Goal: Task Accomplishment & Management: Complete application form

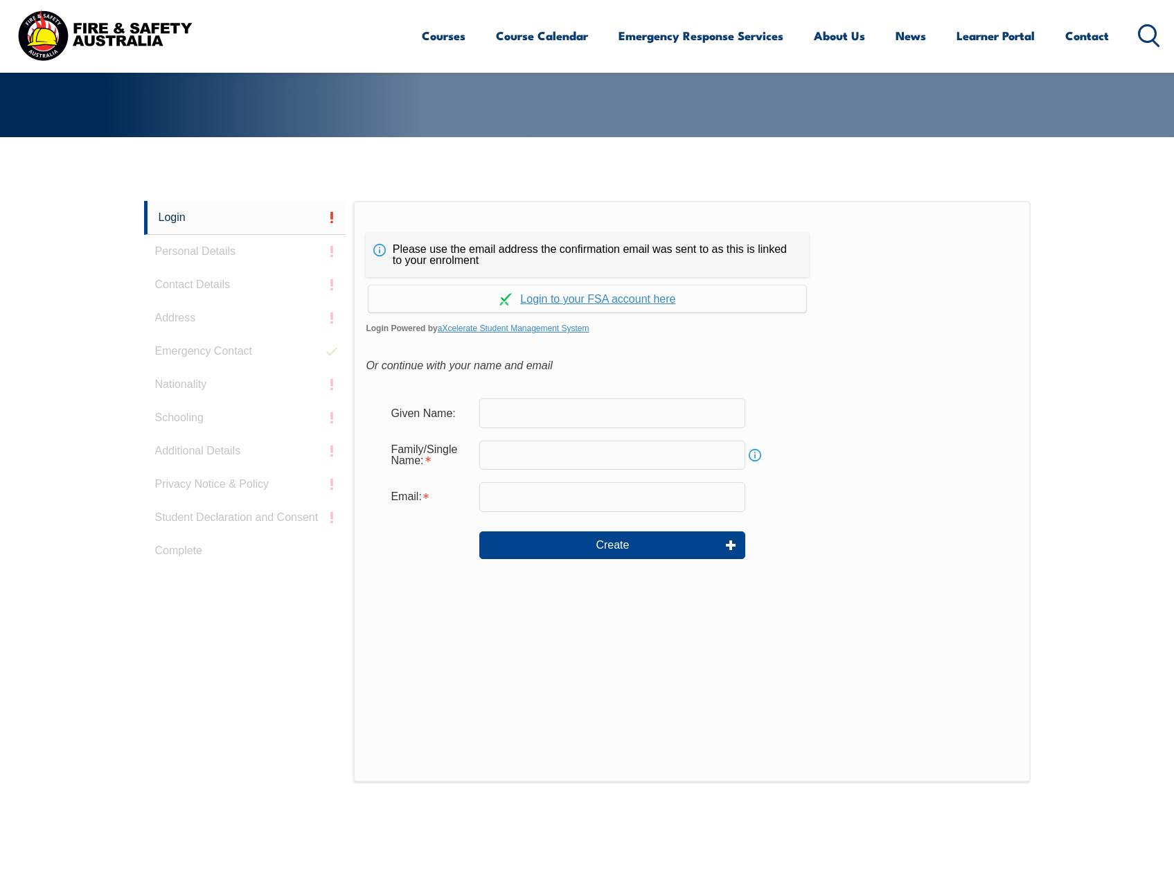
scroll to position [294, 0]
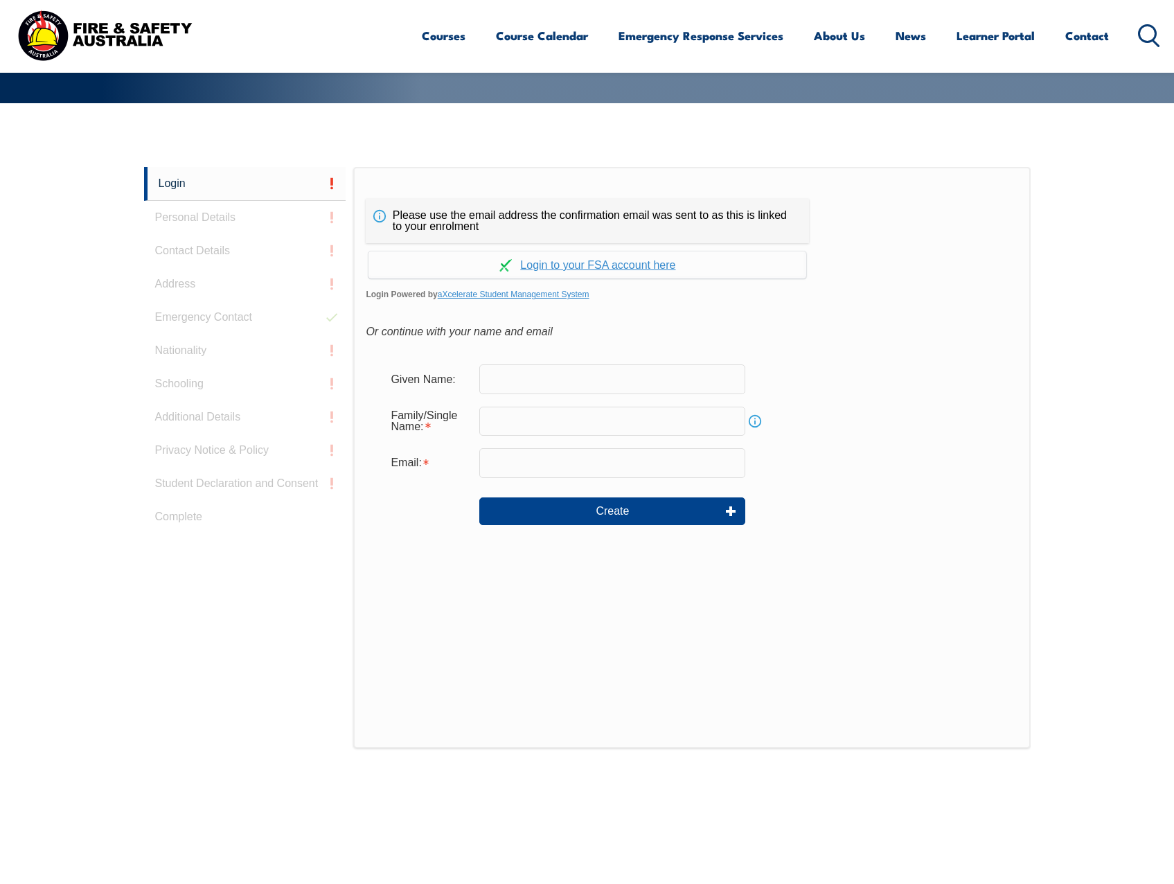
click at [545, 384] on input "text" at bounding box center [612, 378] width 266 height 29
type input "[PERSON_NAME]"
type input "[PERSON_NAME][EMAIL_ADDRESS][DOMAIN_NAME]"
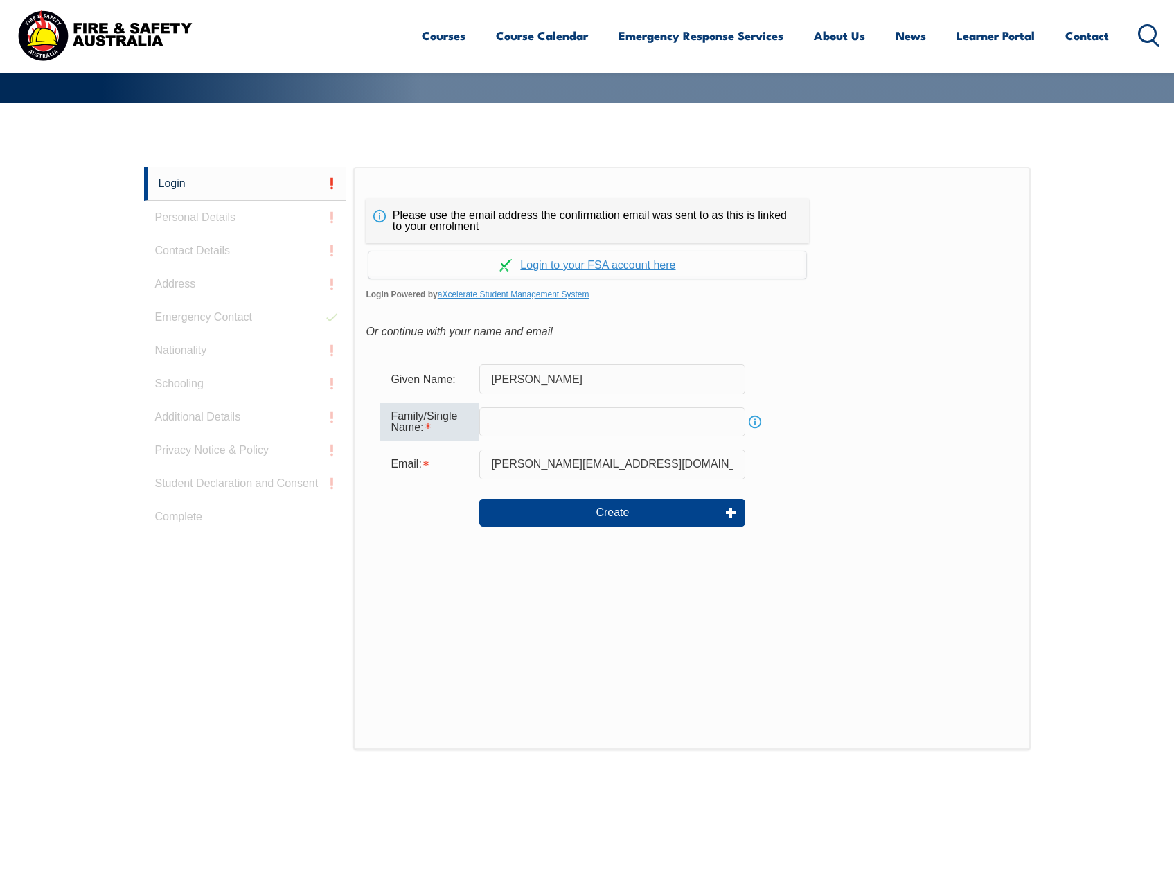
click at [523, 416] on input "text" at bounding box center [612, 421] width 266 height 29
type input "[PERSON_NAME]"
click at [643, 503] on button "Create" at bounding box center [612, 513] width 266 height 28
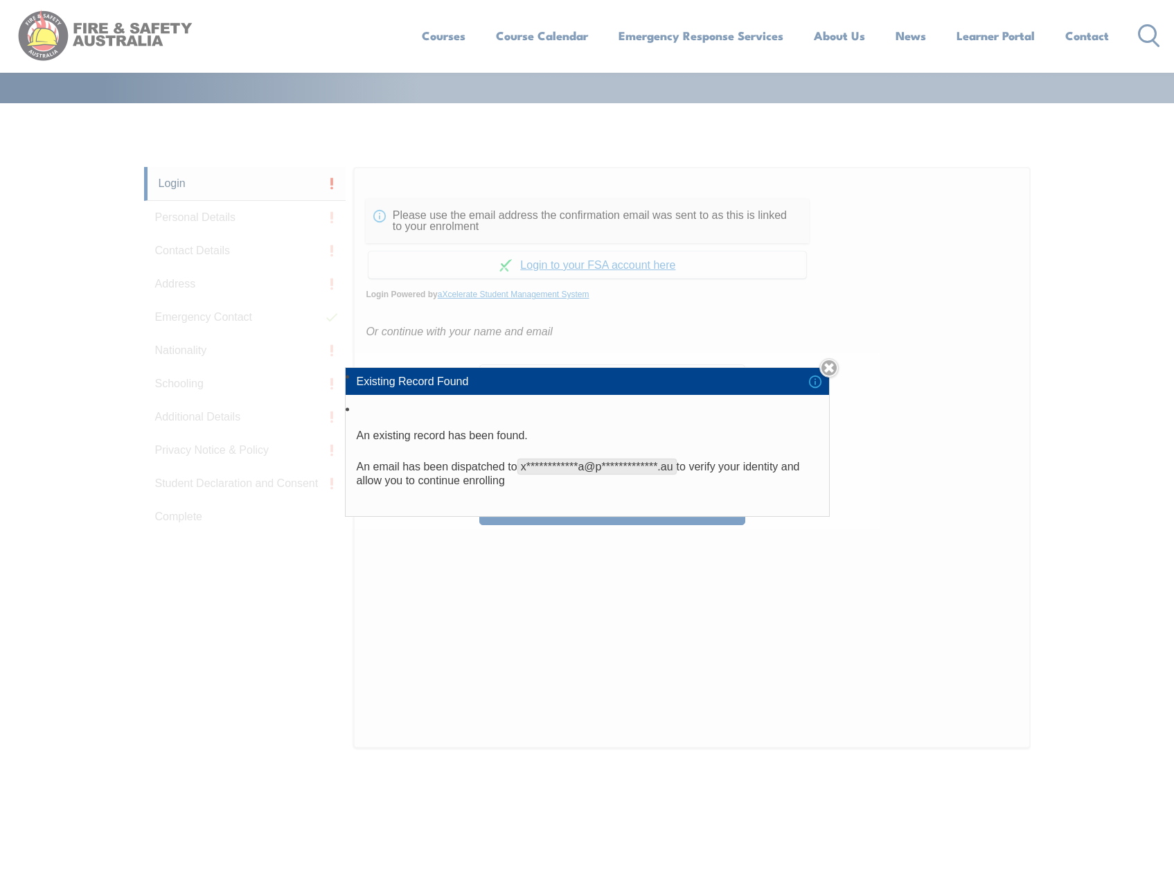
click at [825, 368] on link "Close" at bounding box center [828, 367] width 19 height 19
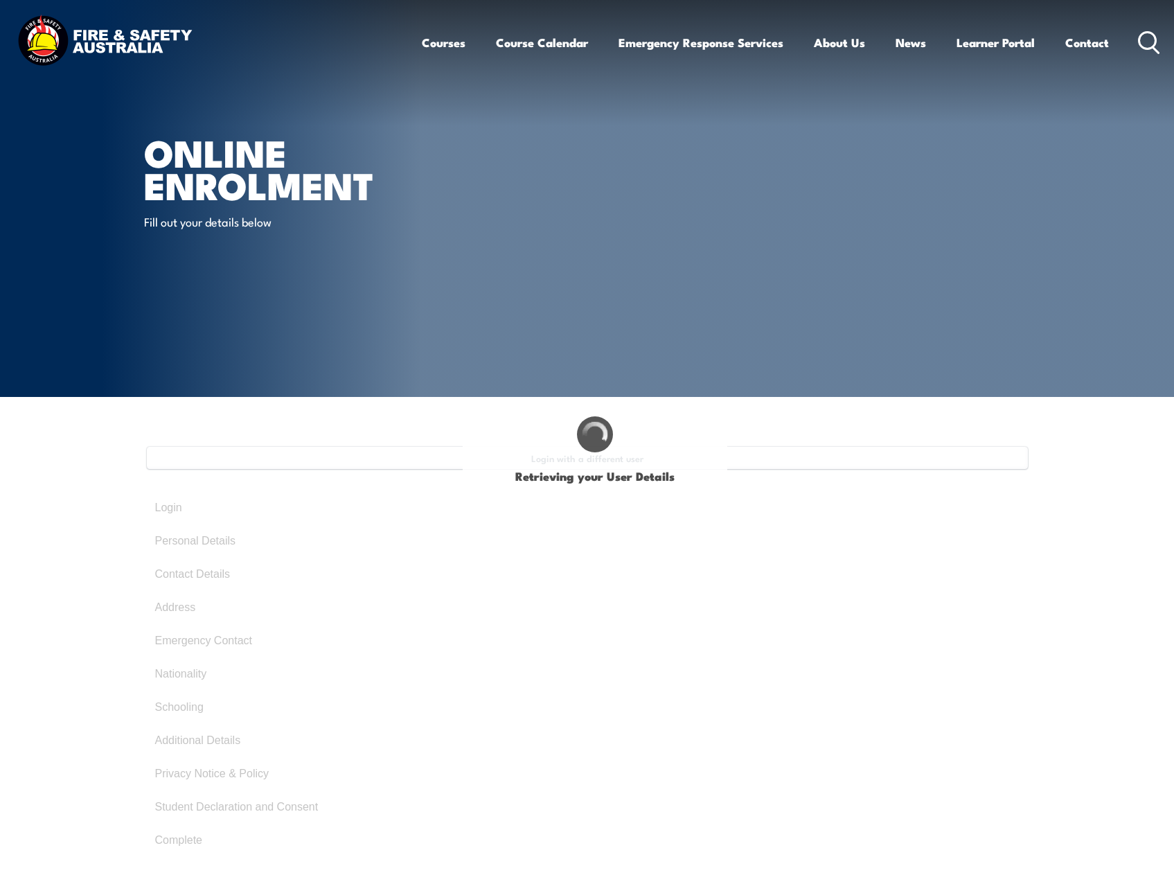
type input "[PERSON_NAME]"
type input "De Silva"
type input "April 15, 1998"
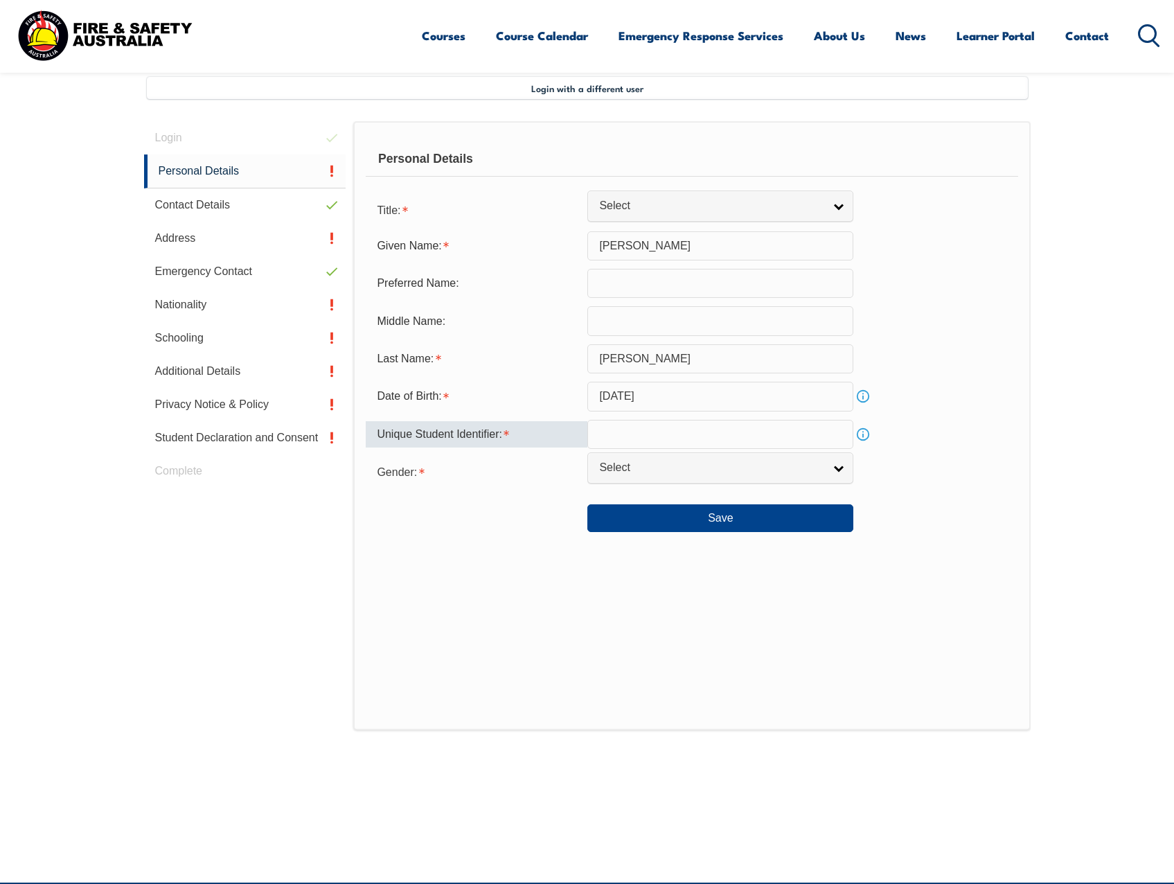
scroll to position [377, 0]
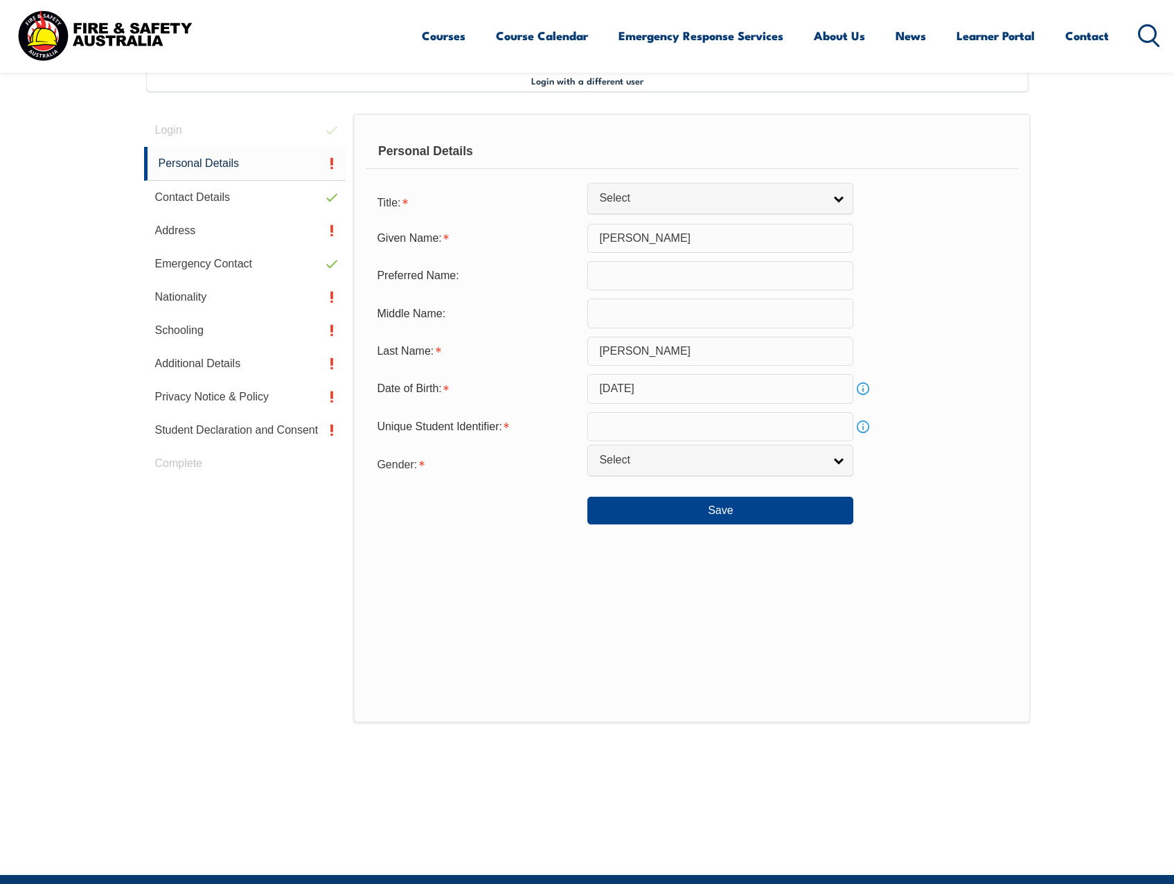
click at [866, 432] on link "Info" at bounding box center [862, 426] width 19 height 19
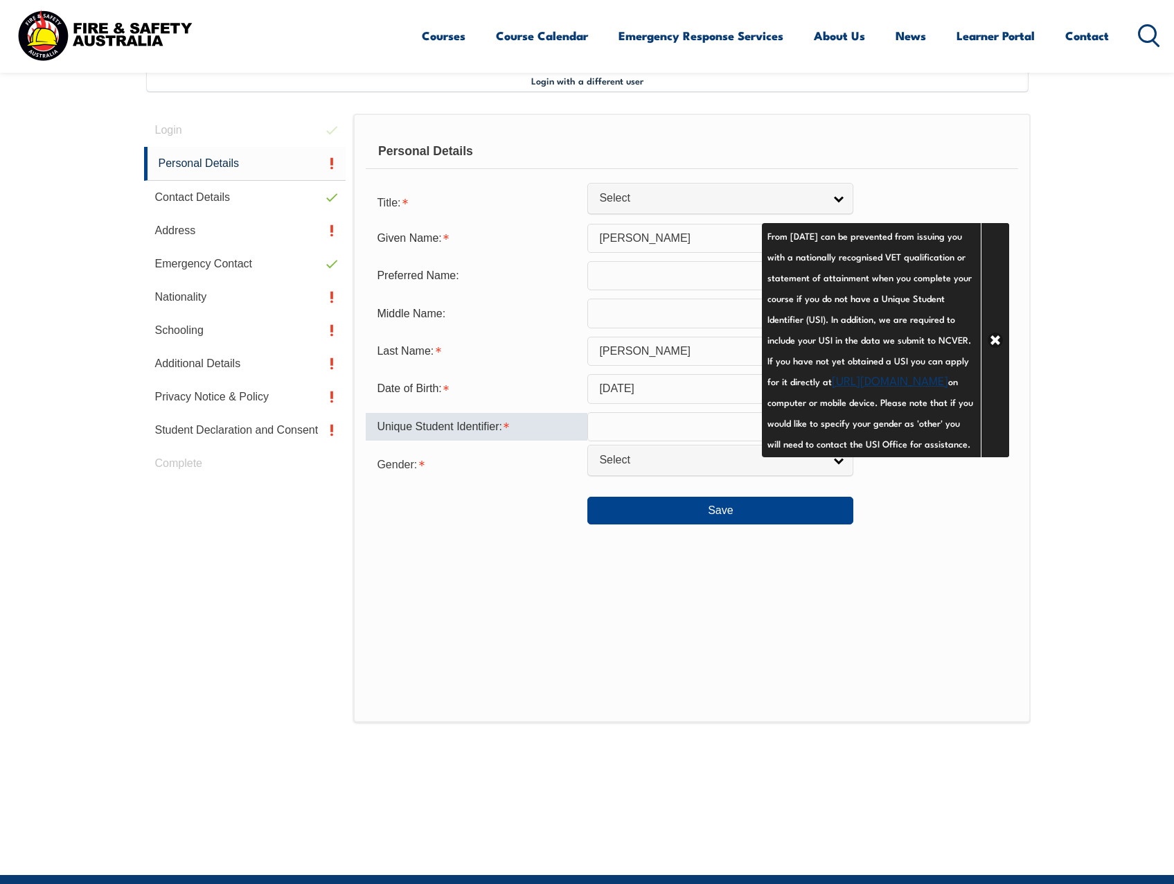
click at [657, 416] on input "text" at bounding box center [720, 426] width 266 height 29
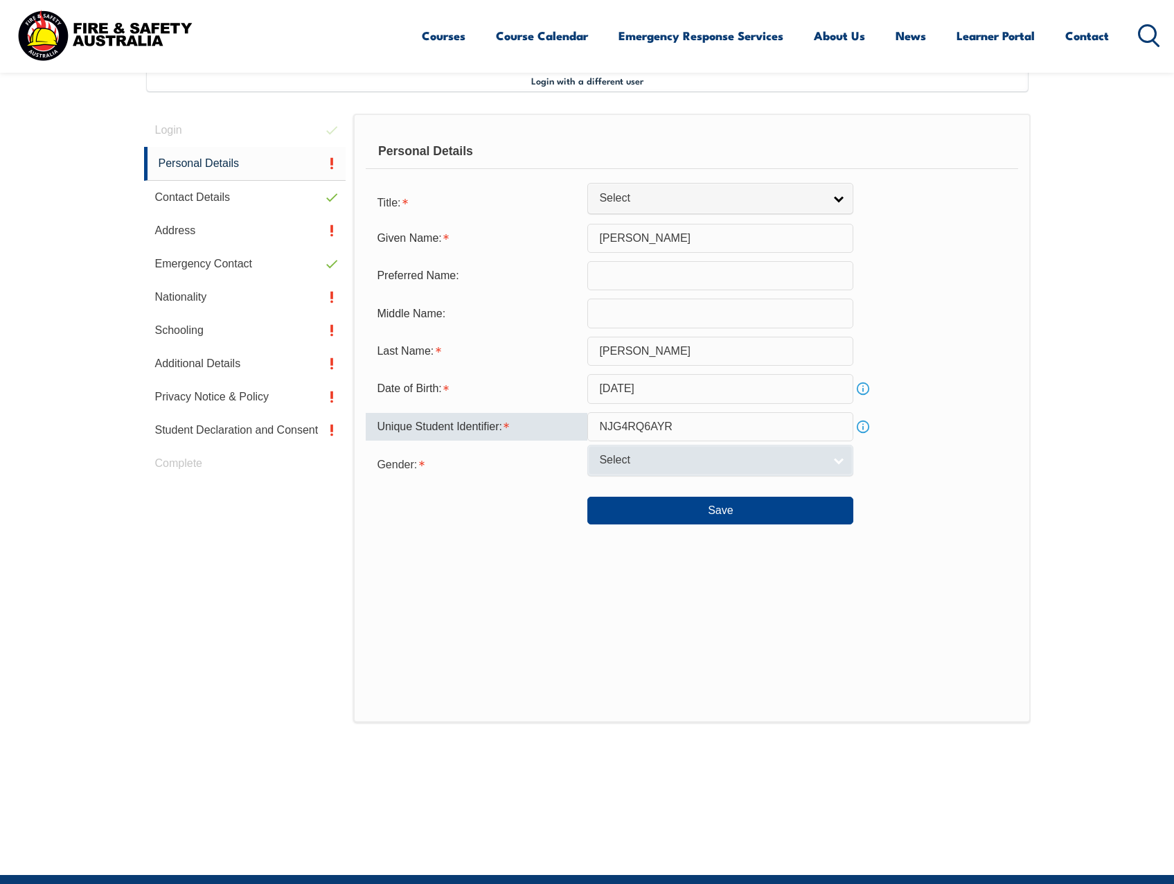
type input "NJG4RQ6AYR"
click at [696, 470] on link "Select" at bounding box center [720, 460] width 266 height 31
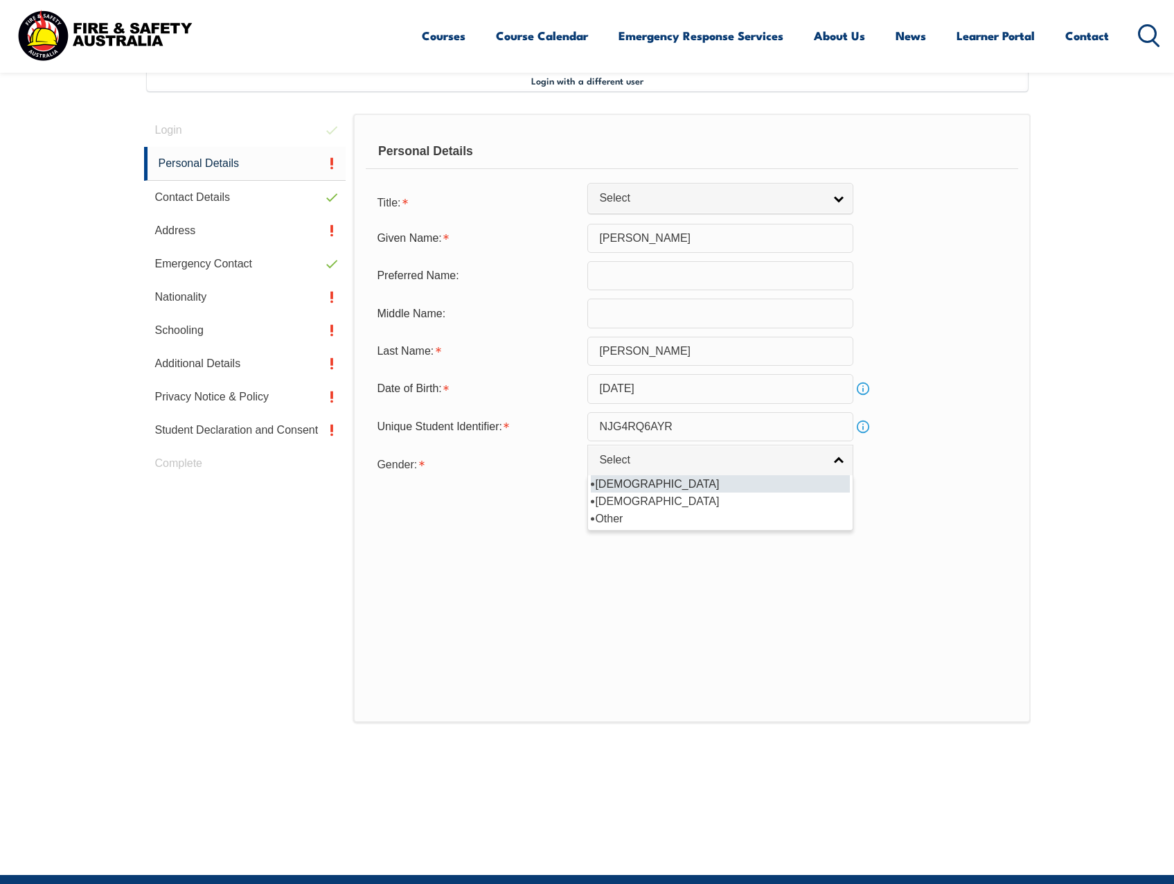
click at [708, 485] on li "[DEMOGRAPHIC_DATA]" at bounding box center [720, 483] width 259 height 17
select select "M"
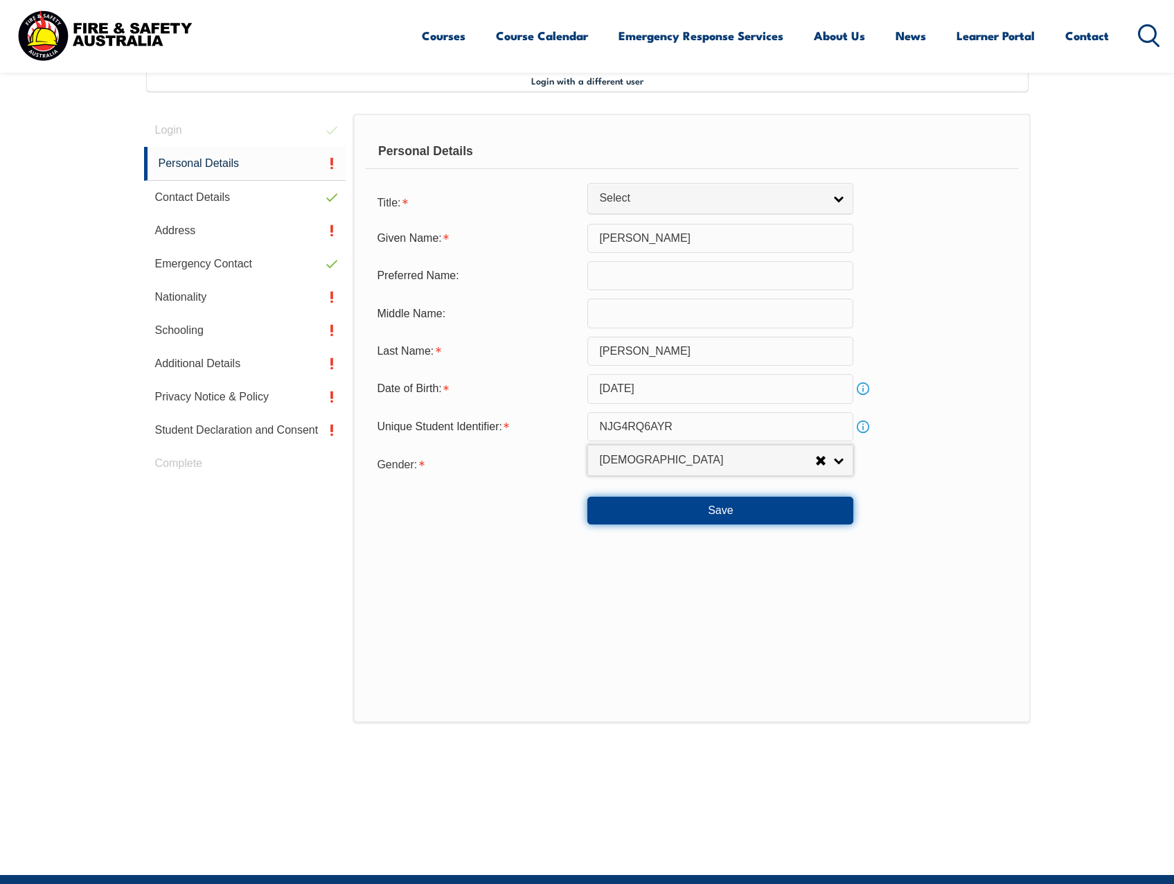
click at [709, 501] on button "Save" at bounding box center [720, 511] width 266 height 28
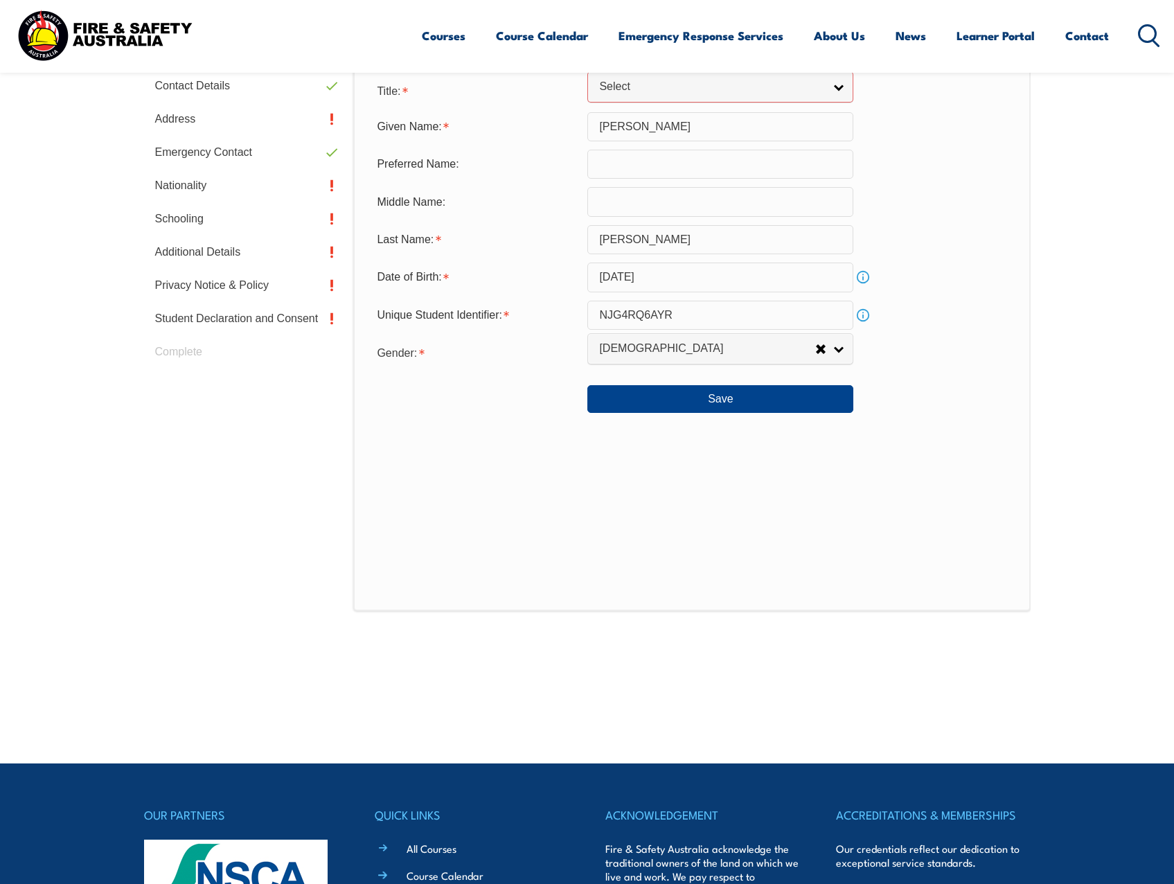
scroll to position [490, 0]
click at [838, 94] on link "Select" at bounding box center [720, 86] width 266 height 31
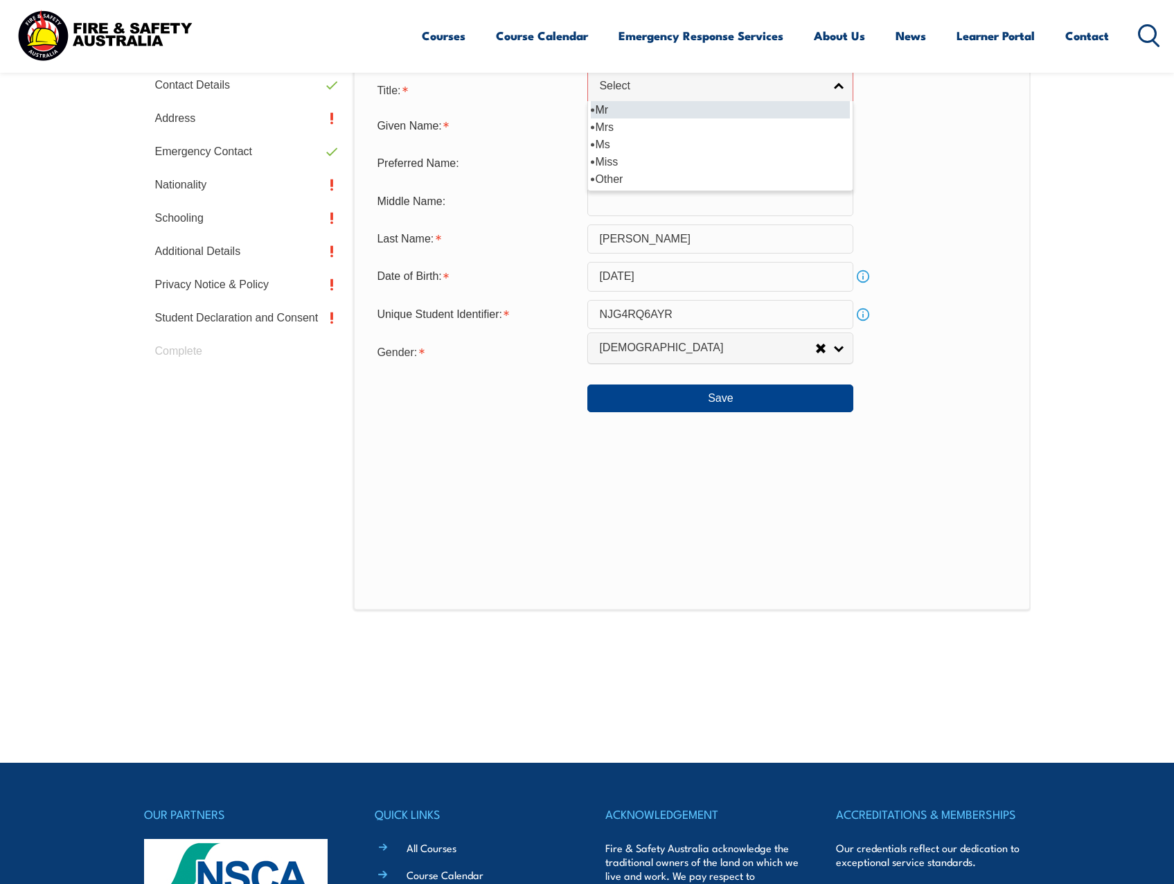
click at [764, 117] on li "Mr" at bounding box center [720, 109] width 259 height 17
select select "Mr"
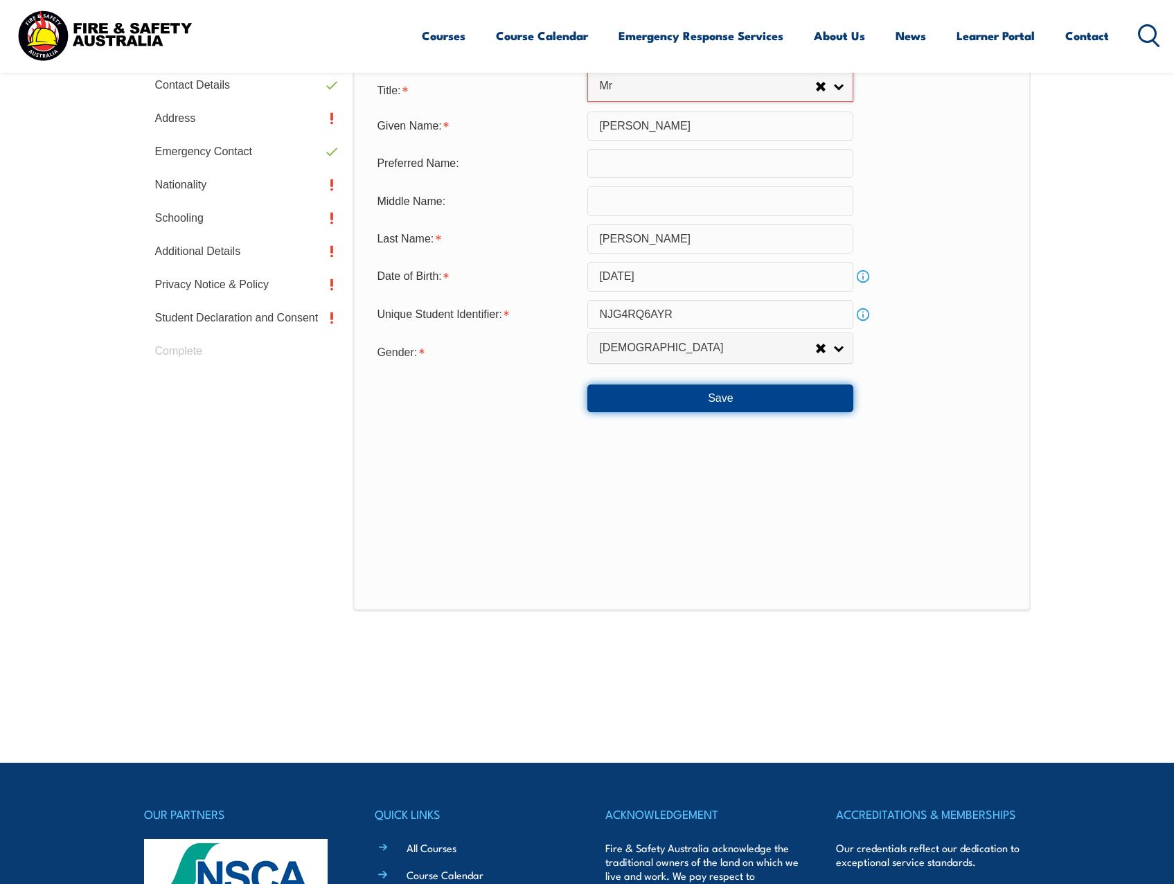
click at [761, 395] on button "Save" at bounding box center [720, 398] width 266 height 28
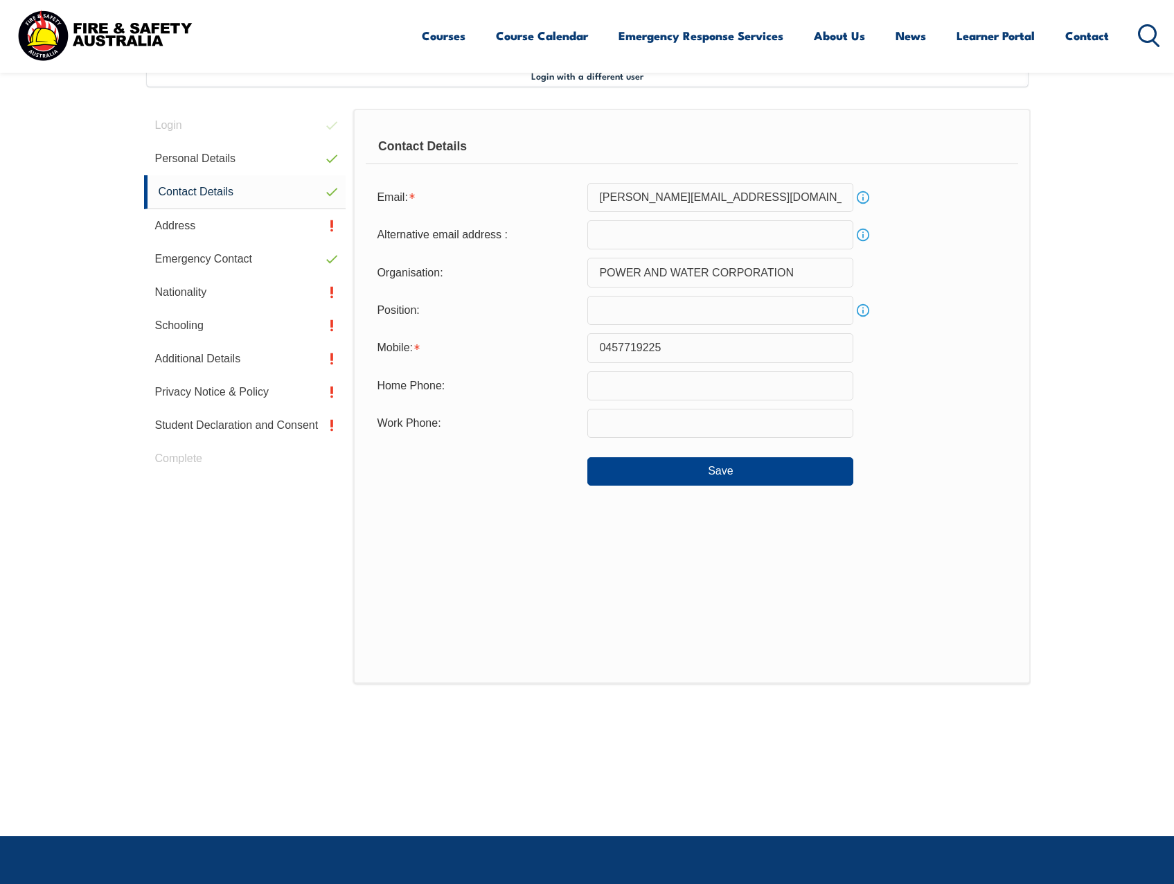
scroll to position [377, 0]
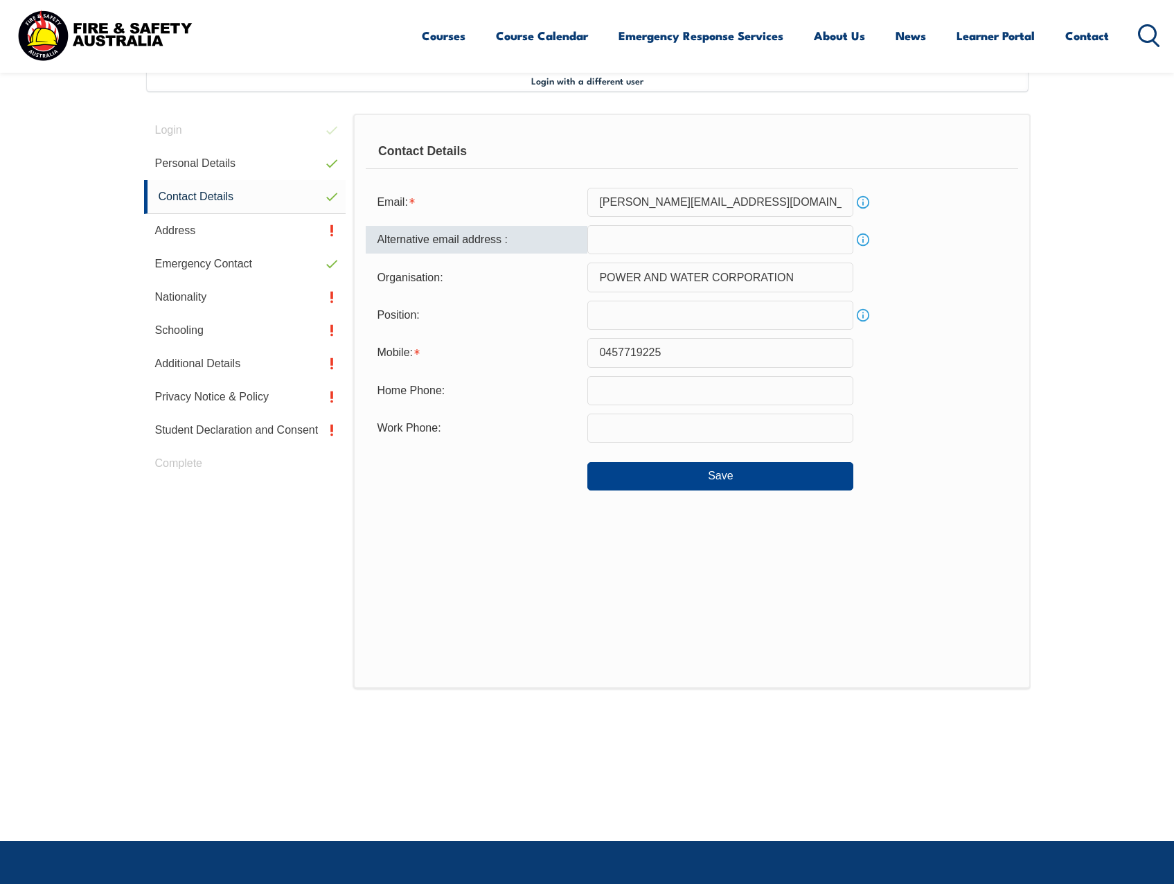
click at [731, 234] on input "email" at bounding box center [720, 239] width 266 height 29
type input "xavierdesilva57@hotmail.com"
click at [985, 289] on div "Organisation: POWER AND WATER CORPORATION" at bounding box center [692, 276] width 652 height 29
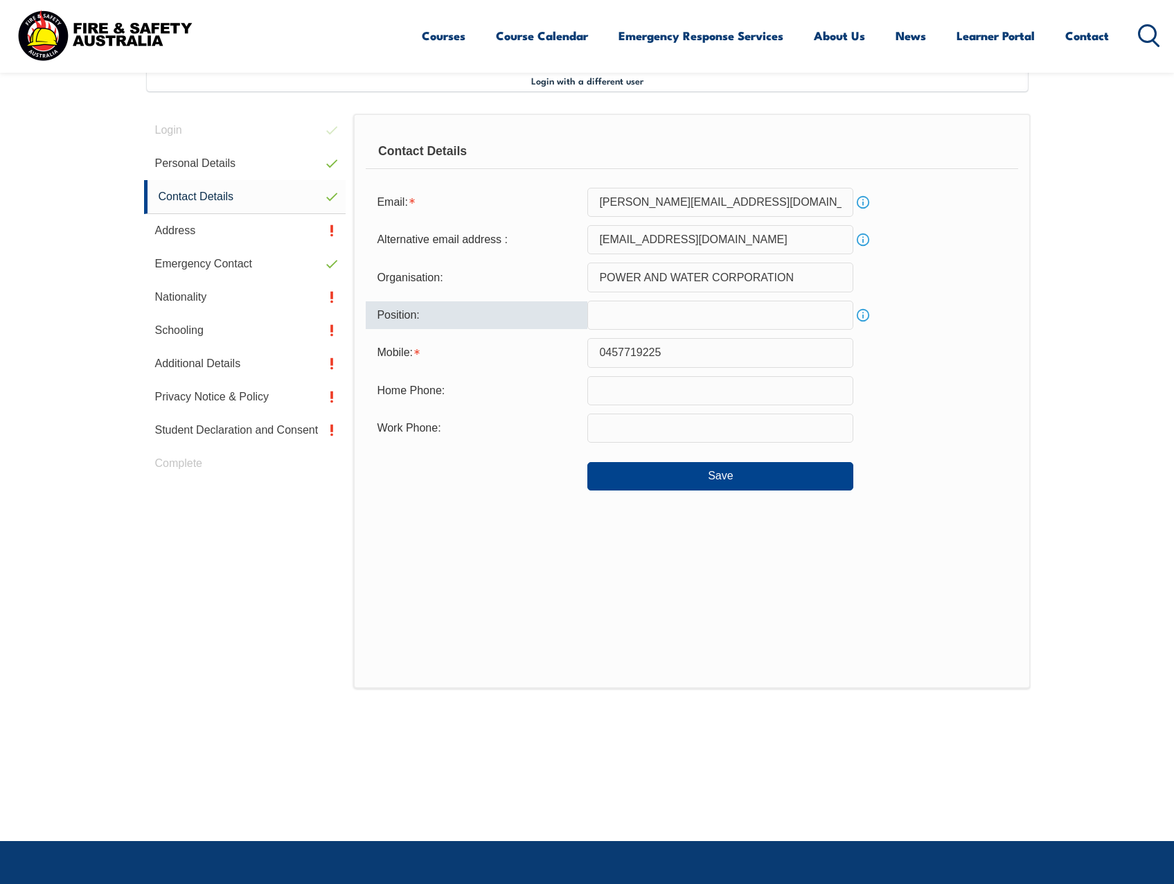
click at [796, 315] on input "text" at bounding box center [720, 315] width 266 height 29
click at [663, 307] on input "text" at bounding box center [720, 315] width 266 height 29
paste input "ICT Service Centre Field Officer"
type input "ICT Service Centre Field Officer"
click at [645, 421] on input "text" at bounding box center [720, 427] width 266 height 29
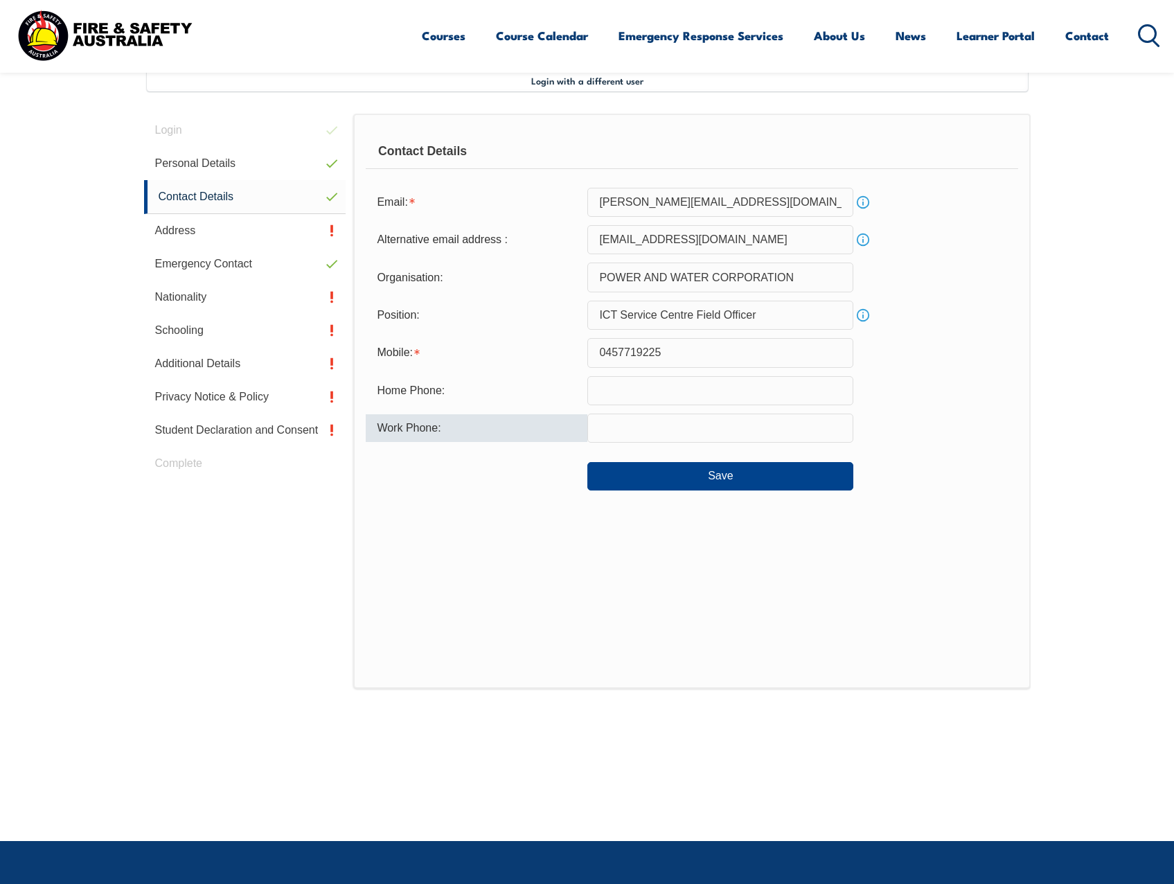
type input "0455206261"
click at [641, 487] on button "Save" at bounding box center [720, 476] width 266 height 28
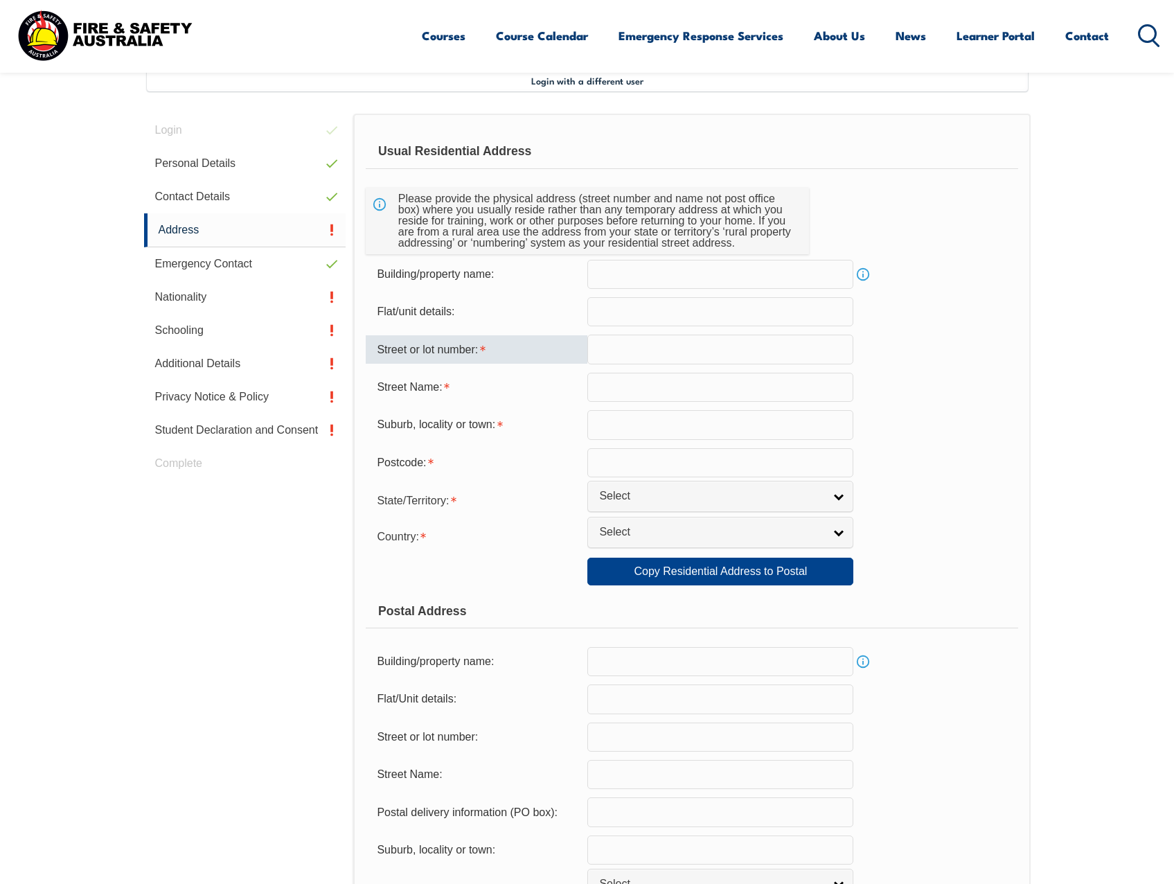
click at [717, 340] on input "text" at bounding box center [720, 348] width 266 height 29
type input "1"
click at [707, 305] on input "text" at bounding box center [720, 311] width 266 height 29
drag, startPoint x: 653, startPoint y: 351, endPoint x: 392, endPoint y: 361, distance: 261.3
click at [392, 361] on div "Street or lot number: 12" at bounding box center [692, 348] width 652 height 29
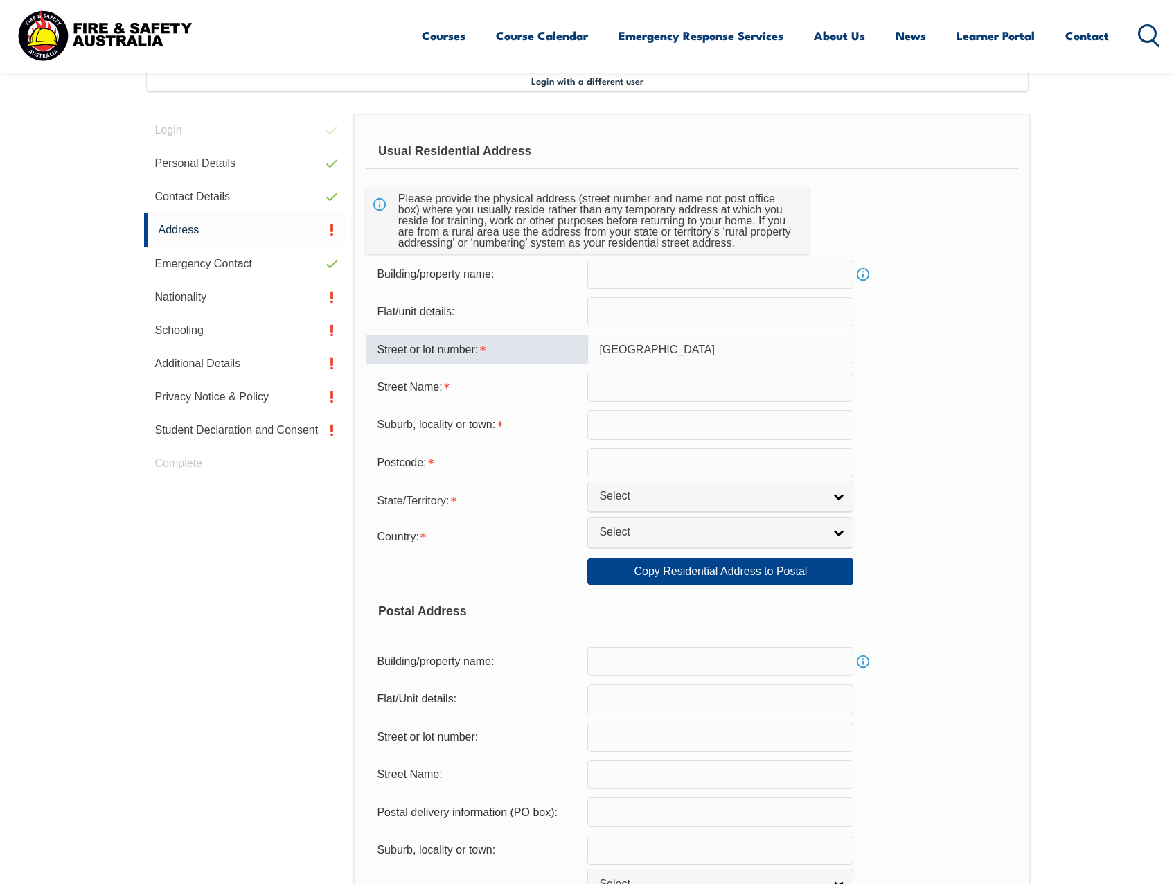
drag, startPoint x: 712, startPoint y: 344, endPoint x: 569, endPoint y: 341, distance: 142.7
click at [569, 341] on div "Street or lot number: Orchard road" at bounding box center [692, 348] width 652 height 29
type input "Orchard road"
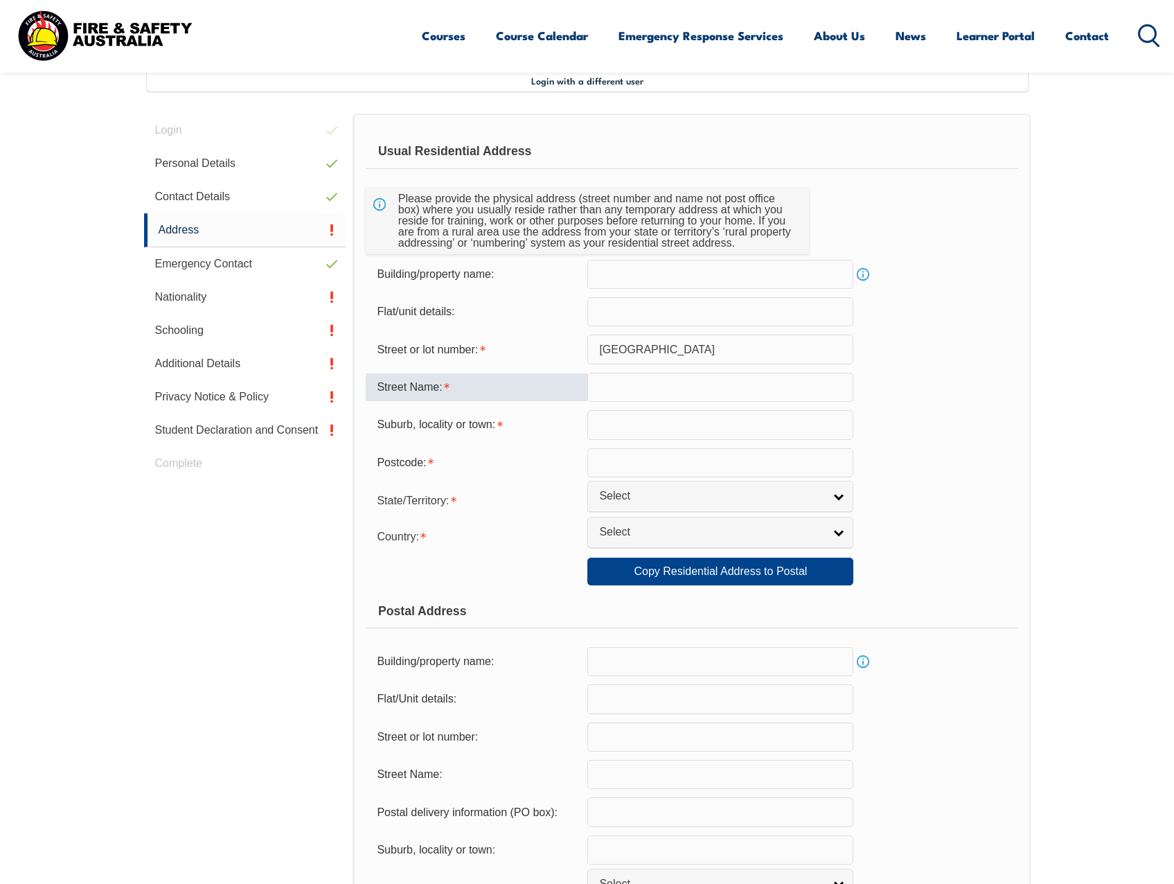
click at [695, 399] on input "text" at bounding box center [720, 387] width 266 height 29
paste input "Orchard road"
type input "Orchard road"
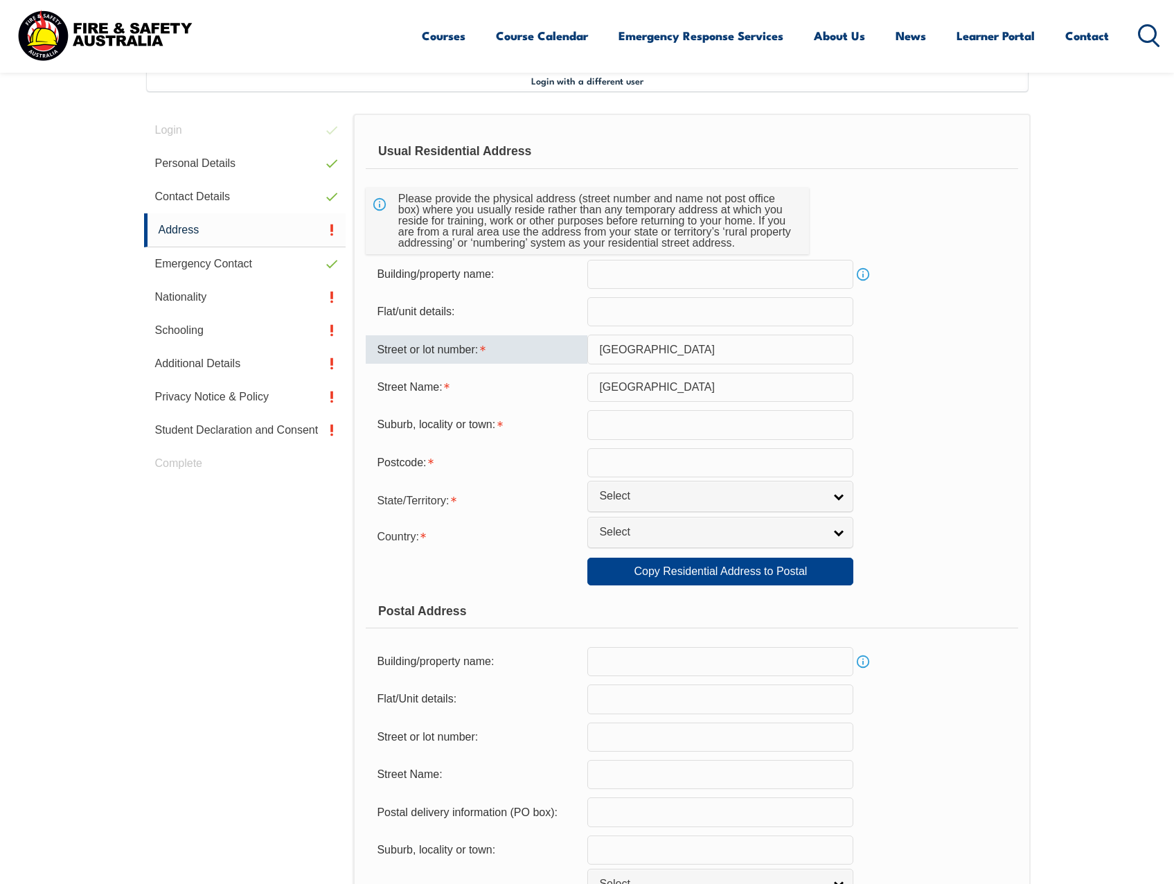
drag, startPoint x: 709, startPoint y: 346, endPoint x: 587, endPoint y: 342, distance: 122.6
click at [587, 342] on div "Street or lot number: Orchard road" at bounding box center [692, 348] width 652 height 29
type input "19"
click at [631, 443] on form "Usual Residential Address Please provide the physical address (street number an…" at bounding box center [692, 577] width 652 height 887
click at [635, 429] on input "text" at bounding box center [720, 424] width 266 height 29
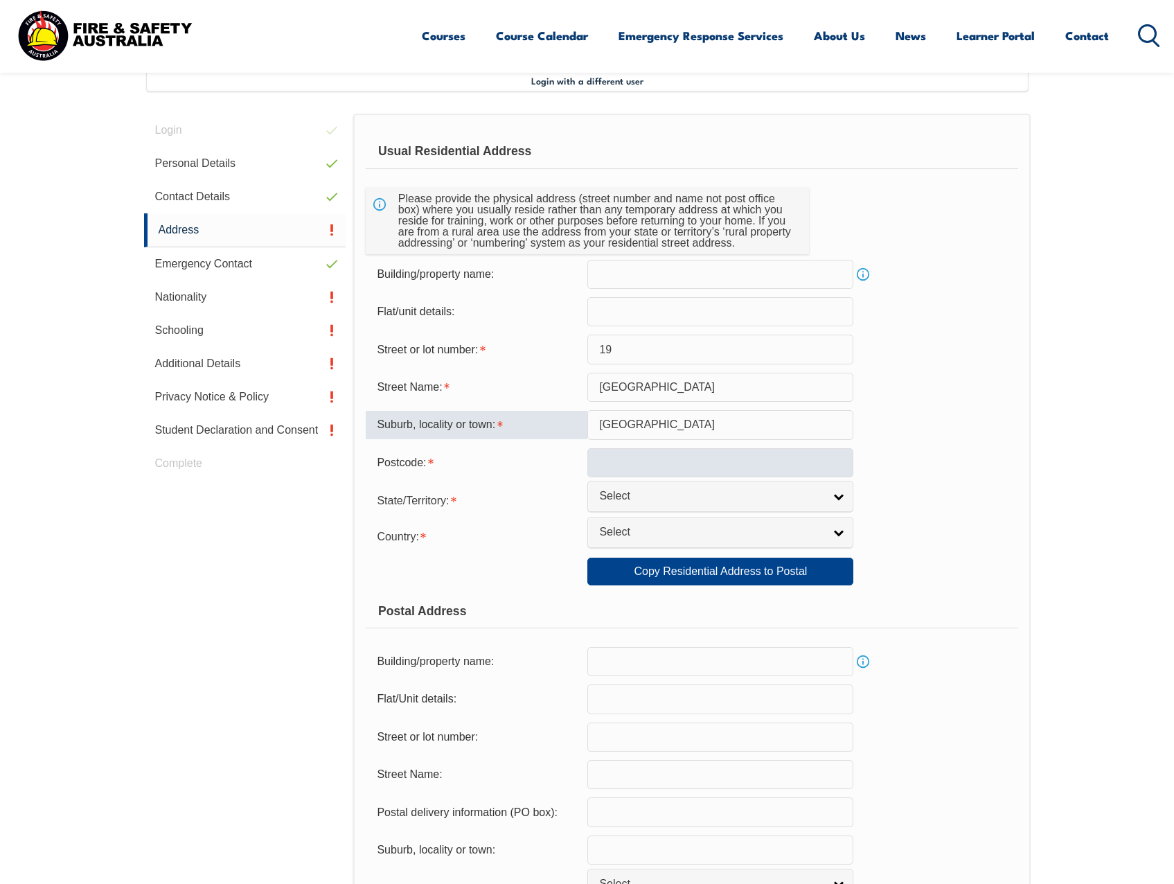
type input "Coconut Grove"
click at [613, 472] on input "text" at bounding box center [720, 462] width 266 height 29
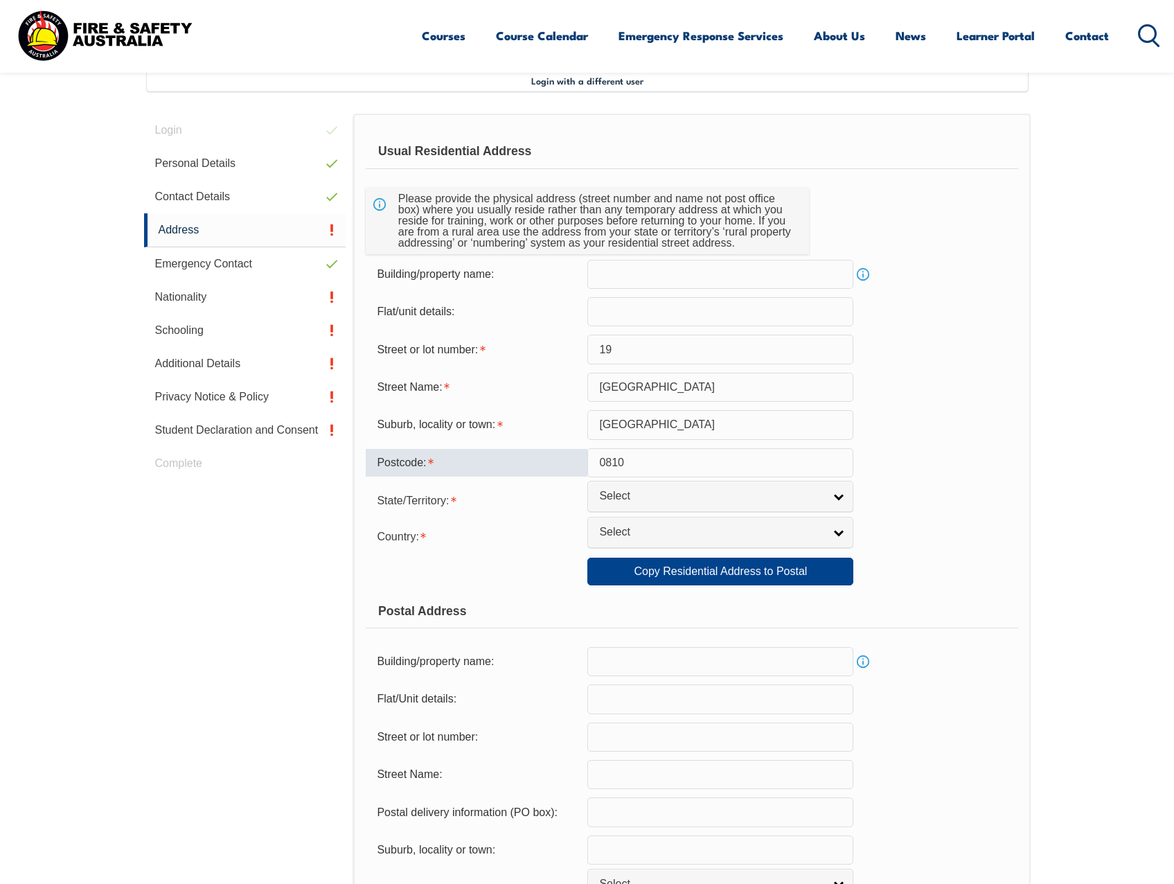
type input "0810"
click at [982, 409] on form "Usual Residential Address Please provide the physical address (street number an…" at bounding box center [692, 577] width 652 height 887
click at [857, 485] on div "State/Territory: NSW VIC QLD SA WA TAS NT ACT Other Australian Territory Overse…" at bounding box center [692, 499] width 652 height 28
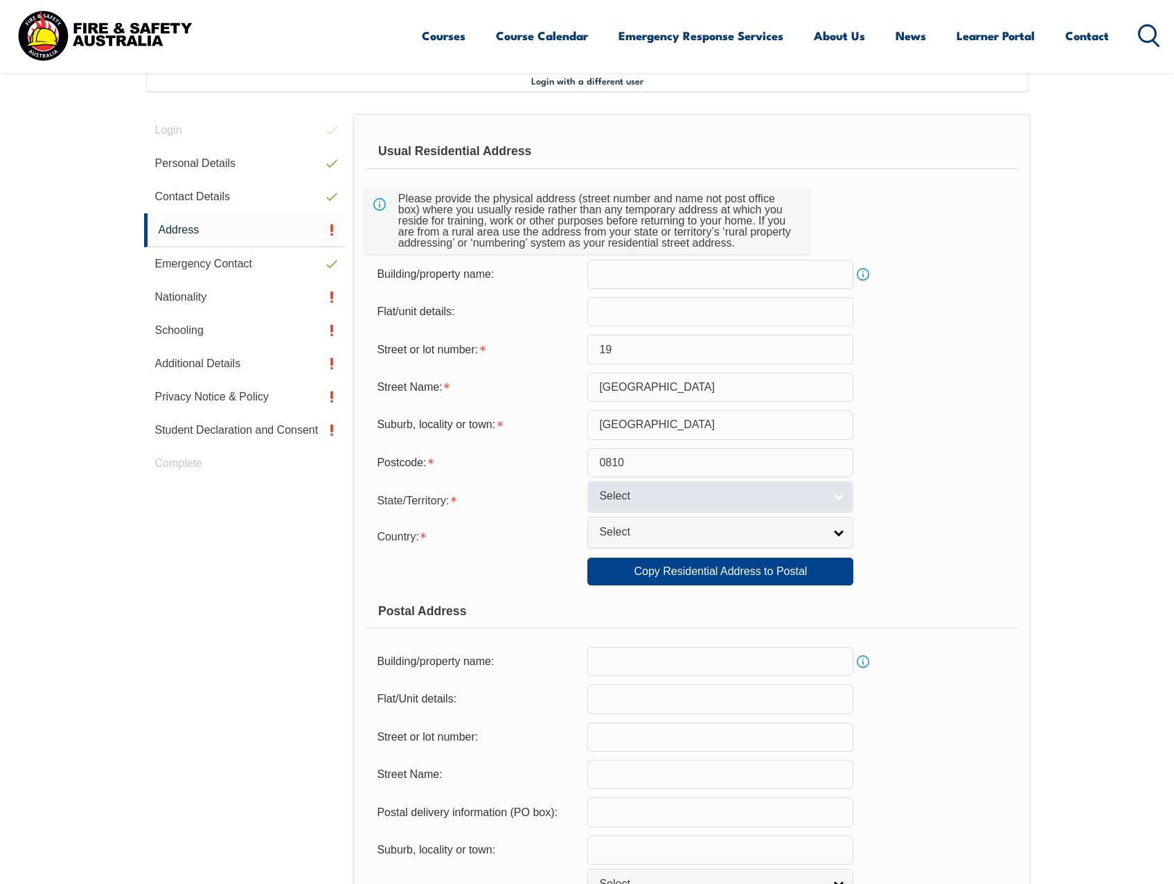
click at [837, 490] on link "Select" at bounding box center [720, 496] width 266 height 31
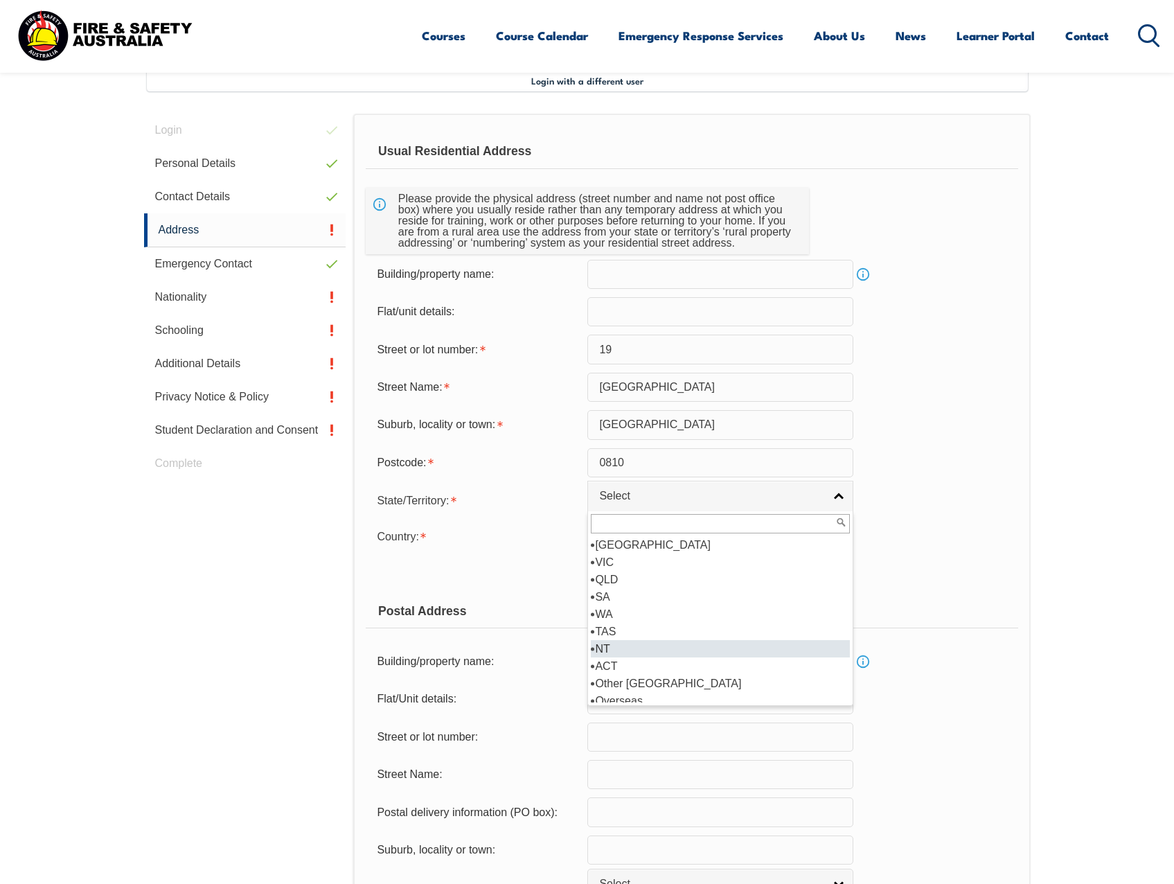
click at [685, 650] on li "NT" at bounding box center [720, 648] width 259 height 17
select select "NT"
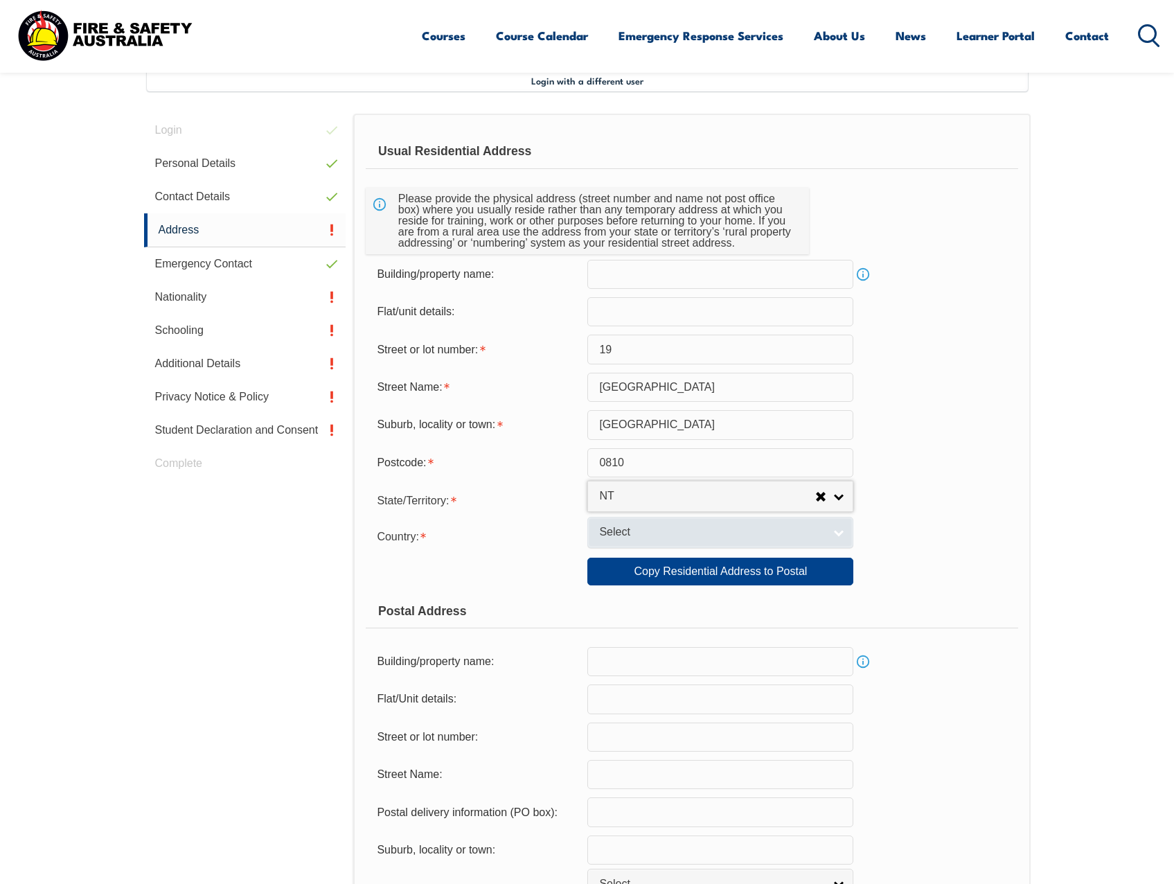
click at [700, 534] on span "Select" at bounding box center [711, 532] width 224 height 15
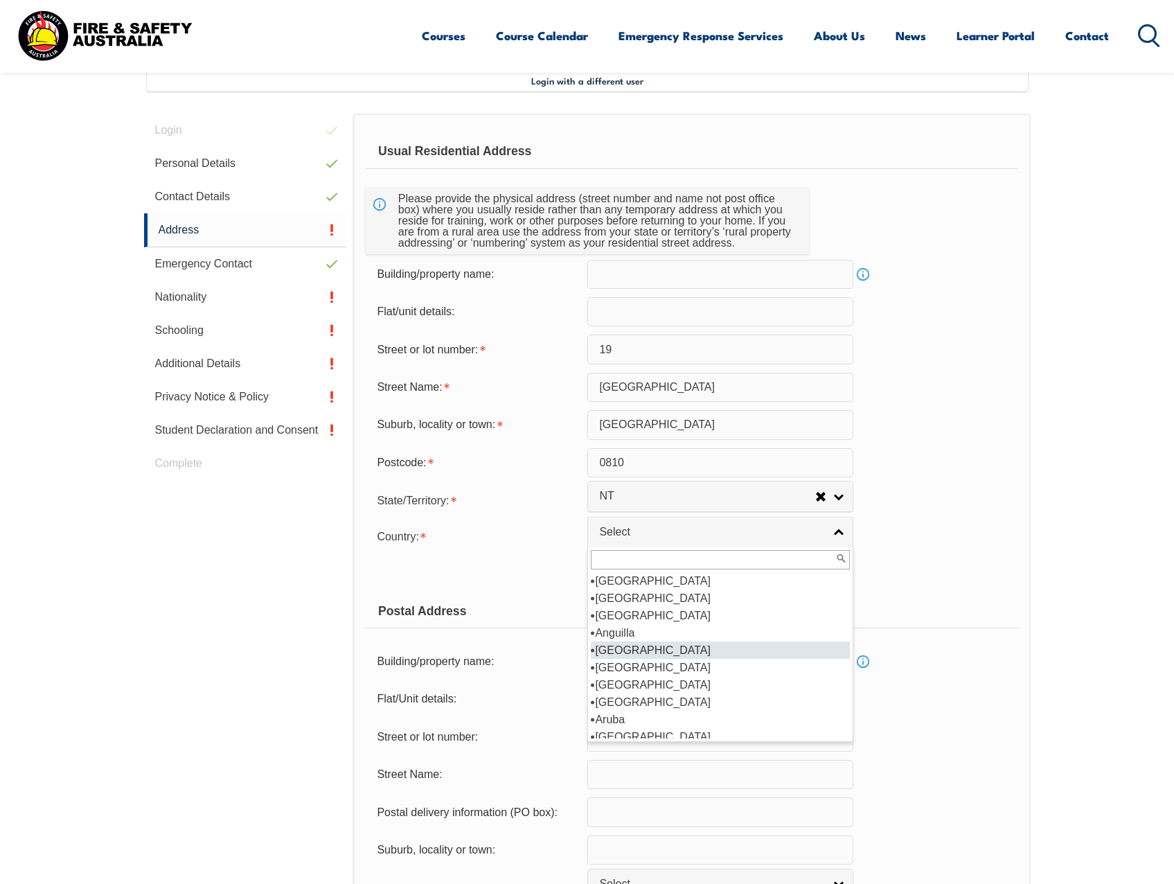
scroll to position [139, 0]
click at [679, 670] on li "[GEOGRAPHIC_DATA]" at bounding box center [720, 667] width 259 height 17
select select "1101"
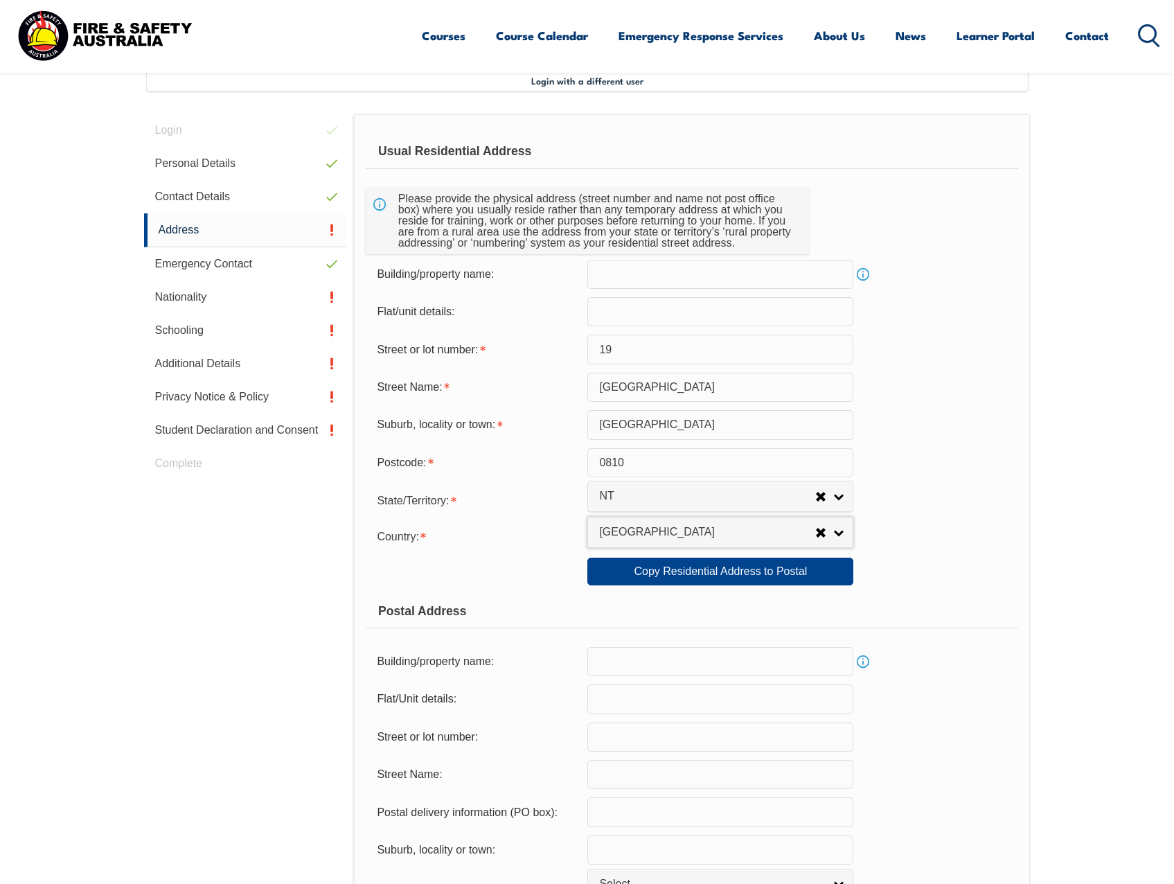
click at [1002, 509] on div "State/Territory: NSW VIC QLD SA WA TAS NT ACT Other Australian Territory Overse…" at bounding box center [692, 499] width 652 height 28
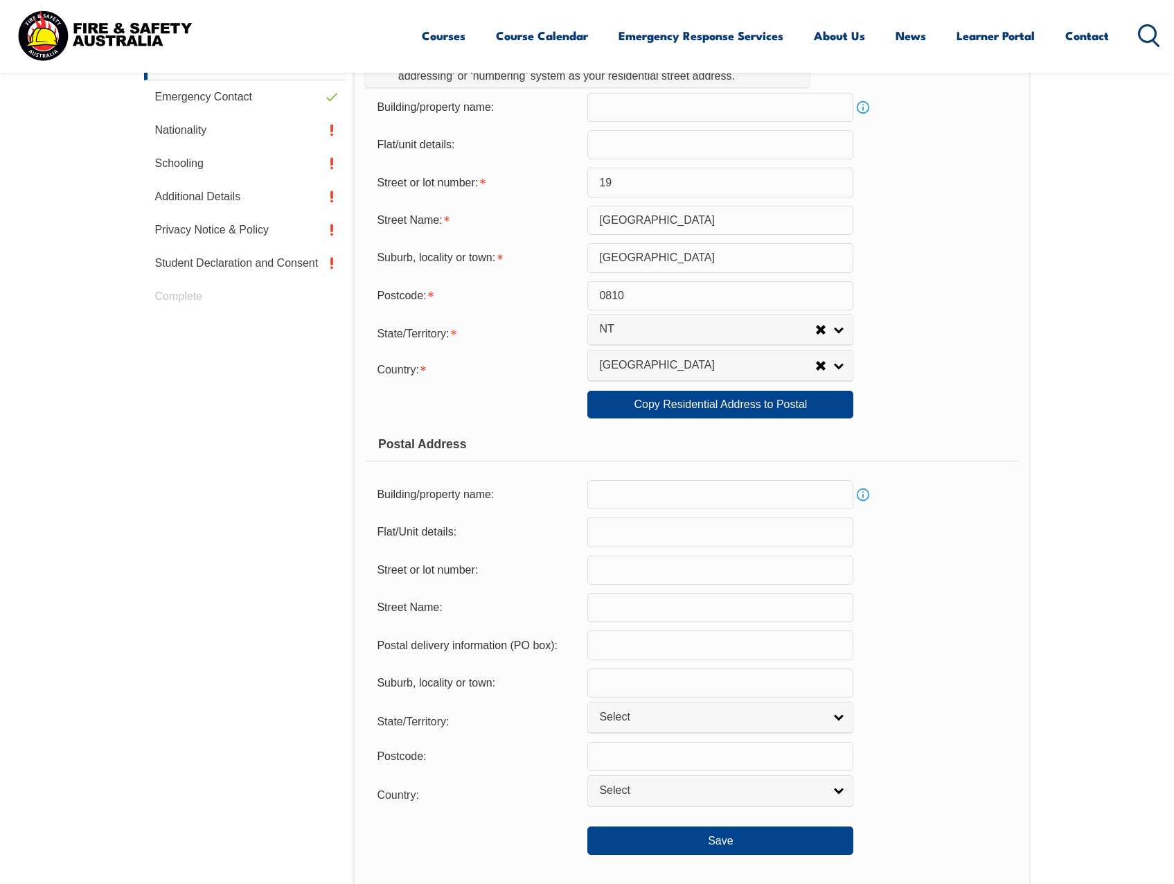
scroll to position [585, 0]
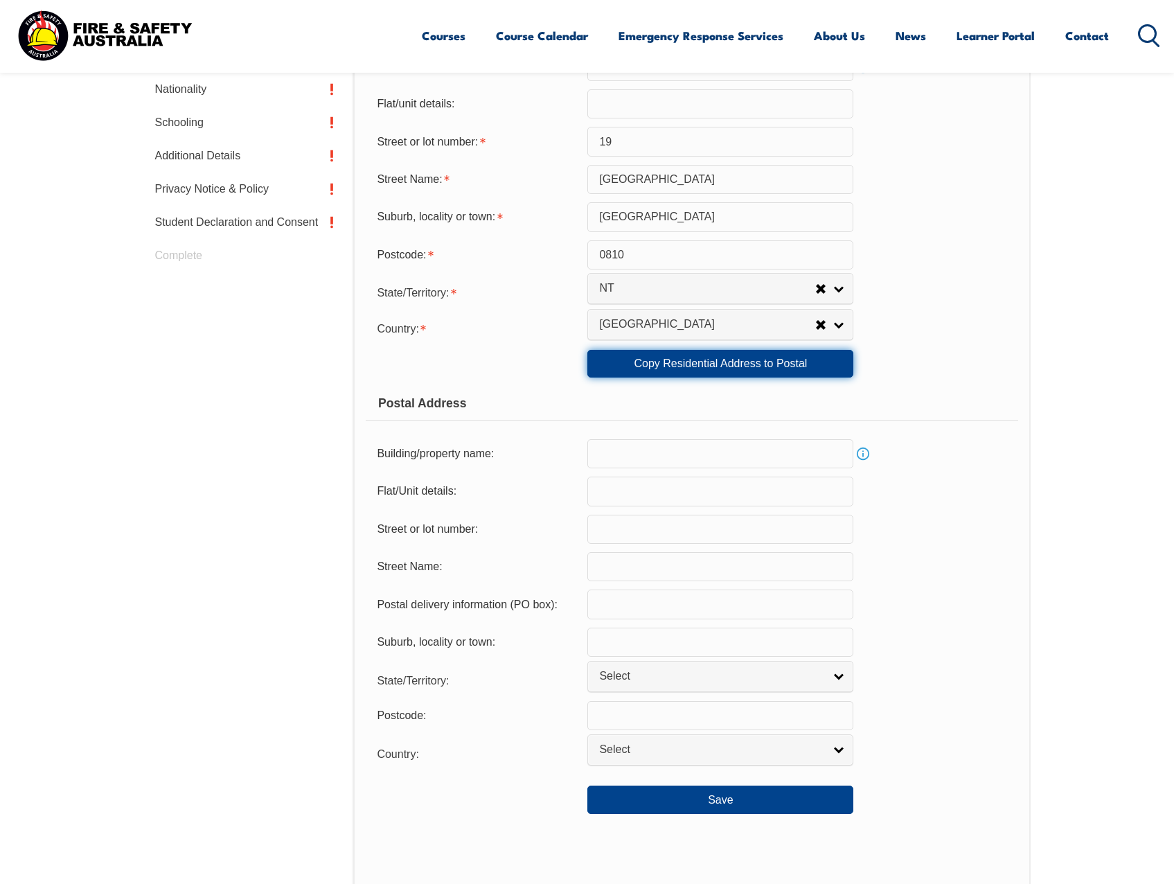
click at [789, 369] on link "Copy Residential Address to Postal" at bounding box center [720, 364] width 266 height 28
type input "19"
type input "Orchard road"
type input "Coconut Grove"
select select "NT"
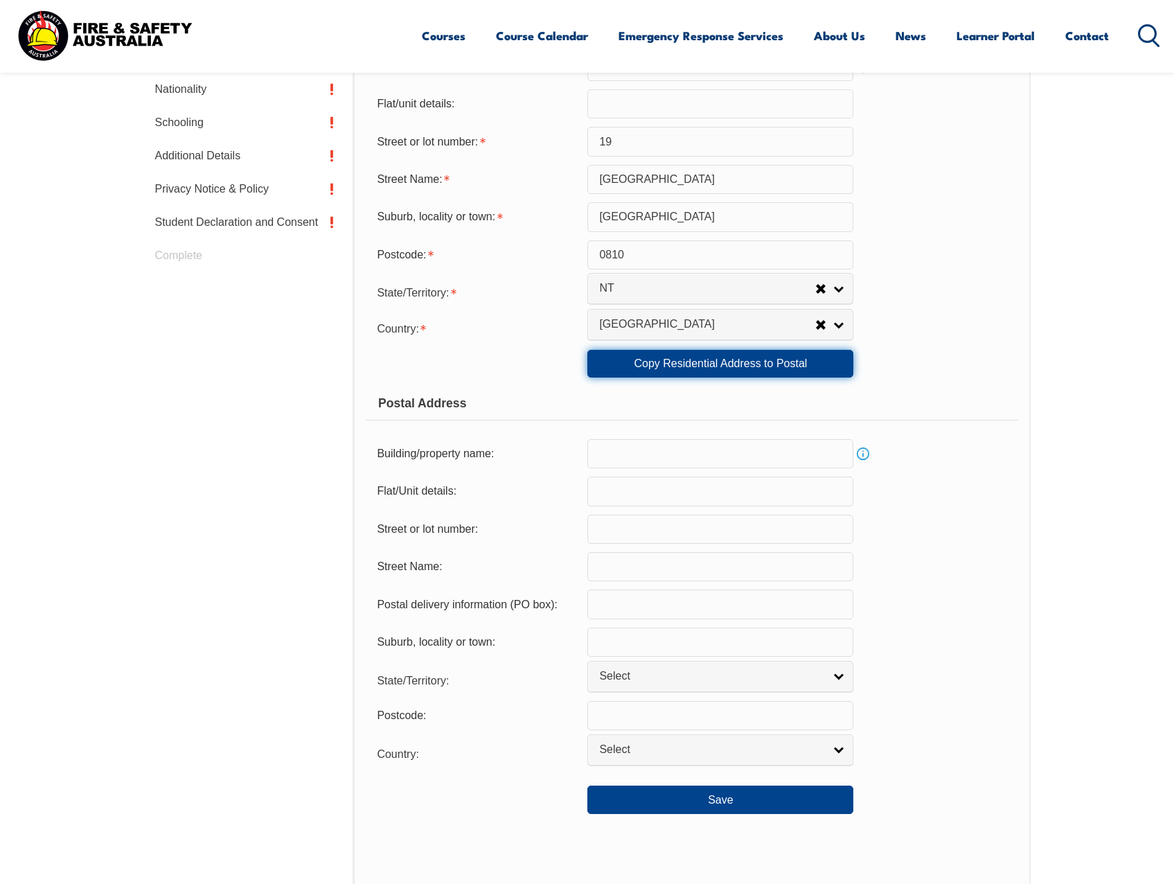
type input "0810"
select select "1101"
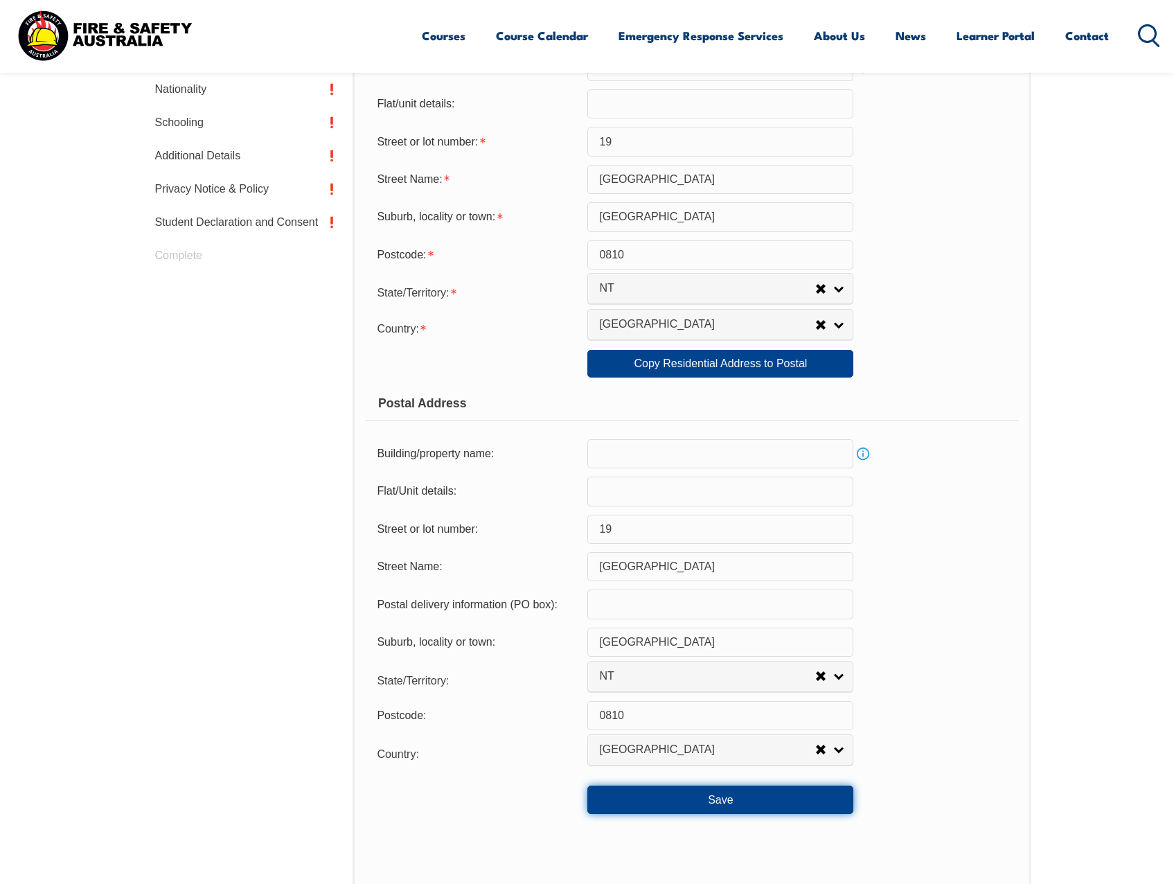
click at [751, 789] on button "Save" at bounding box center [720, 799] width 266 height 28
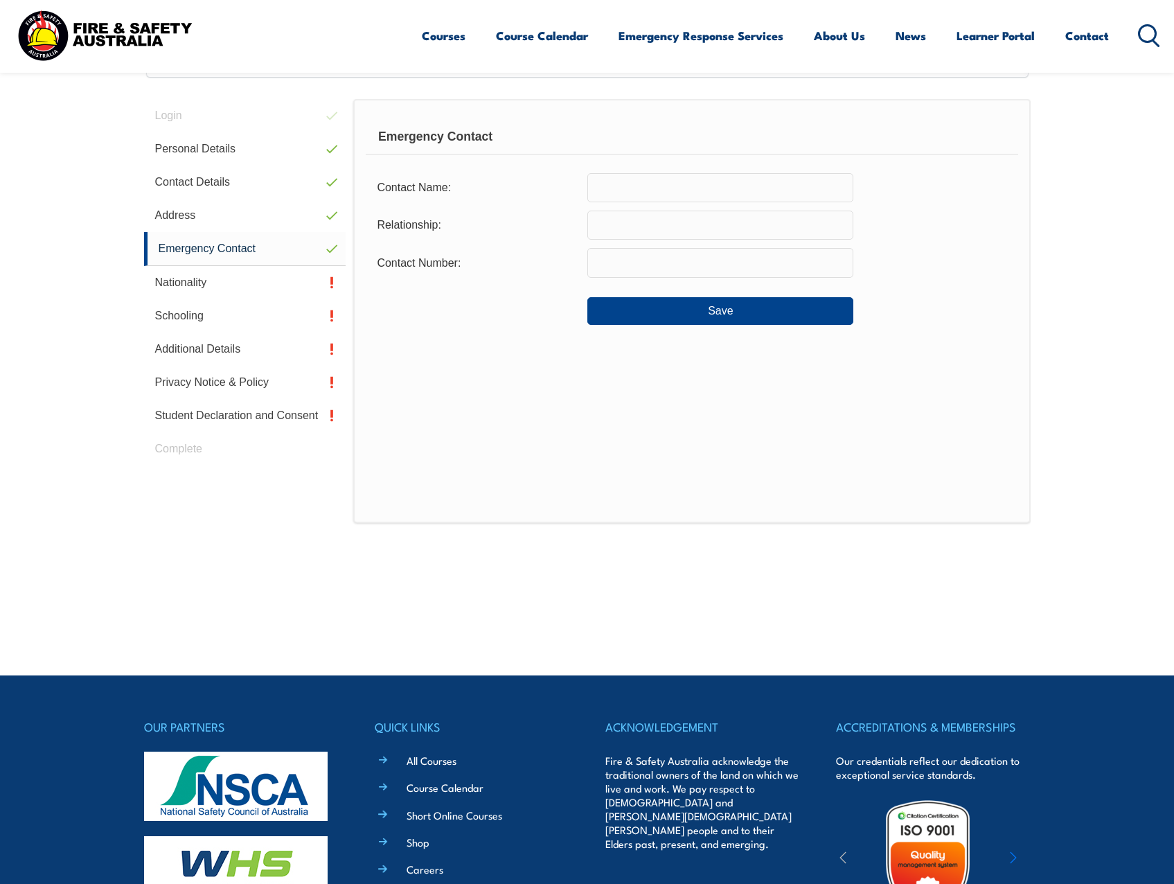
scroll to position [127, 0]
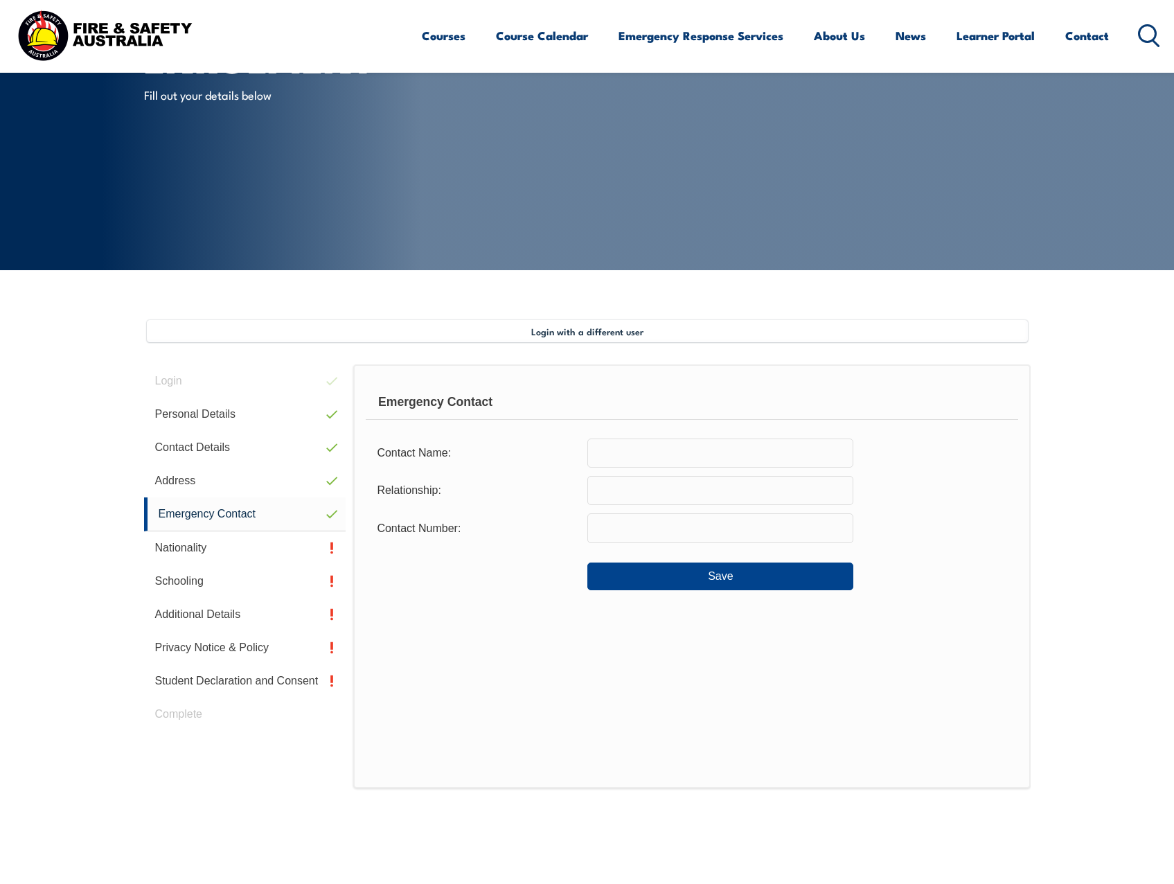
click at [727, 456] on input "text" at bounding box center [720, 452] width 266 height 29
type input "Wendy McQuillan"
click at [723, 483] on input "text" at bounding box center [720, 490] width 266 height 29
type input "Mother"
click at [723, 524] on input "text" at bounding box center [720, 527] width 266 height 29
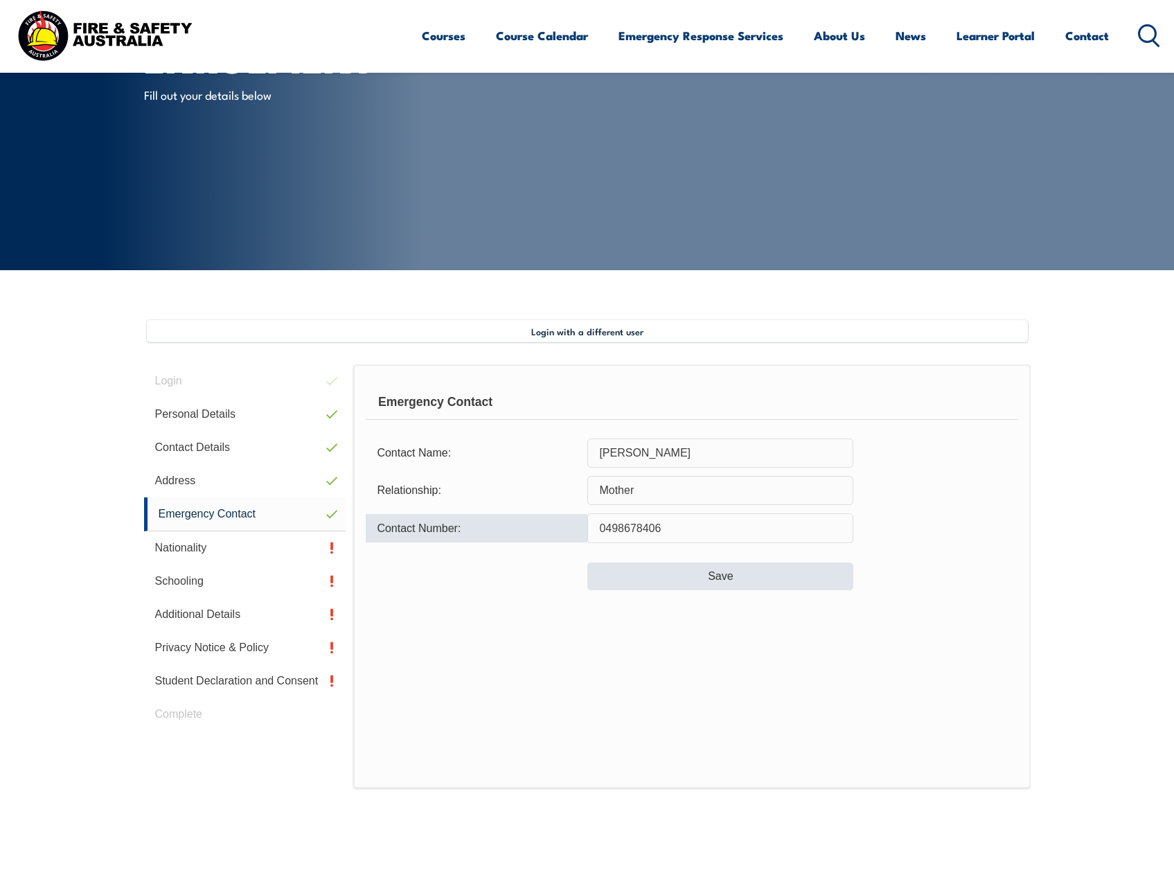
type input "0498678406"
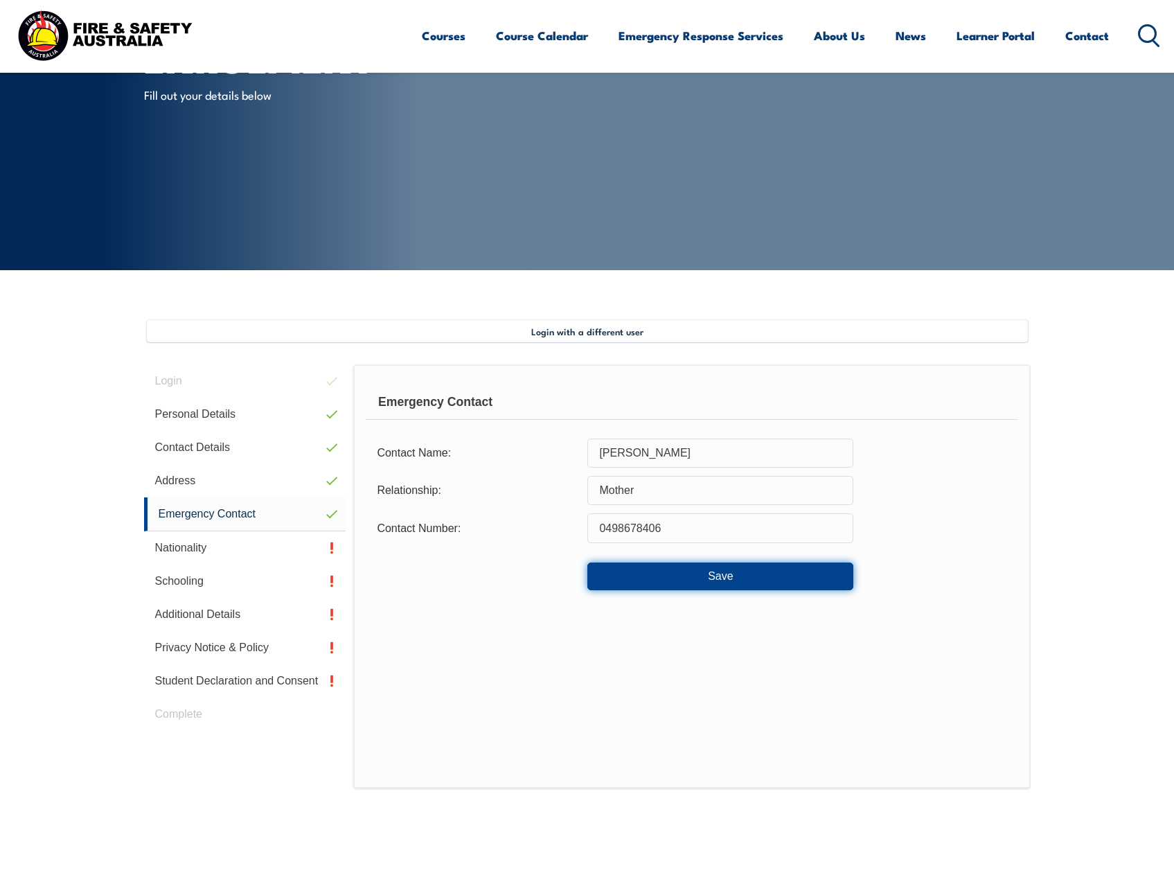
click at [717, 571] on button "Save" at bounding box center [720, 576] width 266 height 28
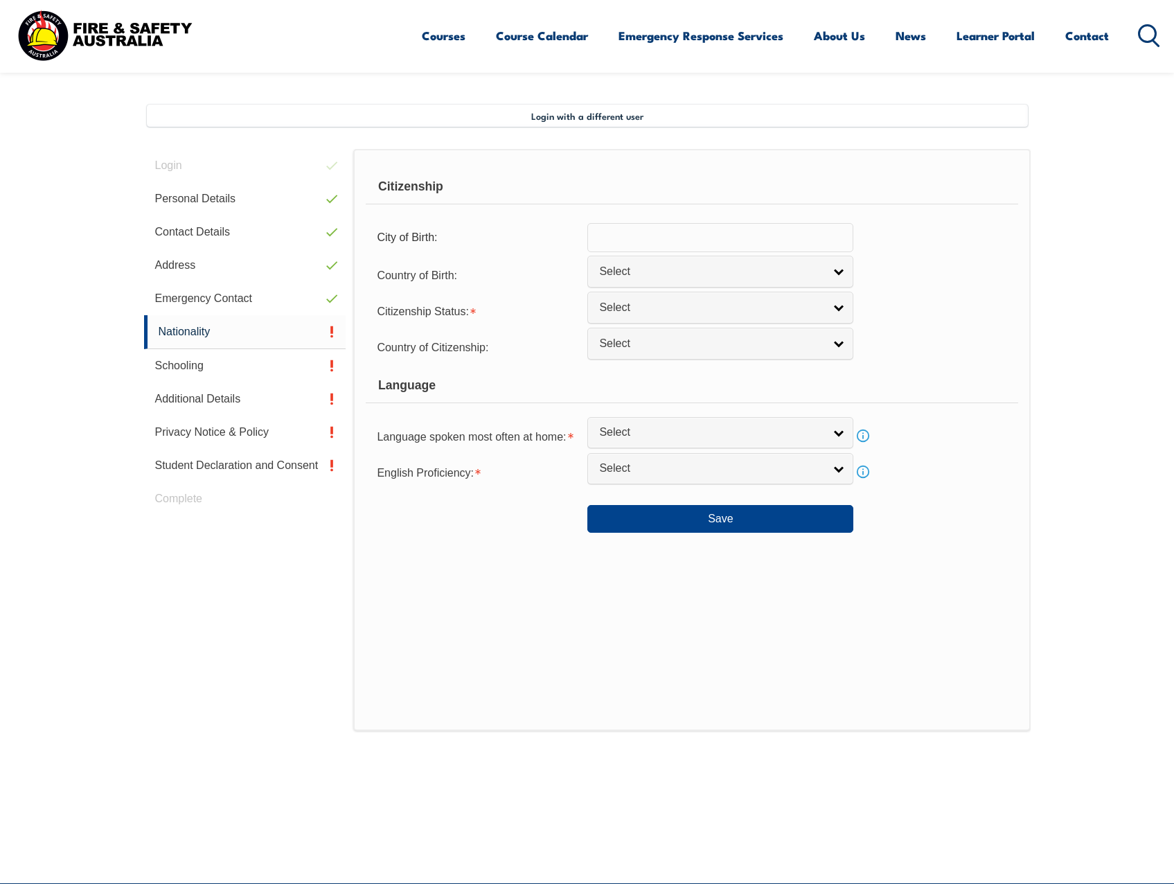
scroll to position [377, 0]
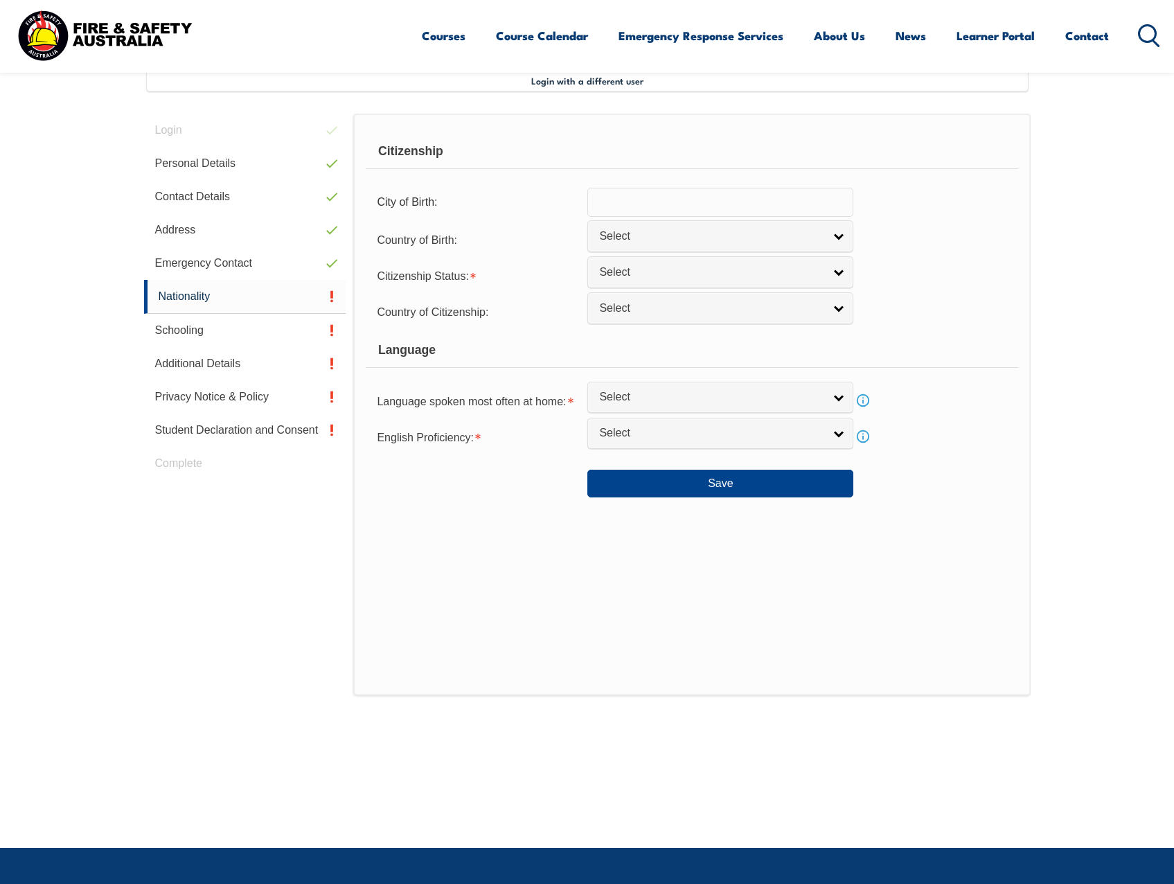
click at [739, 208] on input "text" at bounding box center [720, 202] width 266 height 29
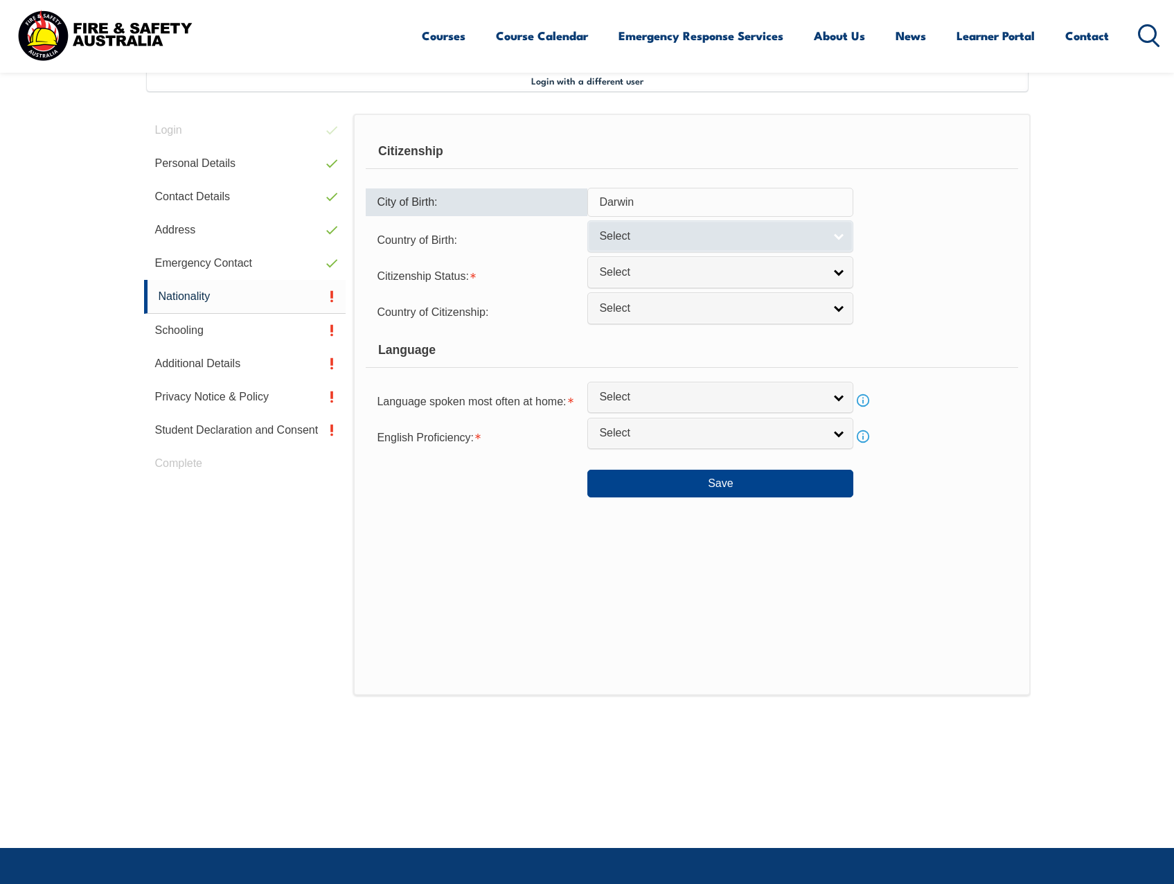
type input "Darwin"
click at [742, 228] on link "Select" at bounding box center [720, 235] width 266 height 31
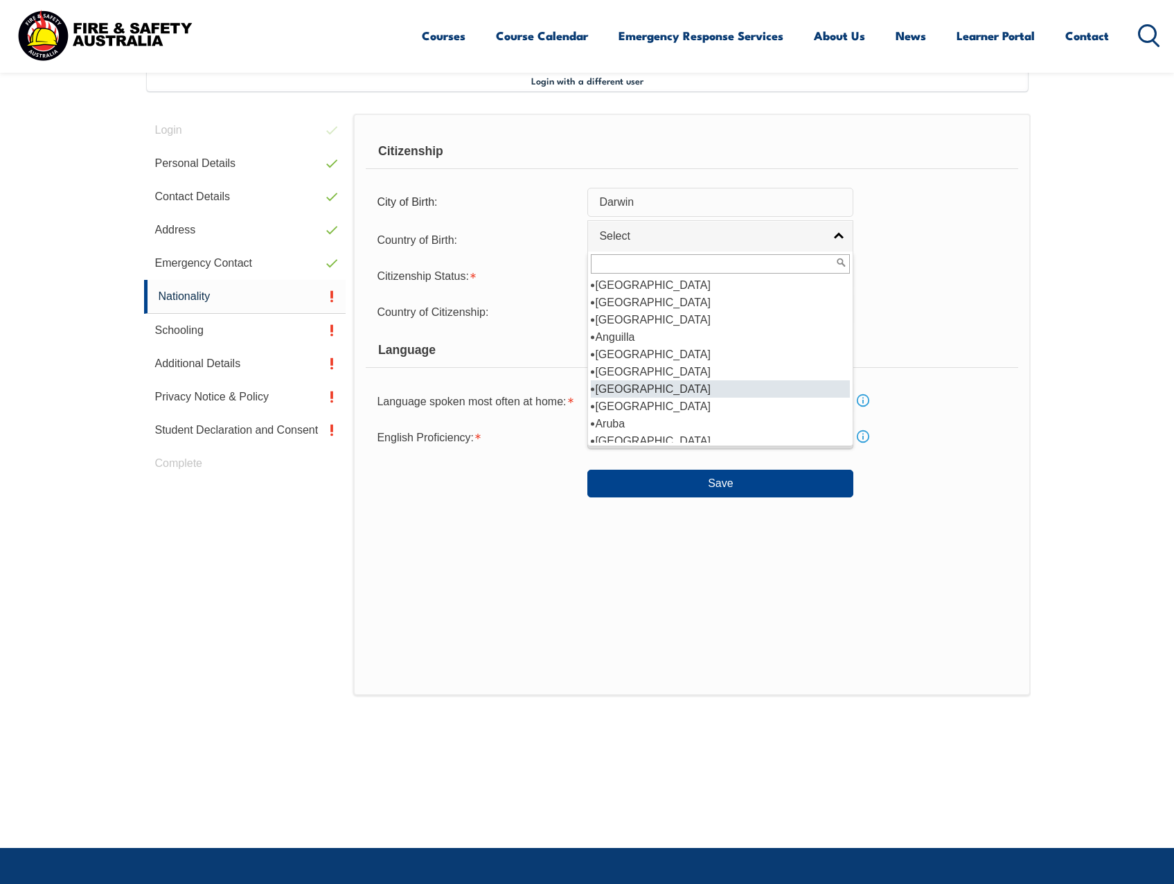
scroll to position [139, 0]
click at [699, 378] on li "[GEOGRAPHIC_DATA]" at bounding box center [720, 371] width 259 height 17
select select "1101"
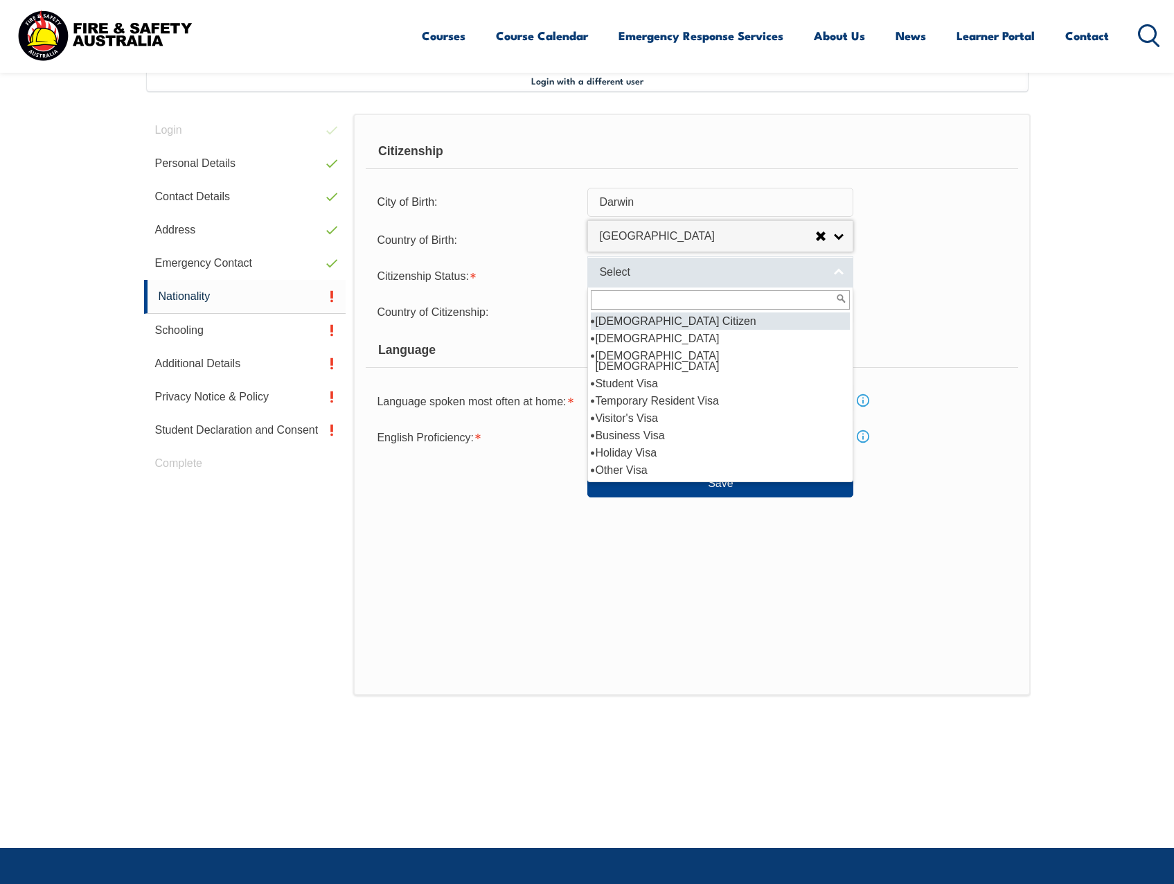
click at [666, 264] on link "Select" at bounding box center [720, 271] width 266 height 31
click at [674, 325] on li "[DEMOGRAPHIC_DATA] Citizen" at bounding box center [720, 320] width 259 height 17
select select "1"
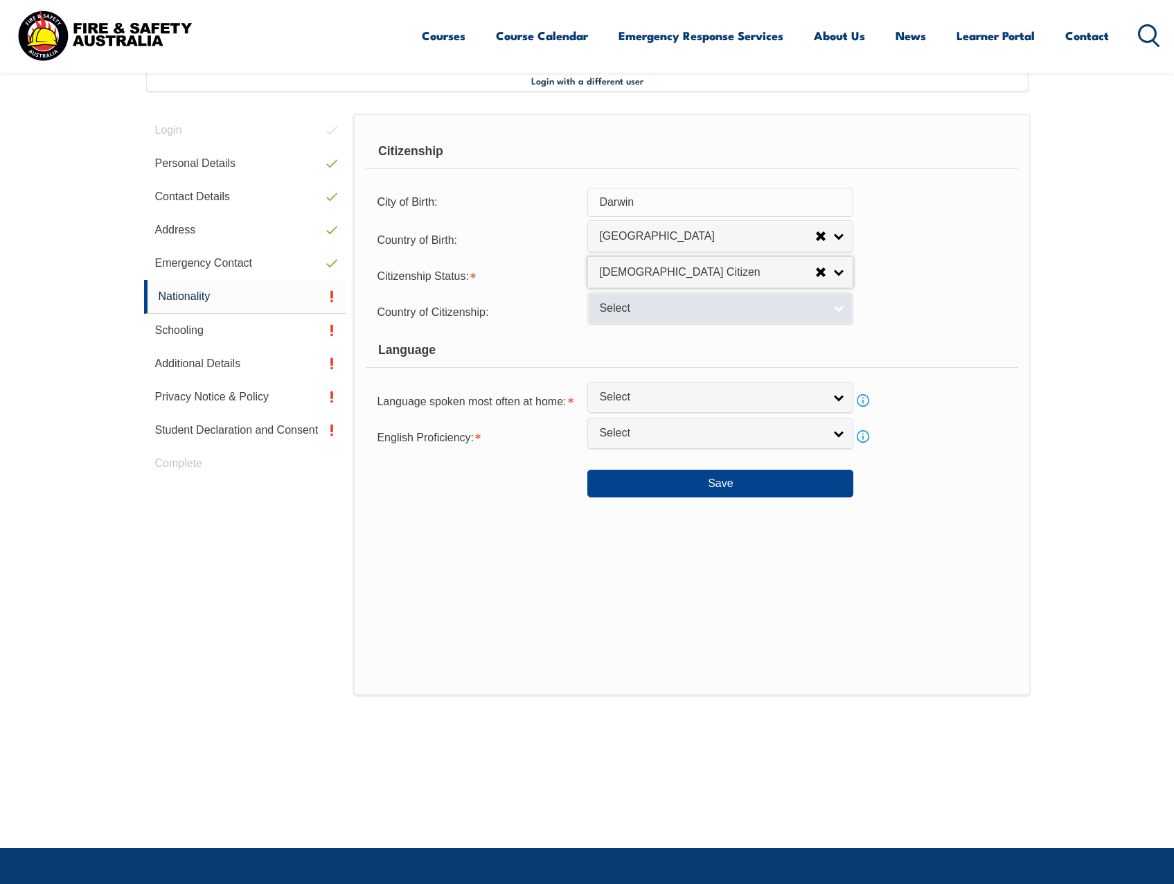
click at [688, 316] on link "Select" at bounding box center [720, 307] width 266 height 31
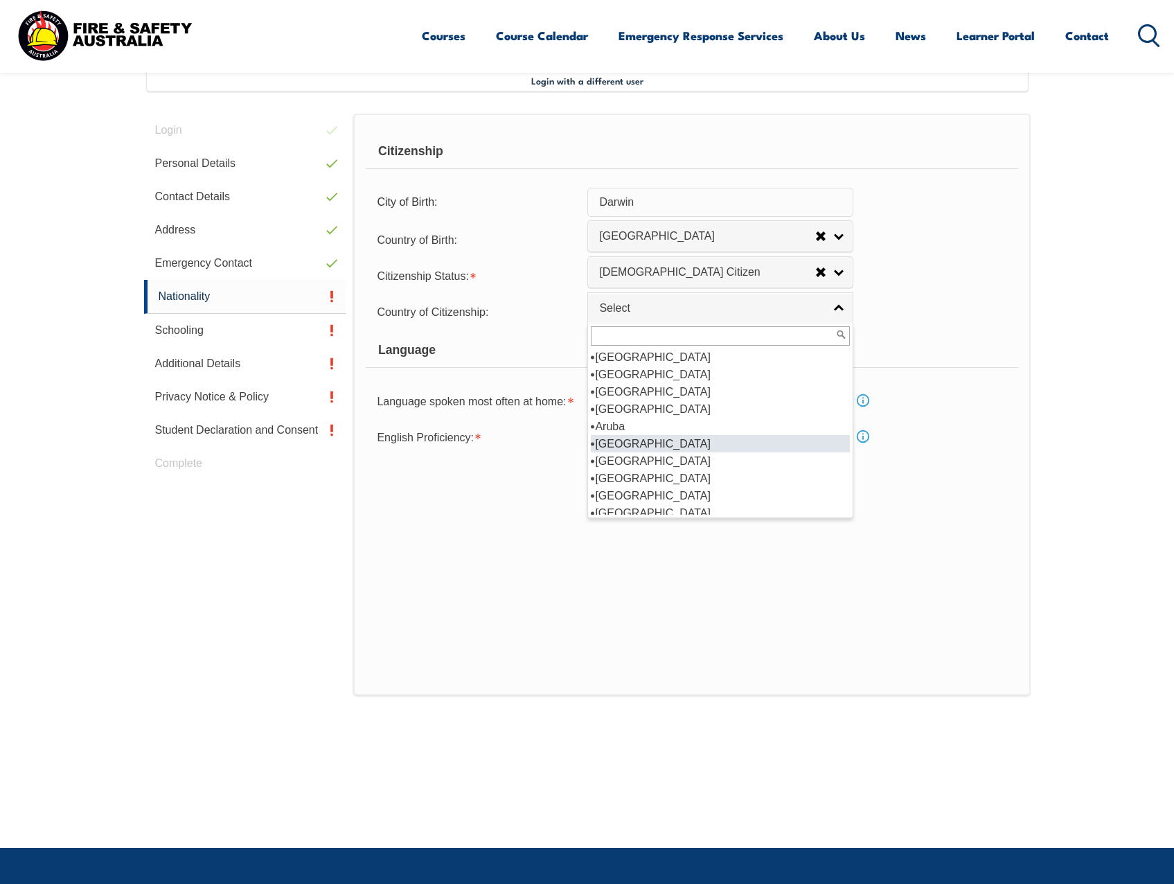
click at [666, 445] on li "[GEOGRAPHIC_DATA]" at bounding box center [720, 443] width 259 height 17
select select "1101"
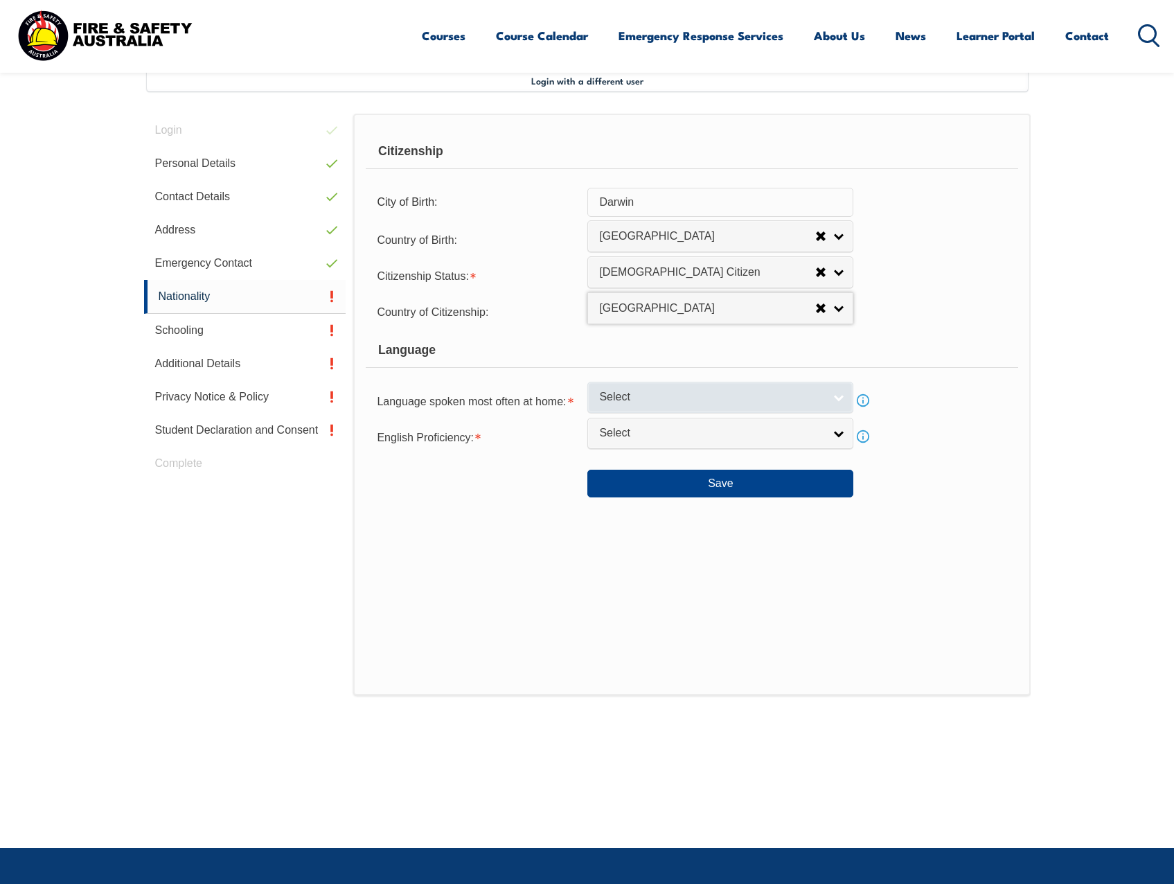
click at [685, 390] on span "Select" at bounding box center [711, 397] width 224 height 15
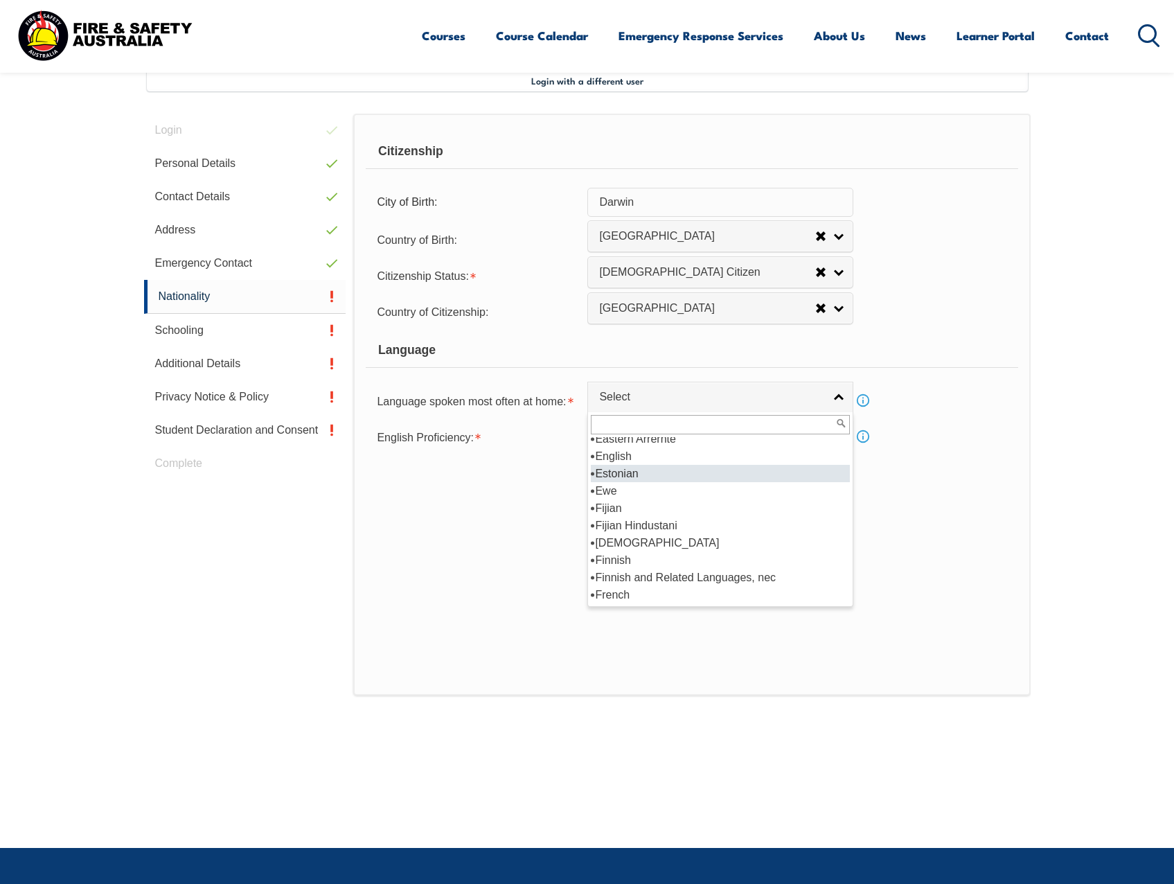
scroll to position [1662, 0]
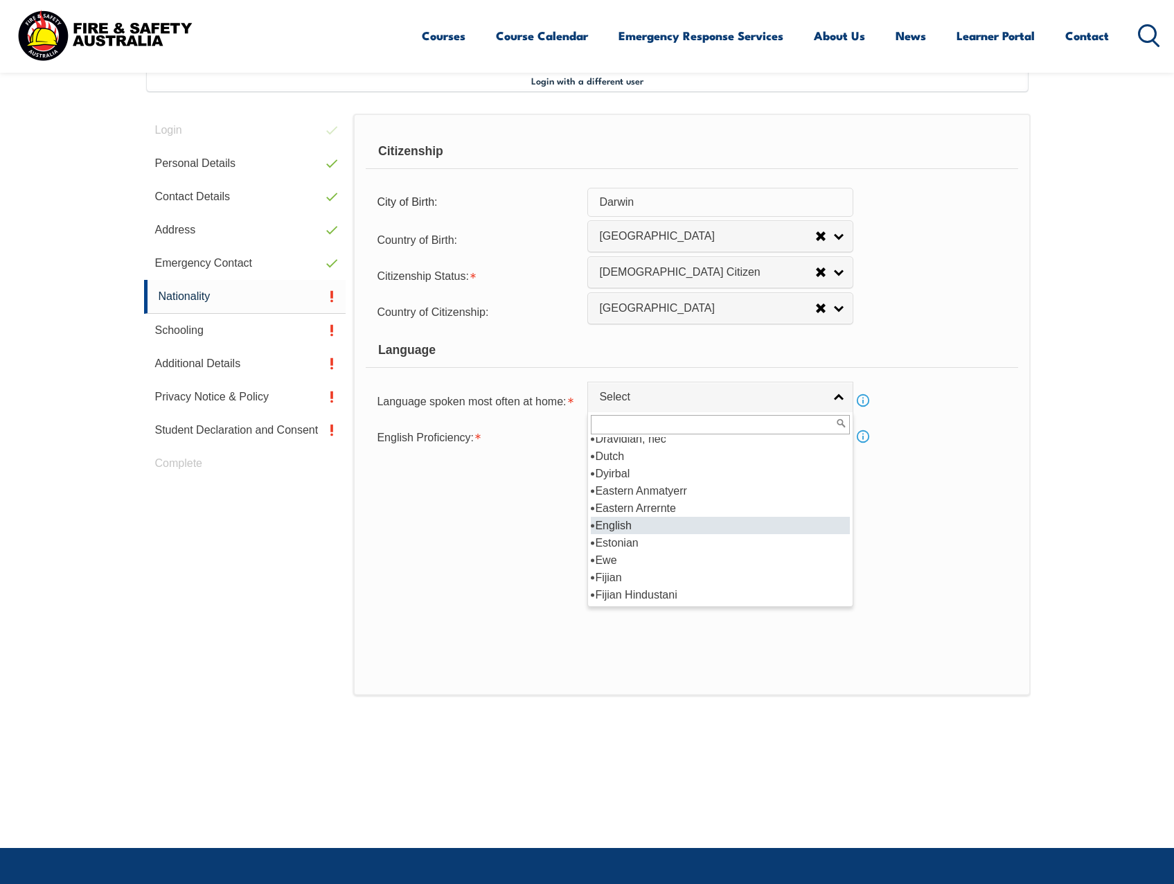
click at [699, 519] on li "English" at bounding box center [720, 525] width 259 height 17
select select "1201"
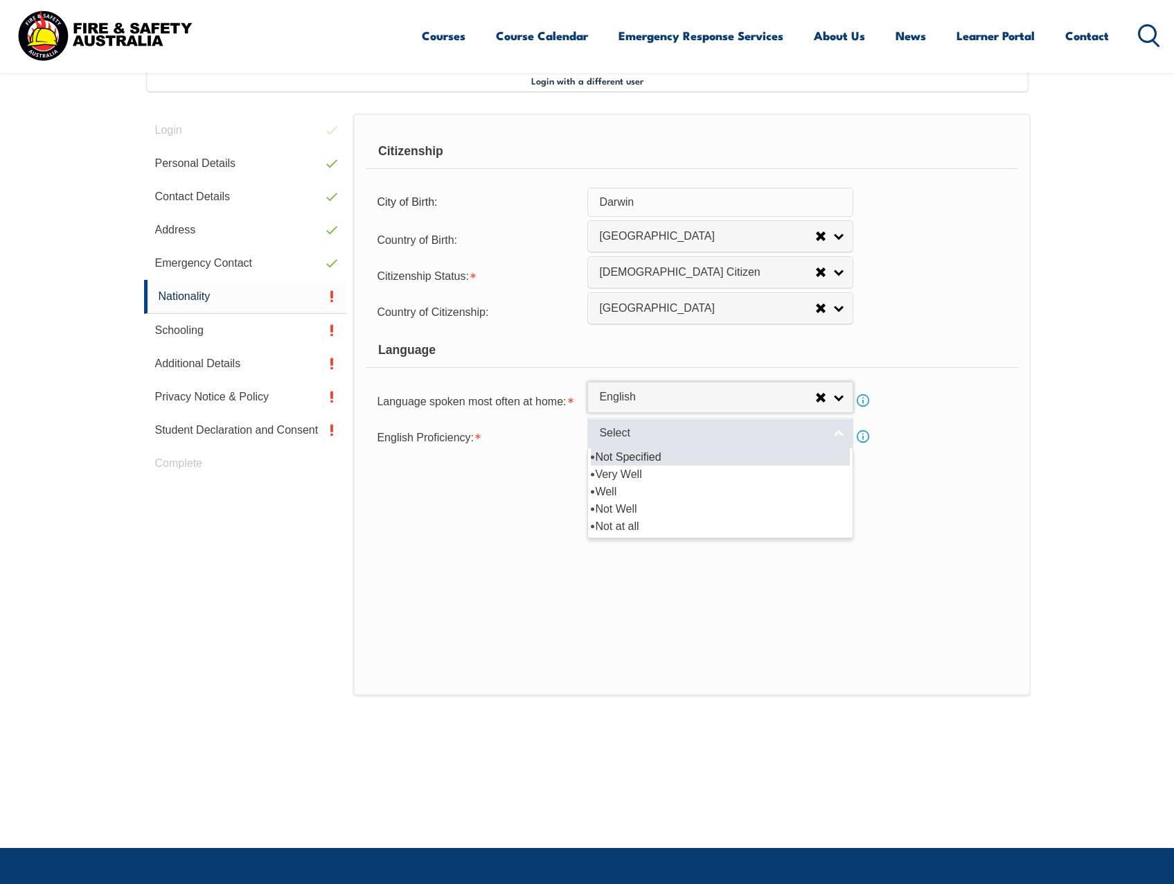
click at [699, 422] on link "Select" at bounding box center [720, 433] width 266 height 31
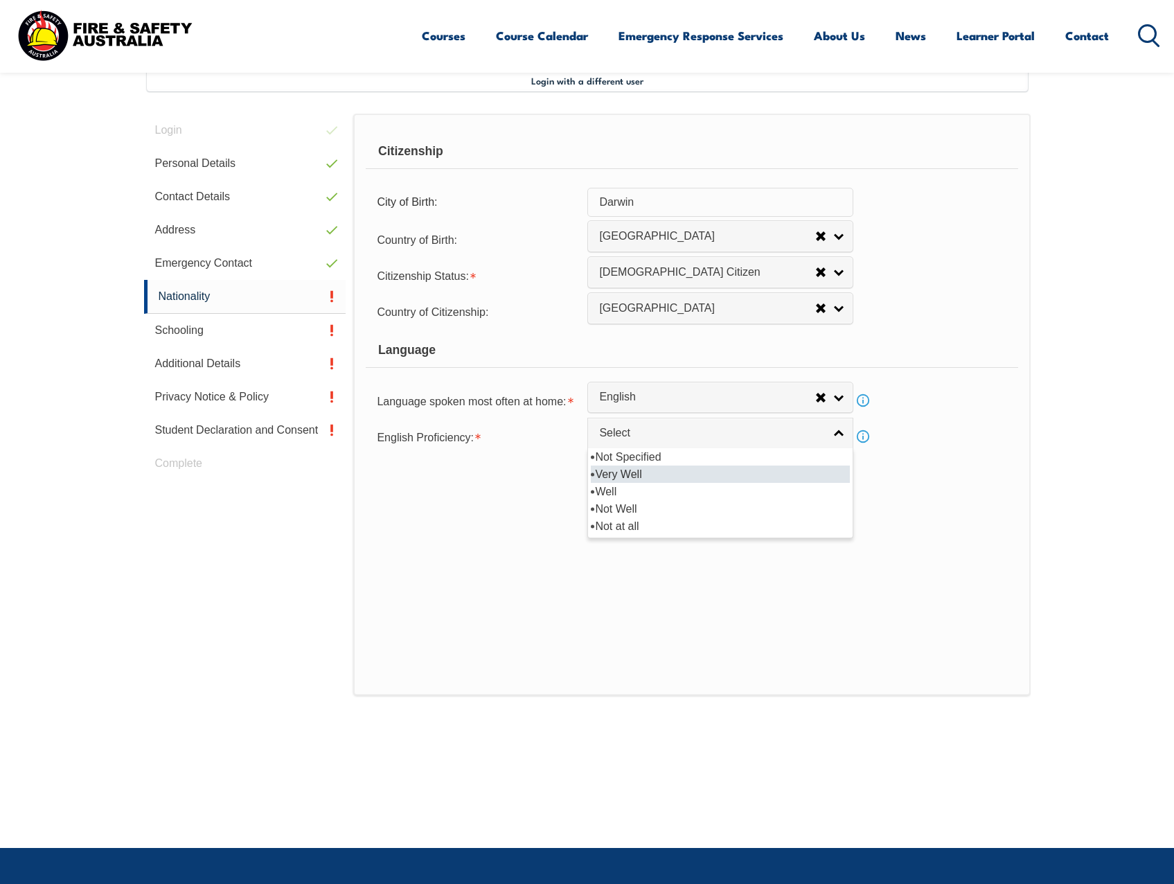
click at [693, 470] on li "Very Well" at bounding box center [720, 473] width 259 height 17
select select "1"
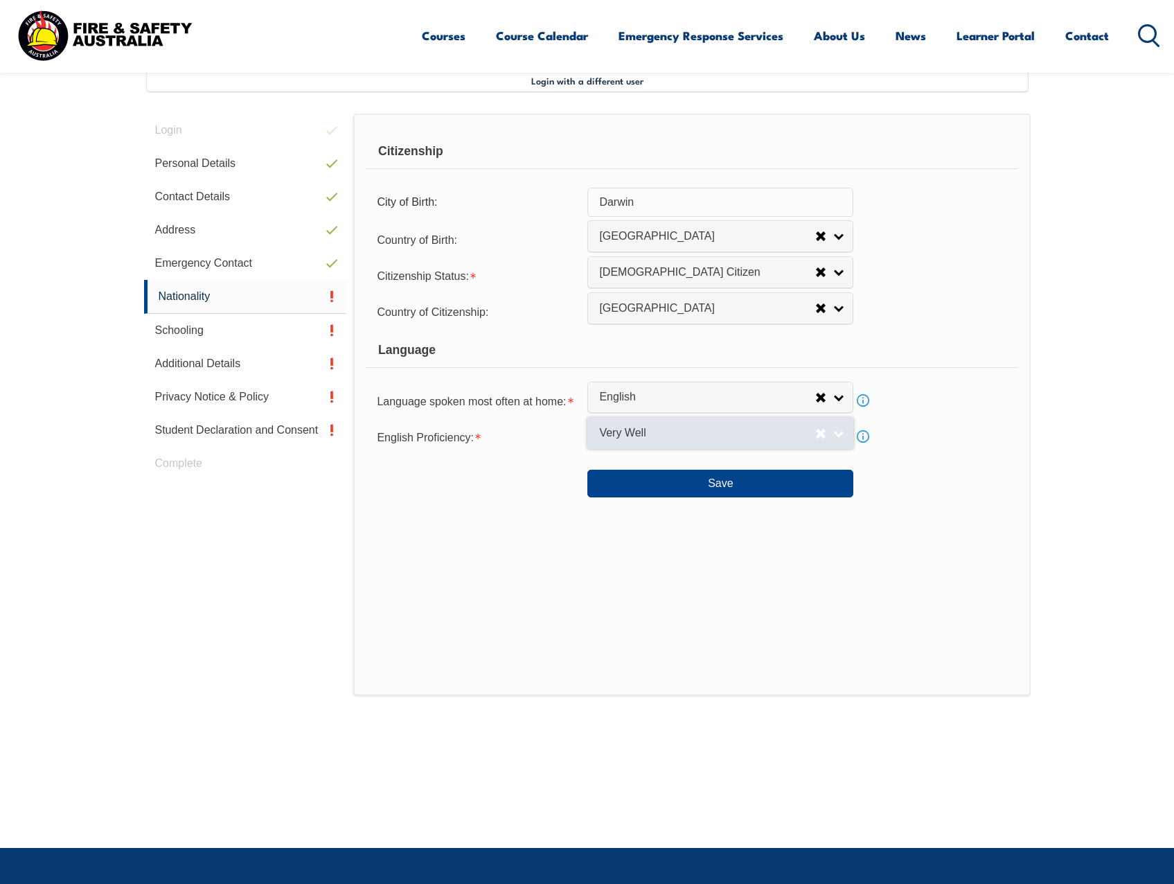
click at [744, 426] on span "Very Well" at bounding box center [707, 433] width 216 height 15
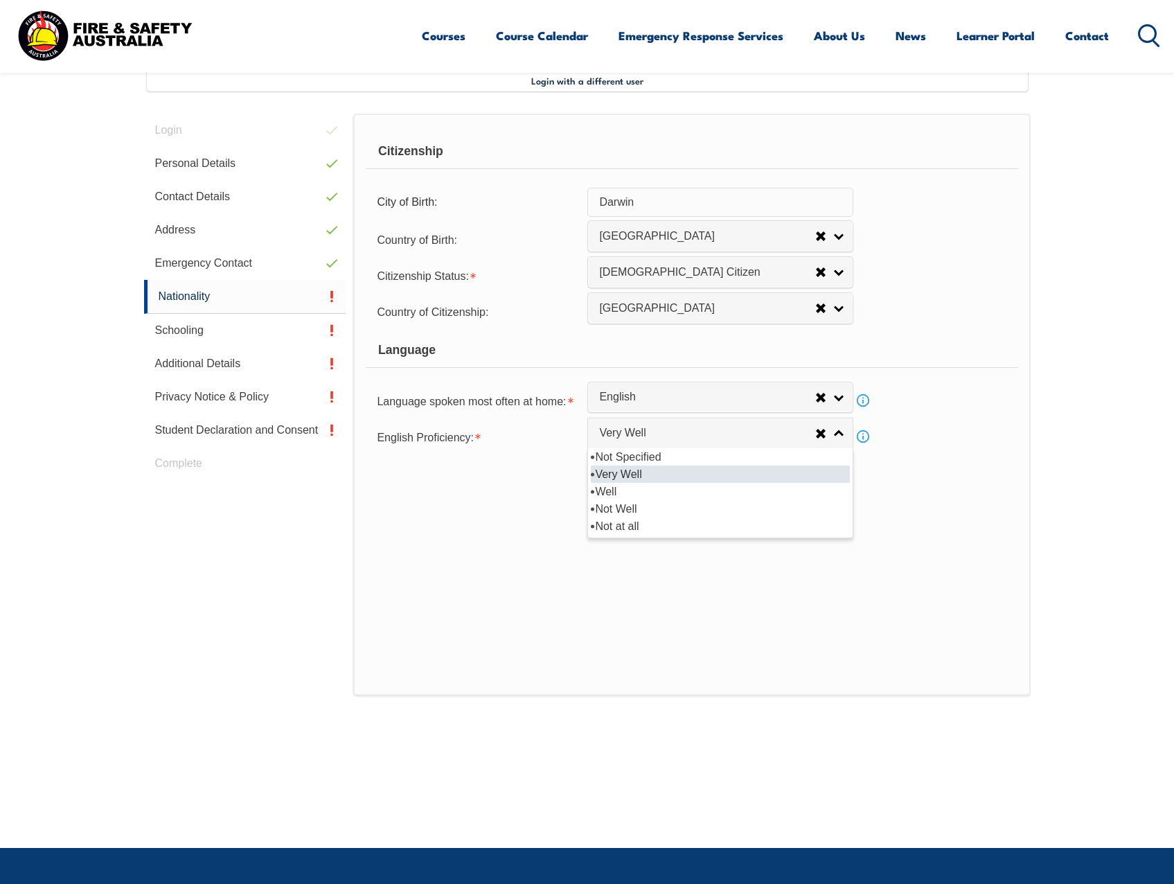
click at [922, 471] on div "Save" at bounding box center [692, 477] width 652 height 39
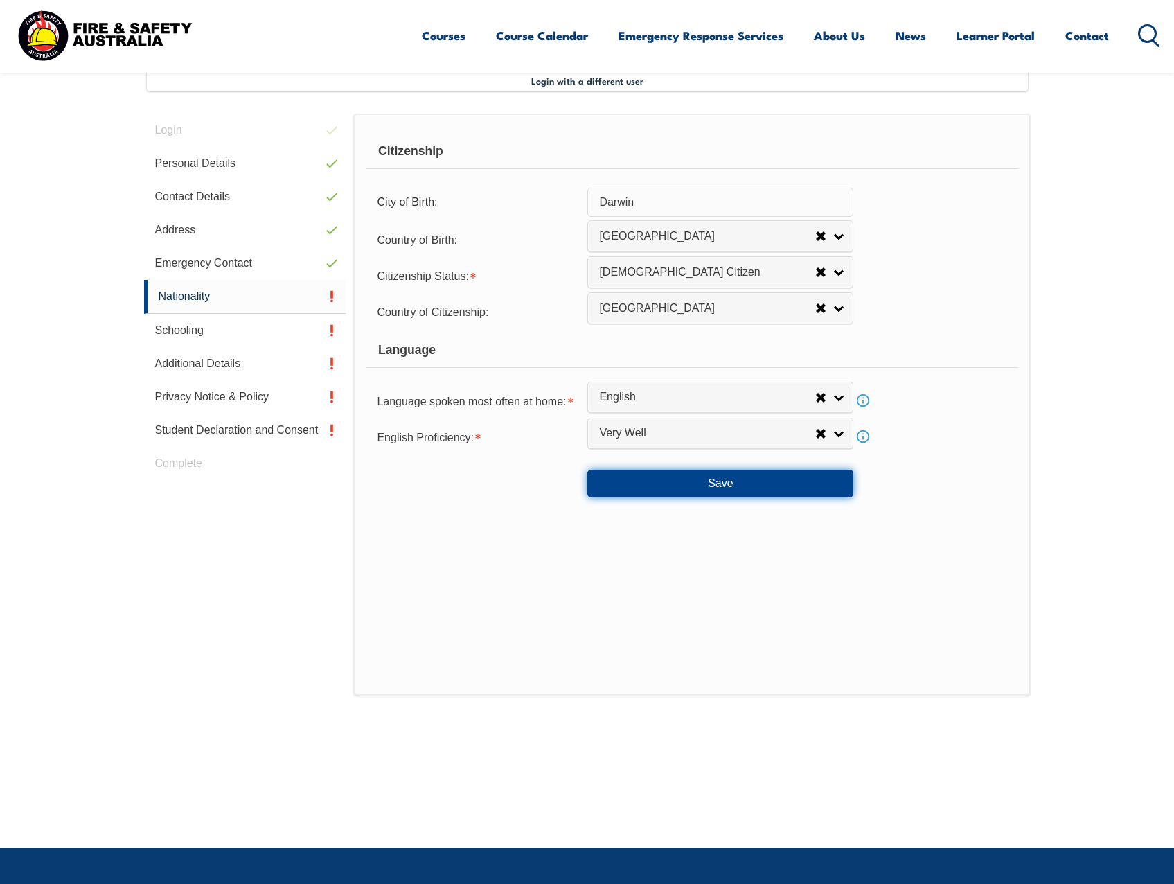
click at [836, 481] on button "Save" at bounding box center [720, 484] width 266 height 28
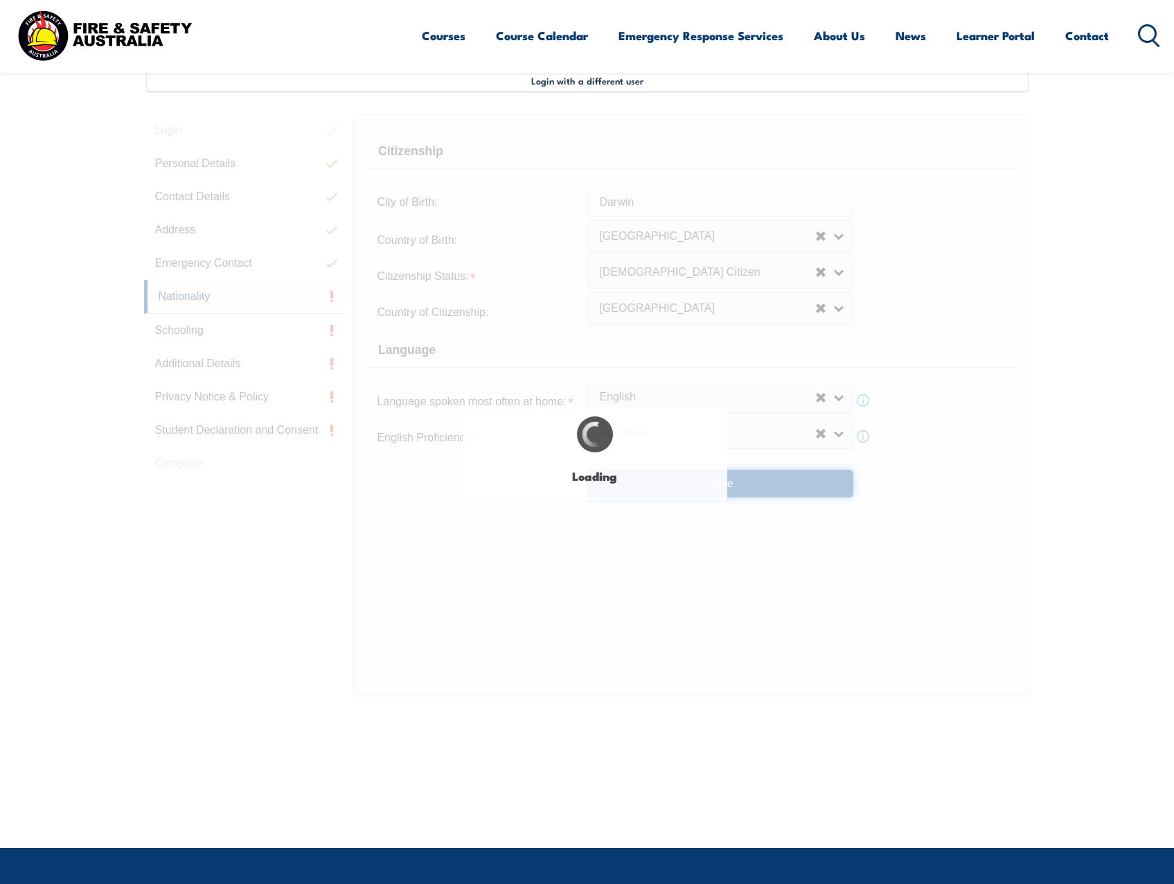
select select "false"
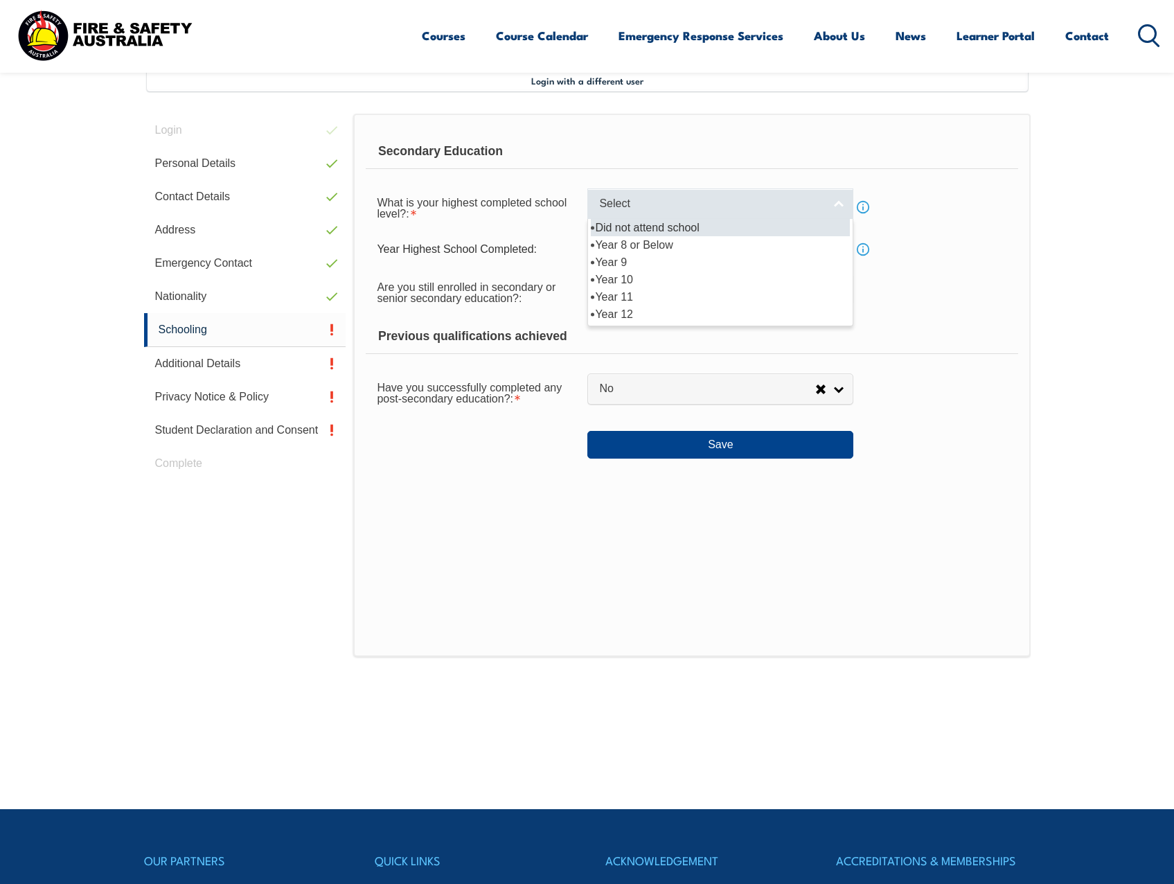
click at [715, 211] on span "Select" at bounding box center [711, 204] width 224 height 15
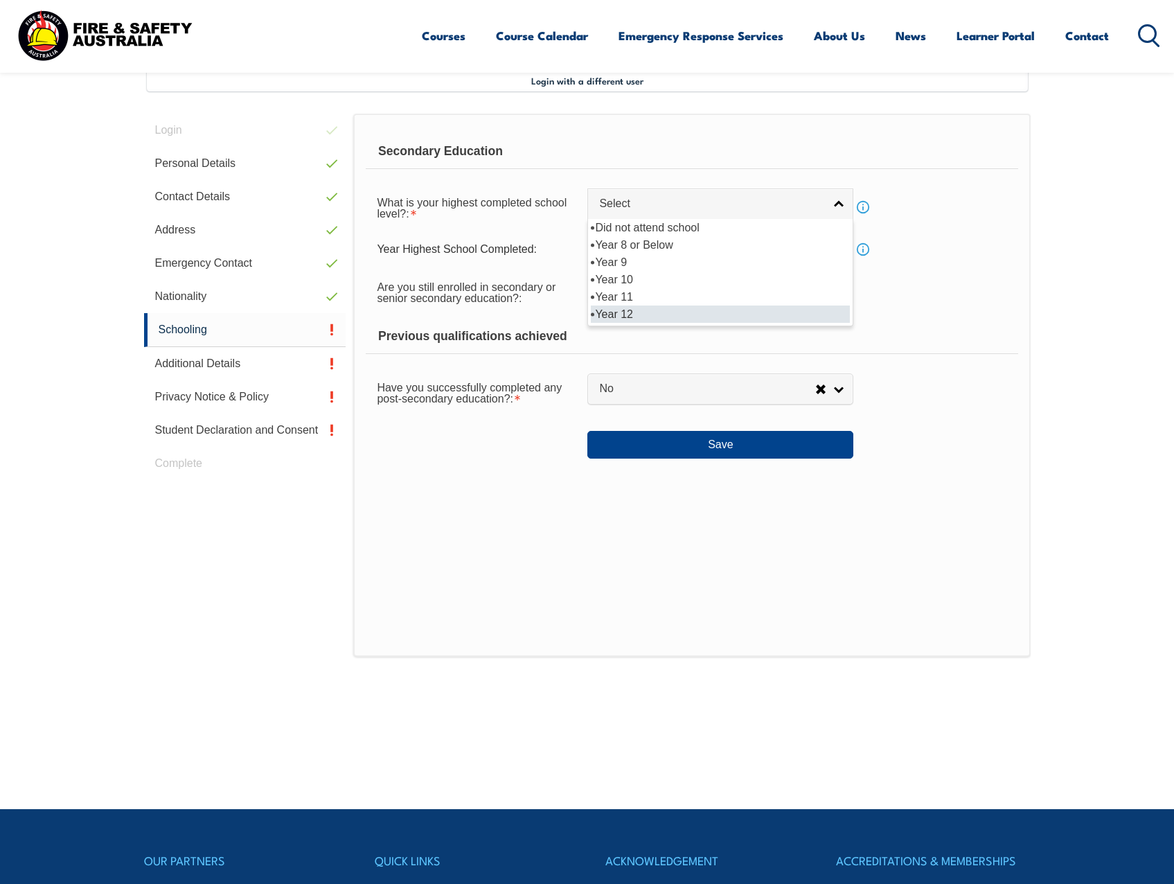
click at [664, 308] on li "Year 12" at bounding box center [720, 313] width 259 height 17
select select "12"
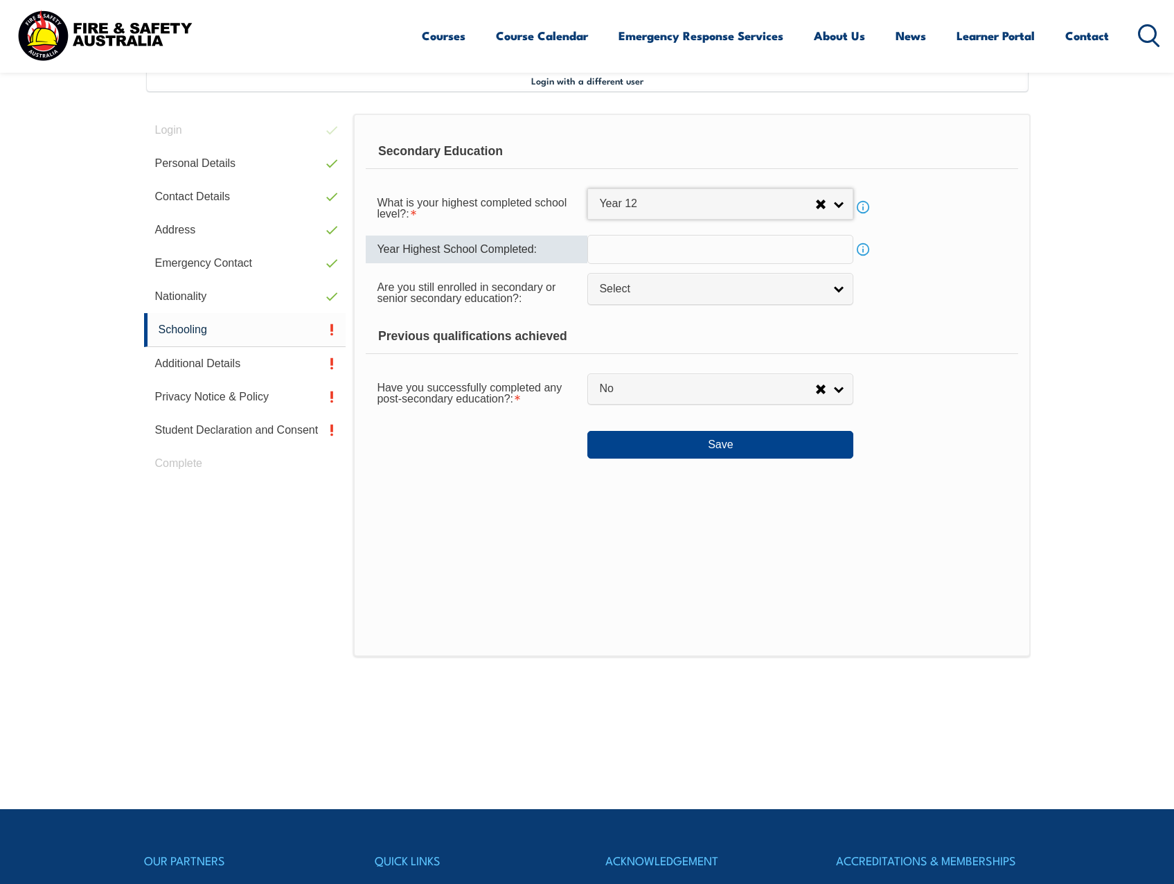
click at [711, 253] on input "text" at bounding box center [720, 249] width 266 height 29
type input "2015"
click at [697, 291] on span "Select" at bounding box center [711, 289] width 224 height 15
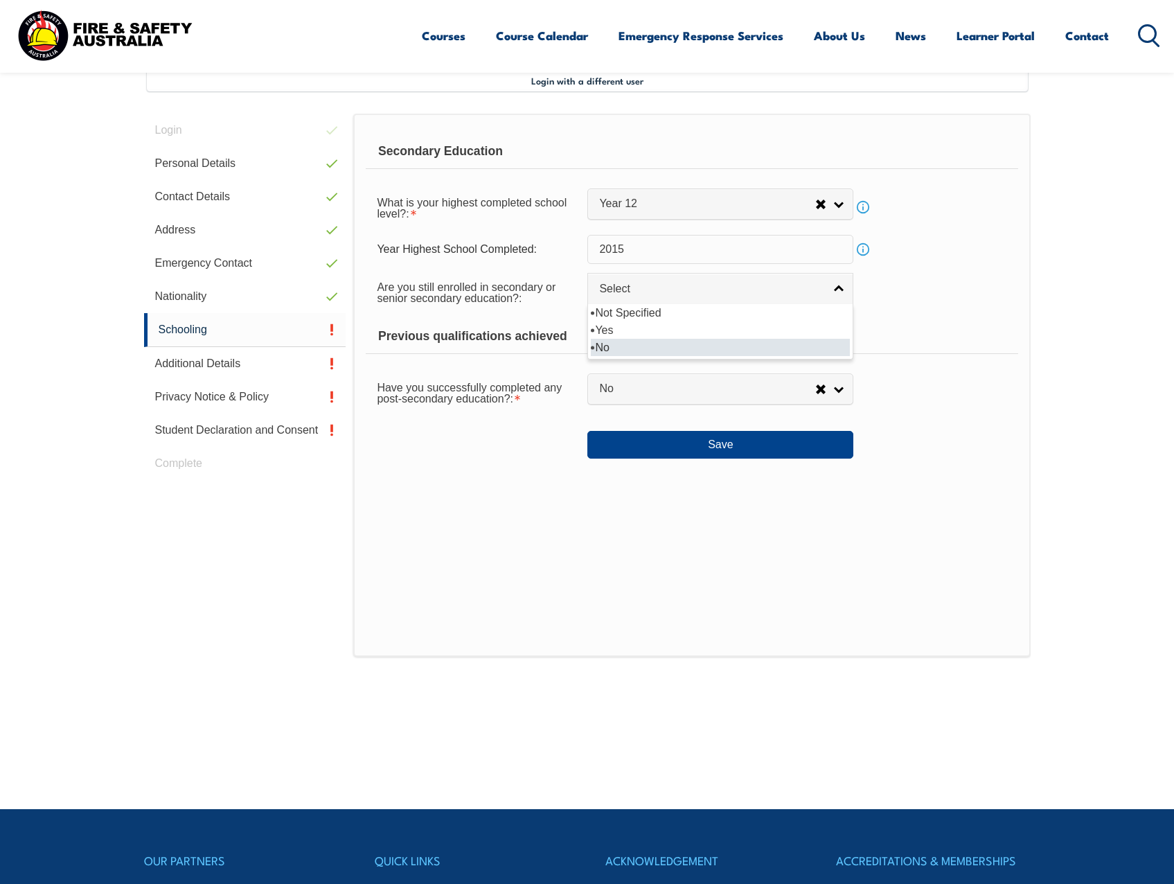
click at [654, 342] on li "No" at bounding box center [720, 347] width 259 height 17
select select "false"
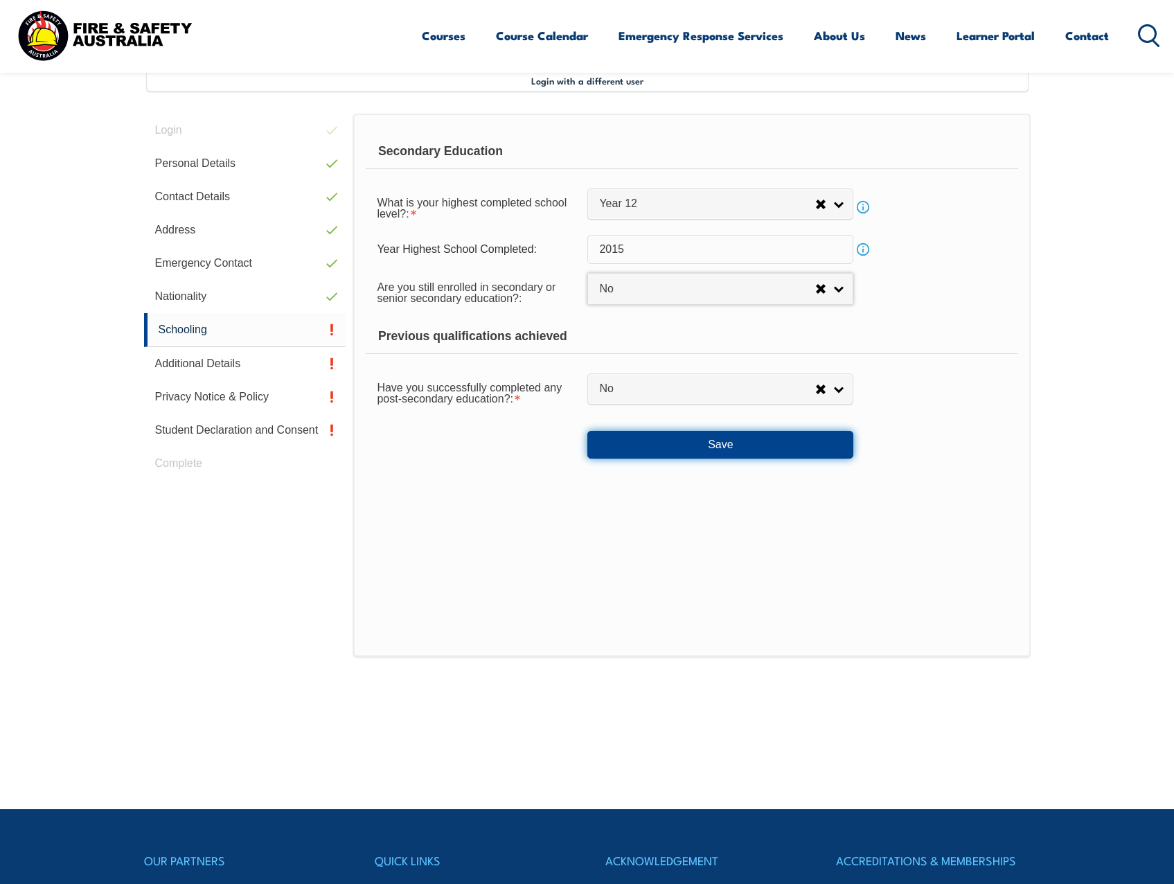
click at [655, 438] on button "Save" at bounding box center [720, 445] width 266 height 28
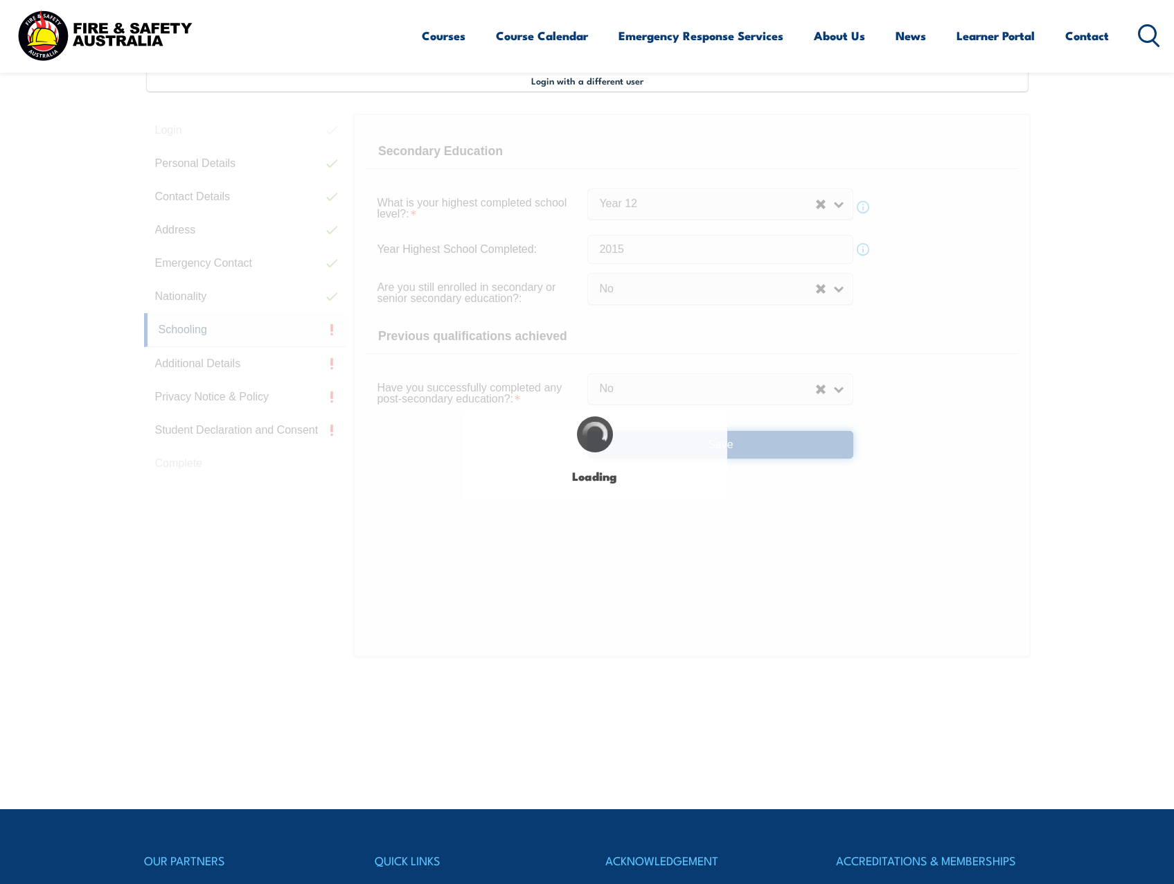
select select
select select "false"
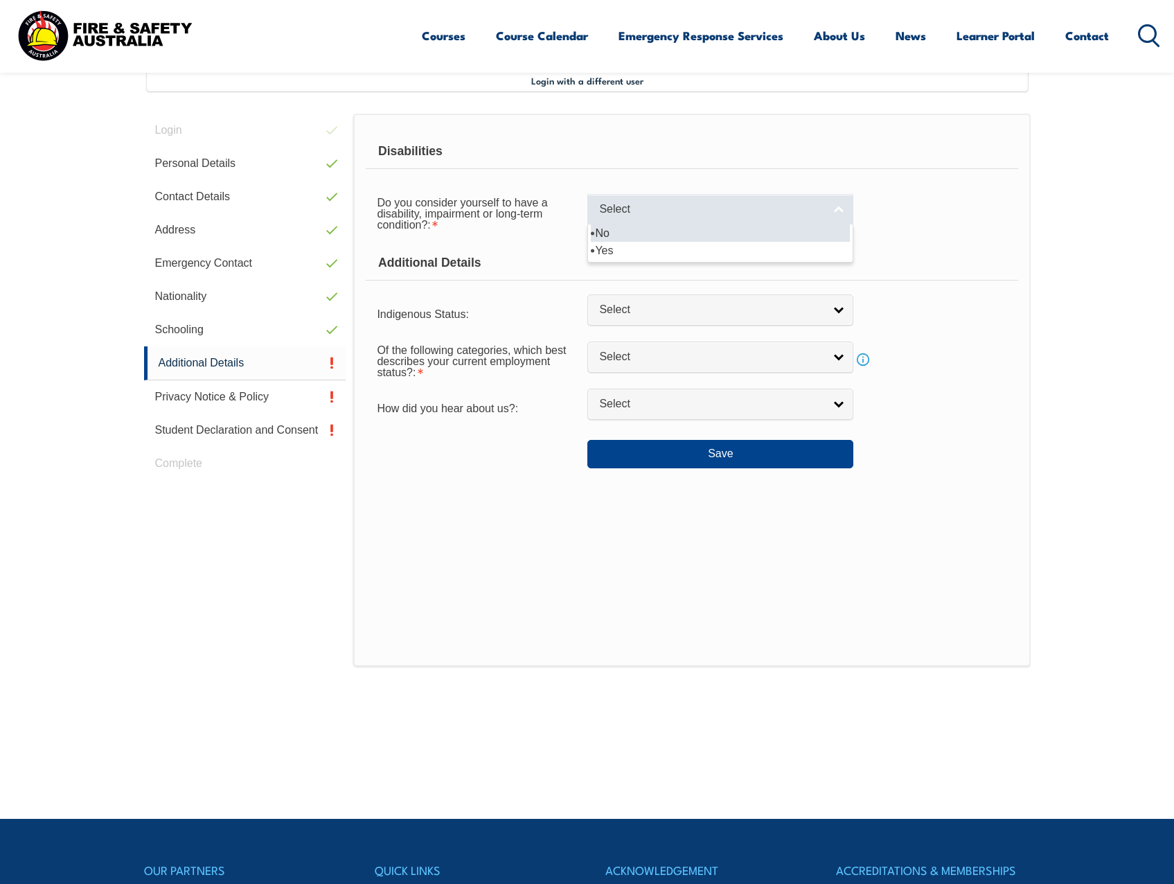
click at [717, 204] on link "Select" at bounding box center [720, 209] width 266 height 31
click at [704, 231] on li "No" at bounding box center [720, 232] width 259 height 17
select select "false"
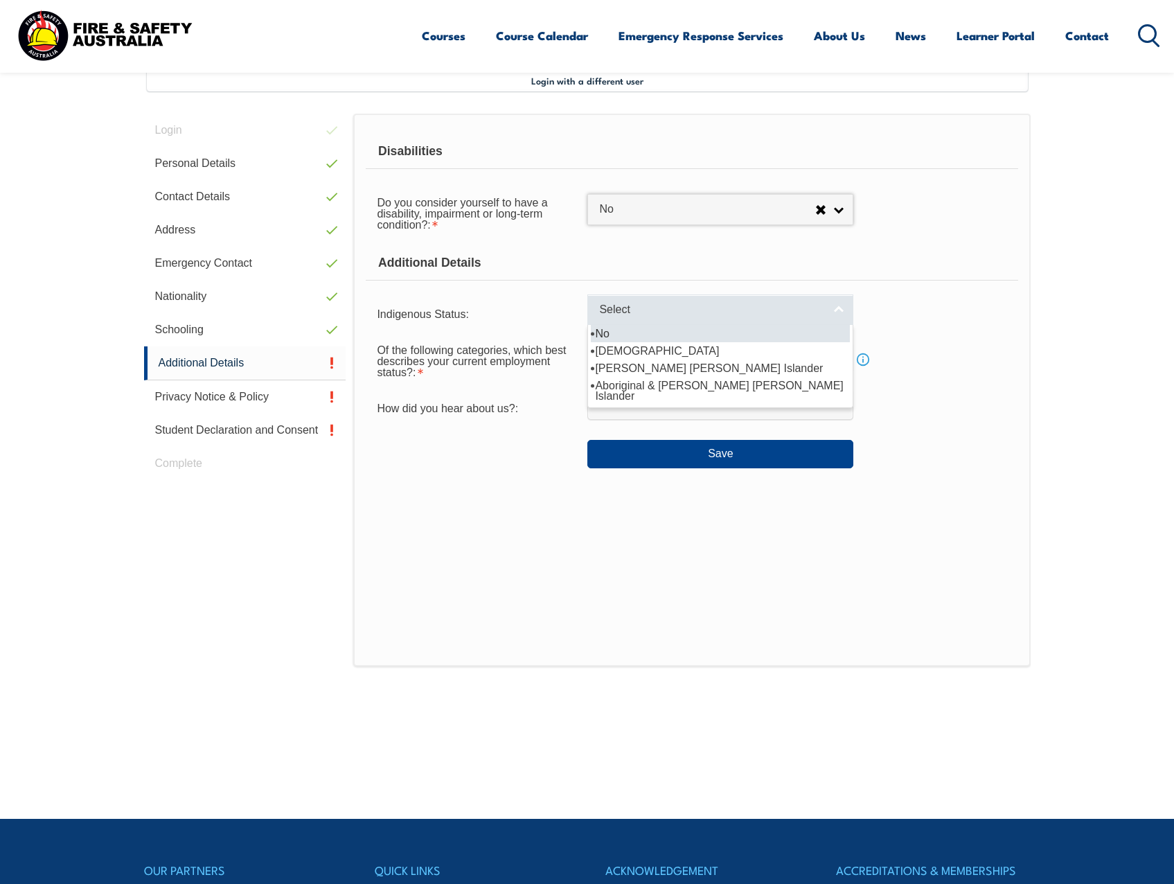
click at [677, 303] on link "Select" at bounding box center [720, 309] width 266 height 31
click at [662, 335] on li "No" at bounding box center [720, 333] width 259 height 17
select select "4"
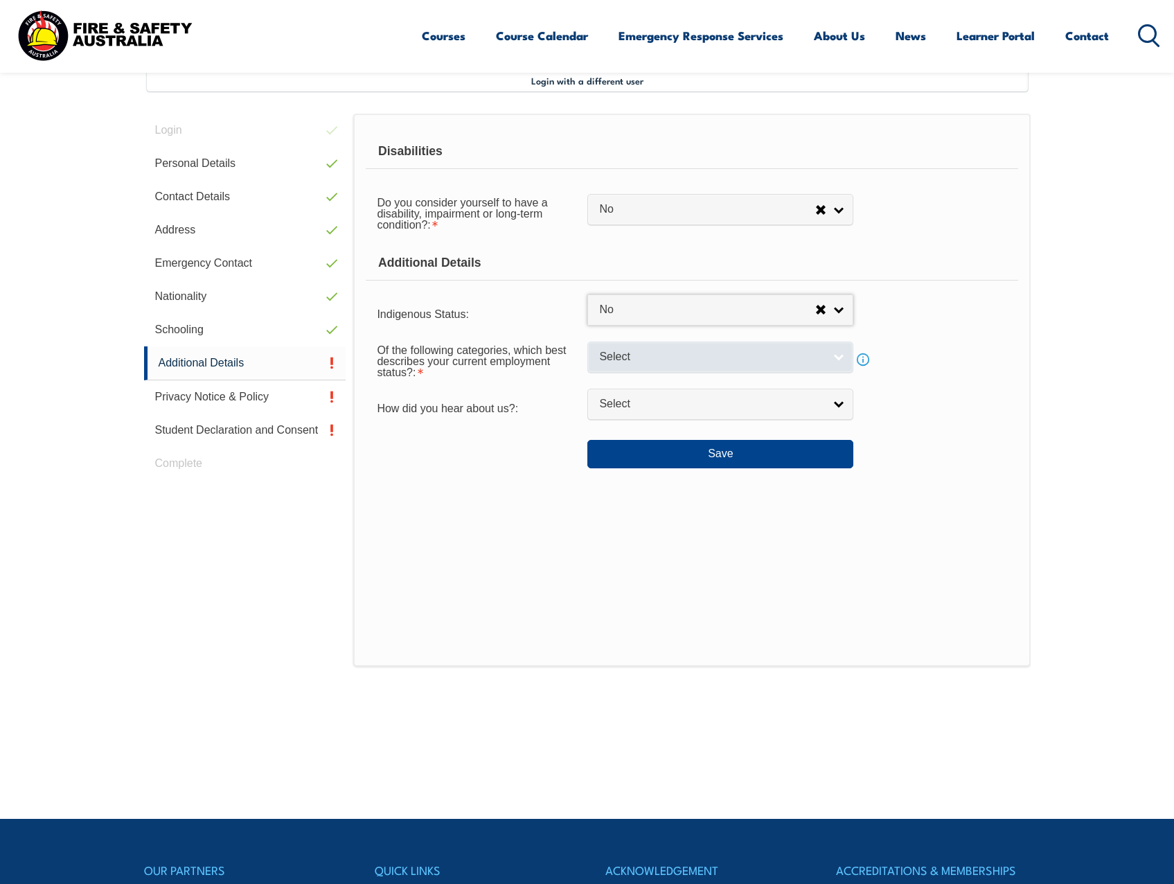
click at [642, 354] on span "Select" at bounding box center [711, 357] width 224 height 15
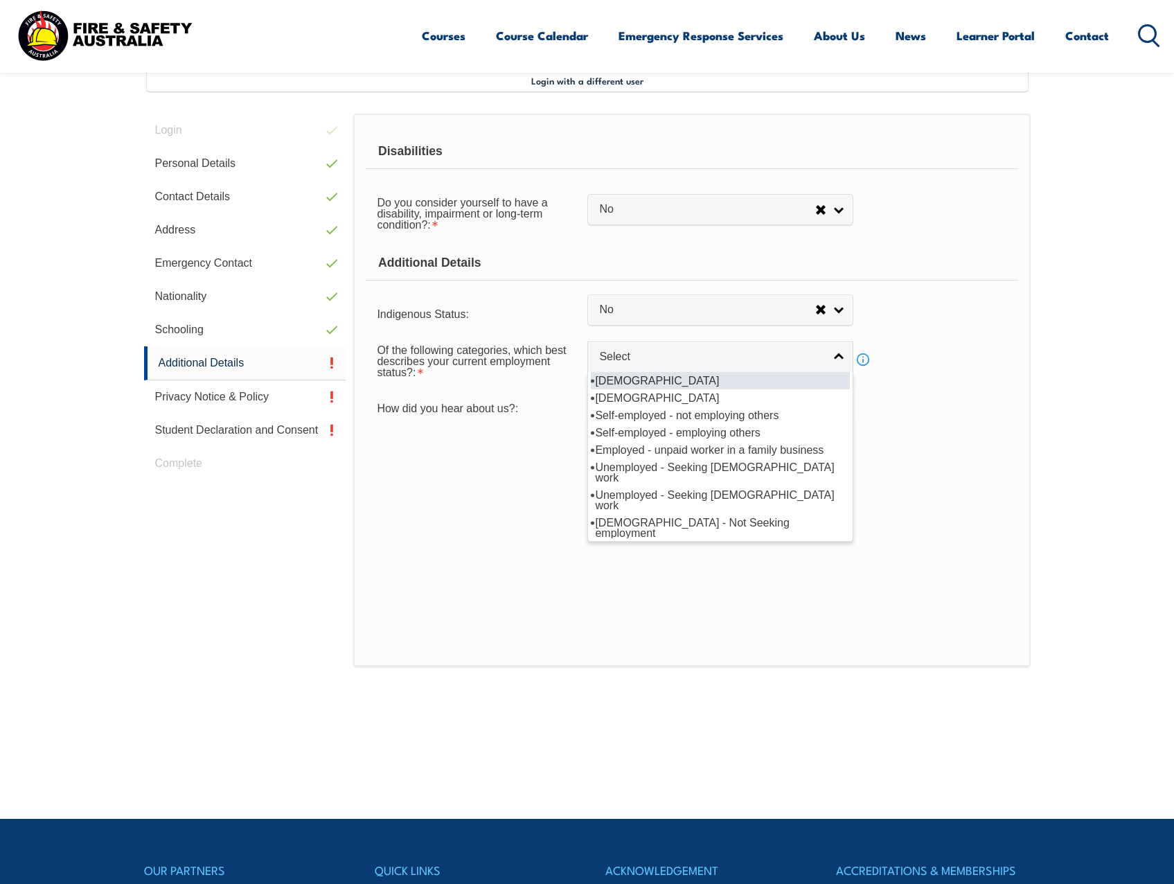
click at [656, 380] on li "[DEMOGRAPHIC_DATA]" at bounding box center [720, 380] width 259 height 17
select select "1"
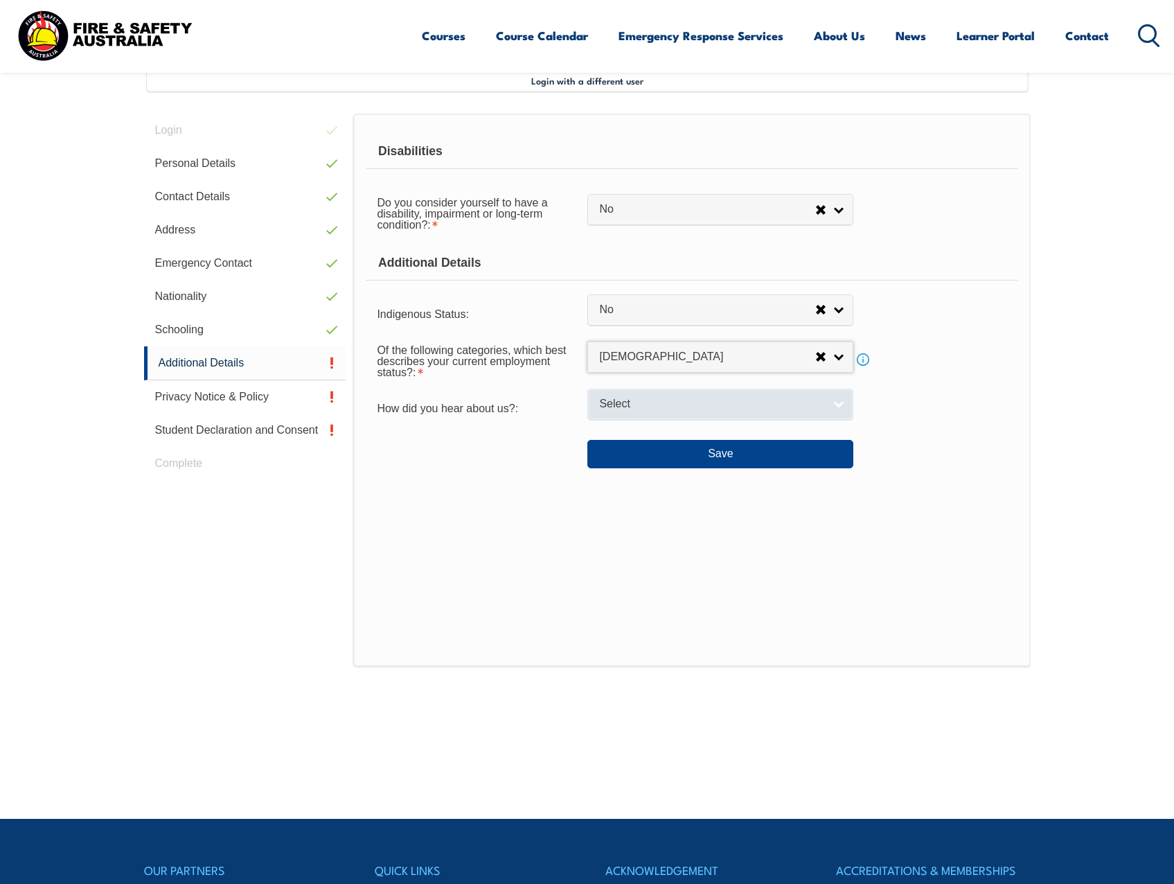
click at [638, 401] on span "Select" at bounding box center [711, 404] width 224 height 15
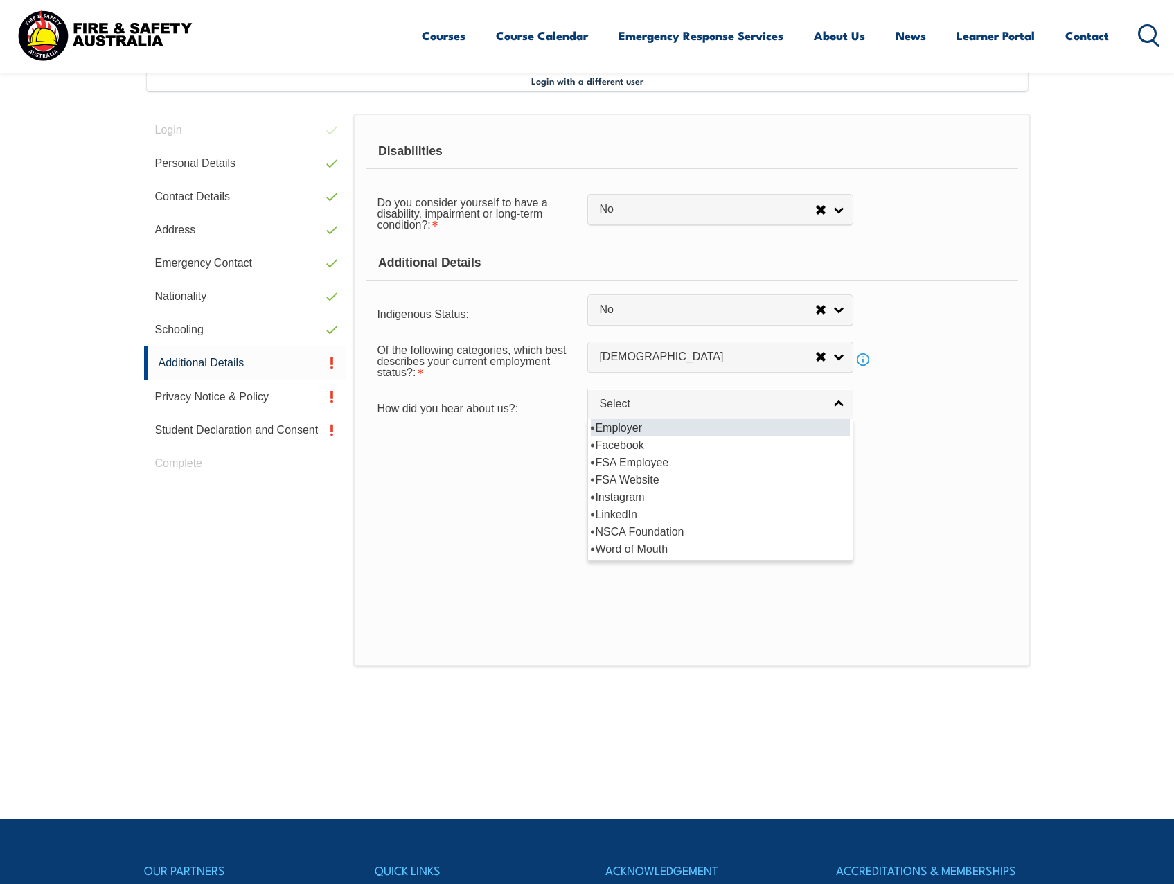
click at [636, 429] on li "Employer" at bounding box center [720, 427] width 259 height 17
select select "8019"
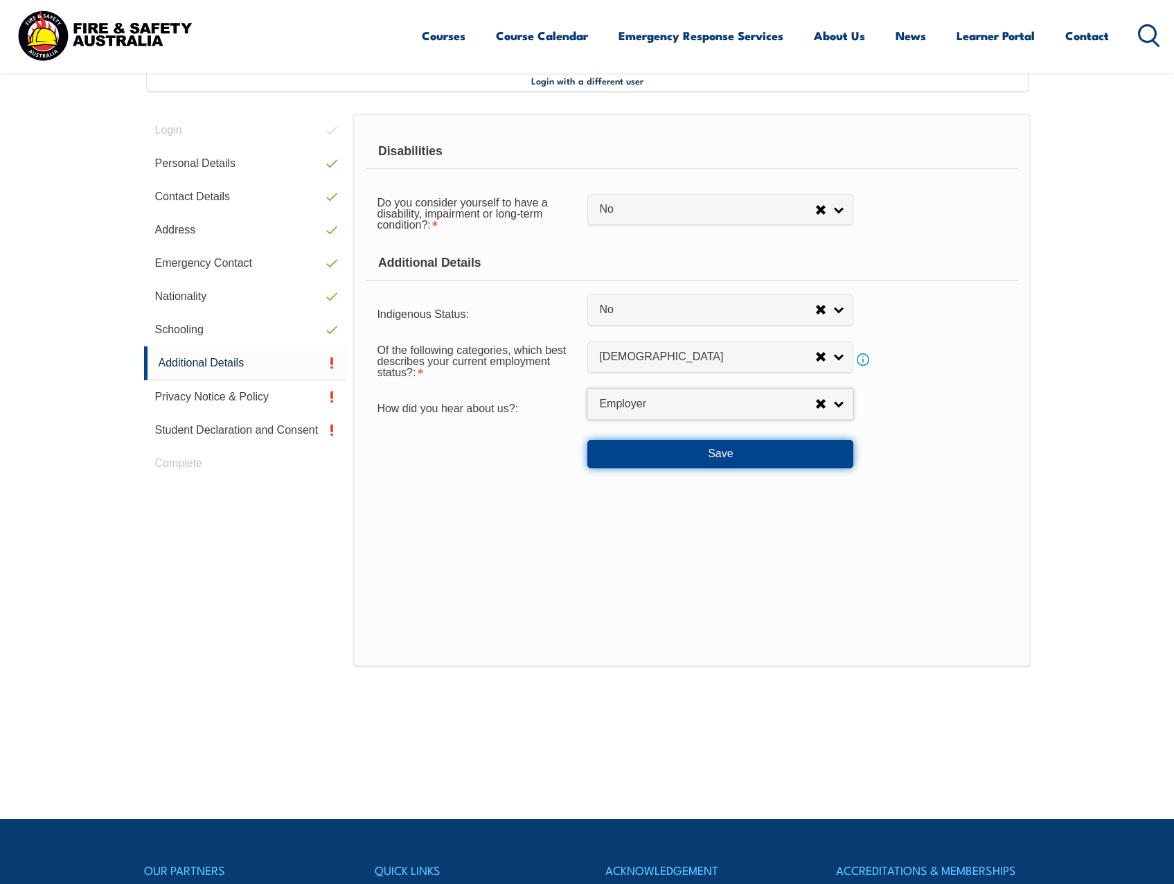
click at [652, 448] on button "Save" at bounding box center [720, 454] width 266 height 28
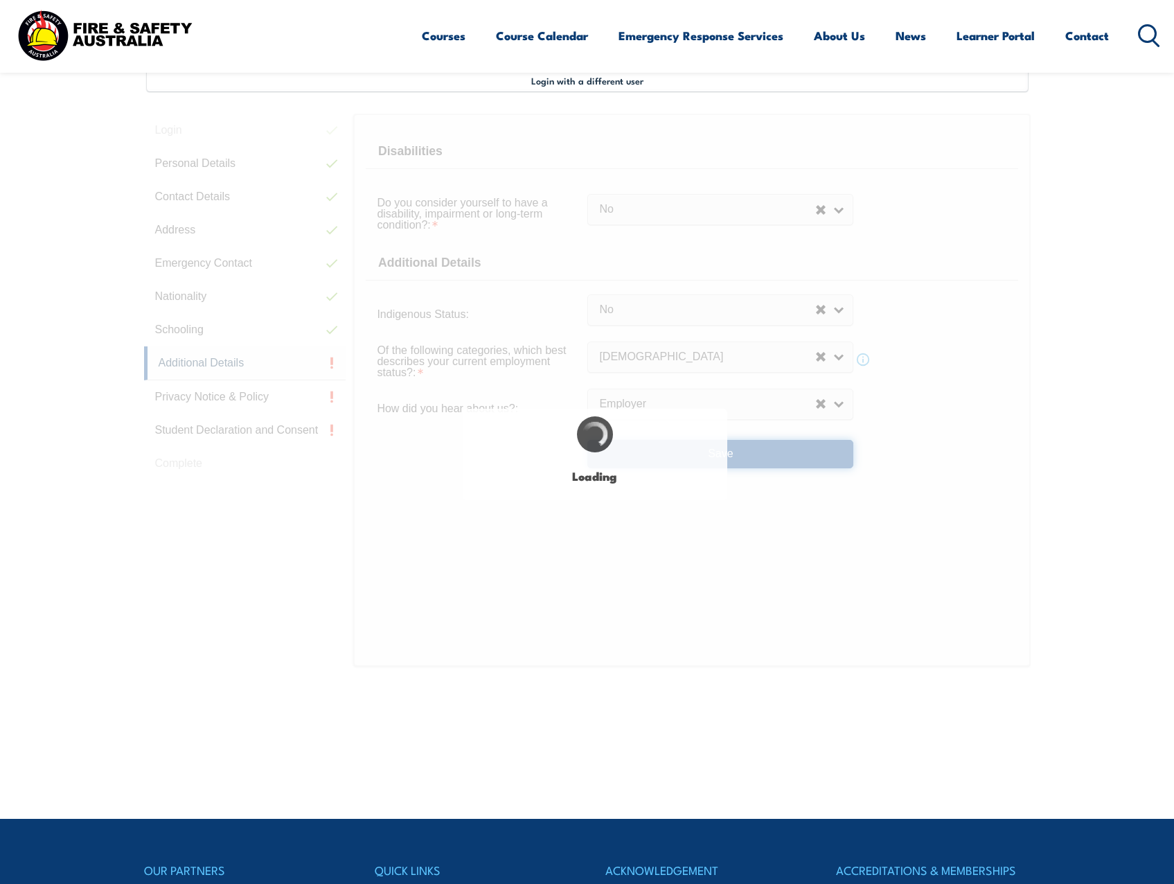
select select "false"
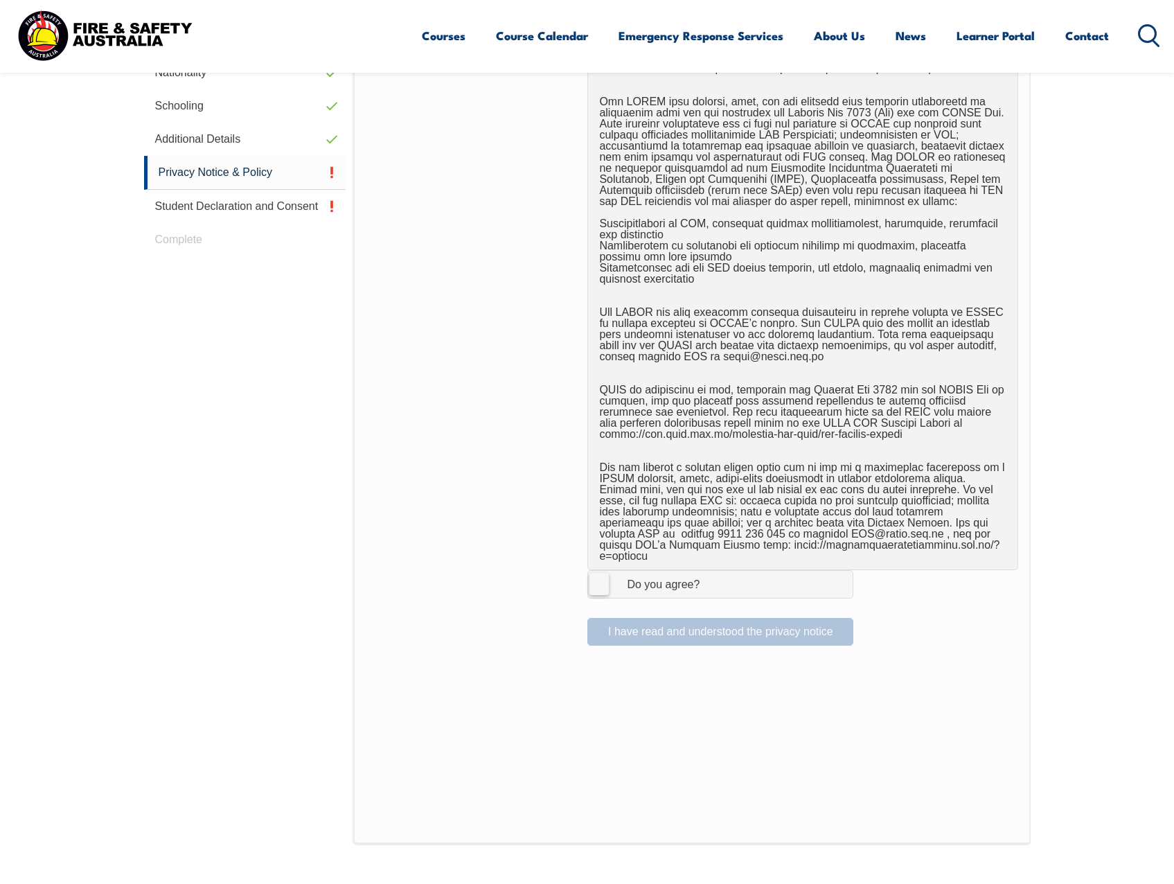
scroll to position [654, 0]
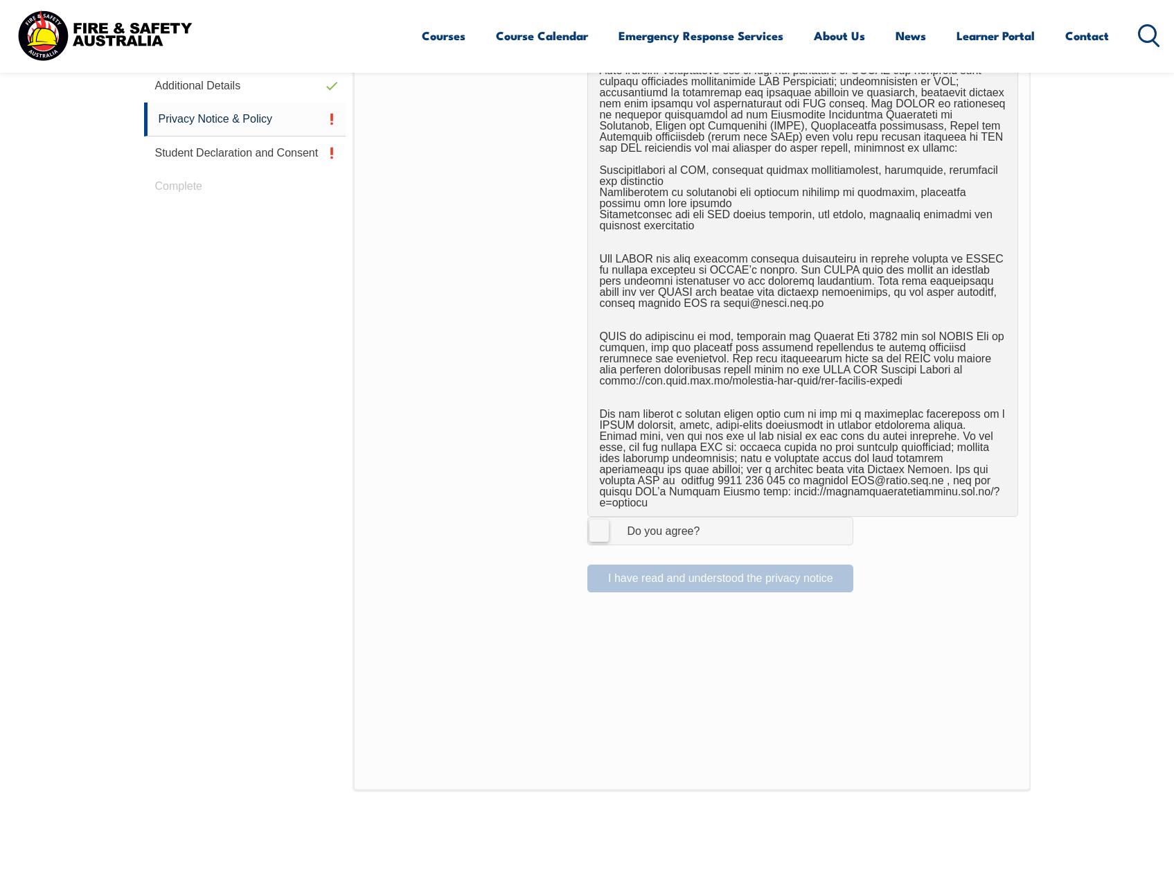
click at [606, 523] on label "I Agree Do you agree?" at bounding box center [720, 531] width 266 height 28
click at [711, 523] on input "I Agree Do you agree?" at bounding box center [723, 530] width 24 height 26
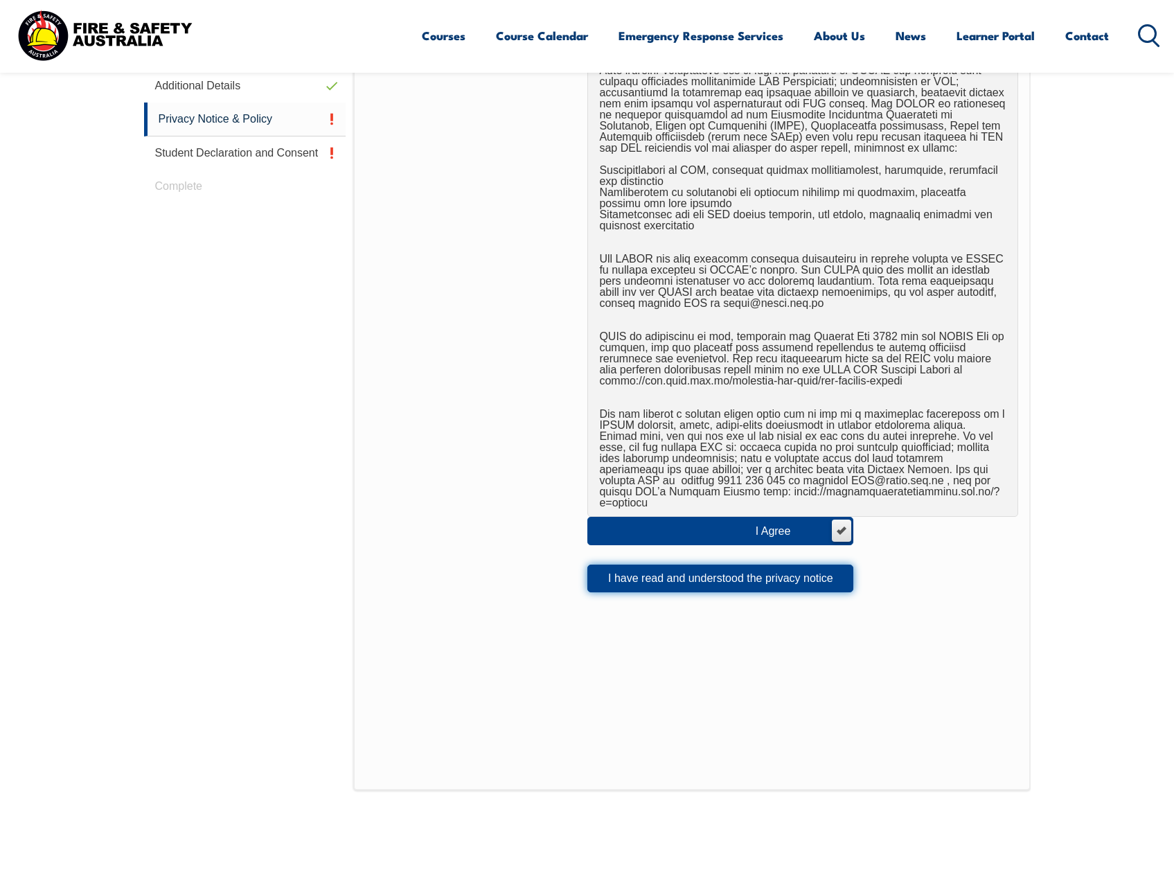
click at [656, 566] on button "I have read and understood the privacy notice" at bounding box center [720, 578] width 266 height 28
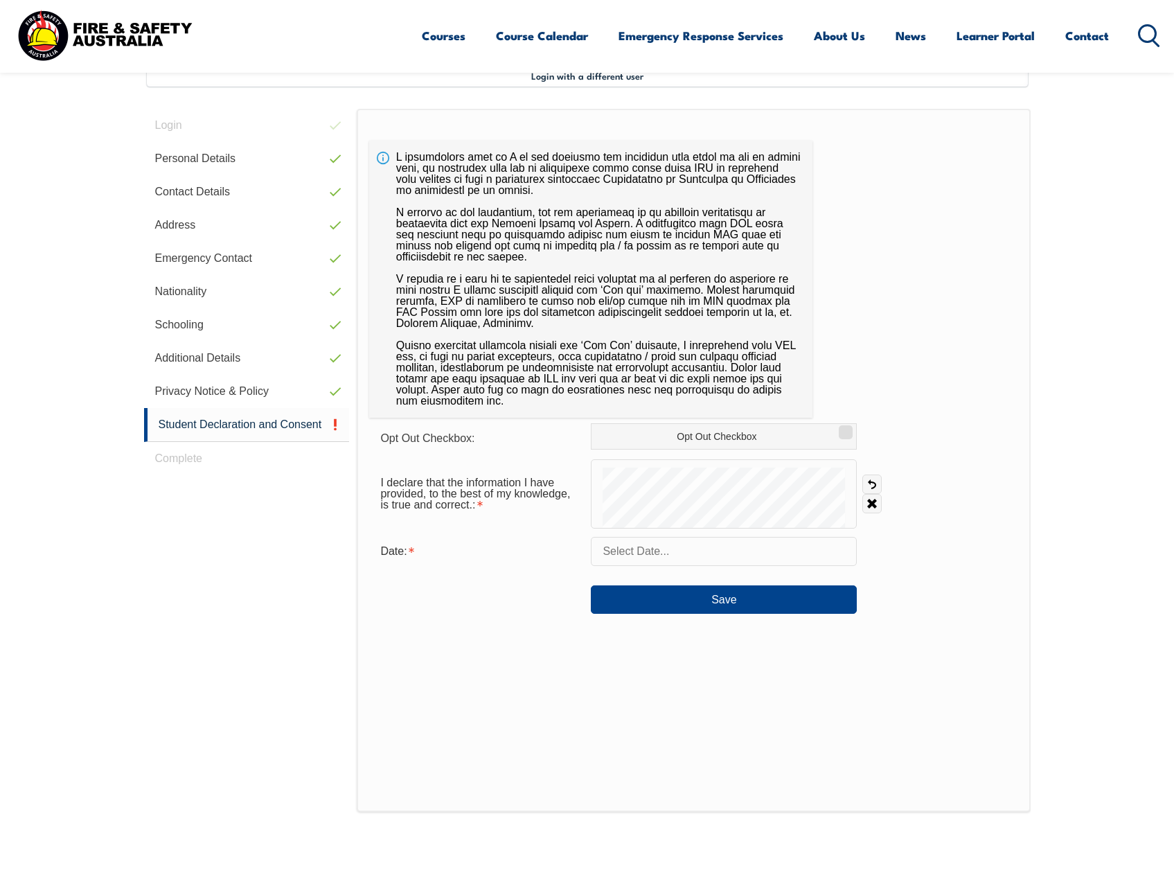
scroll to position [348, 0]
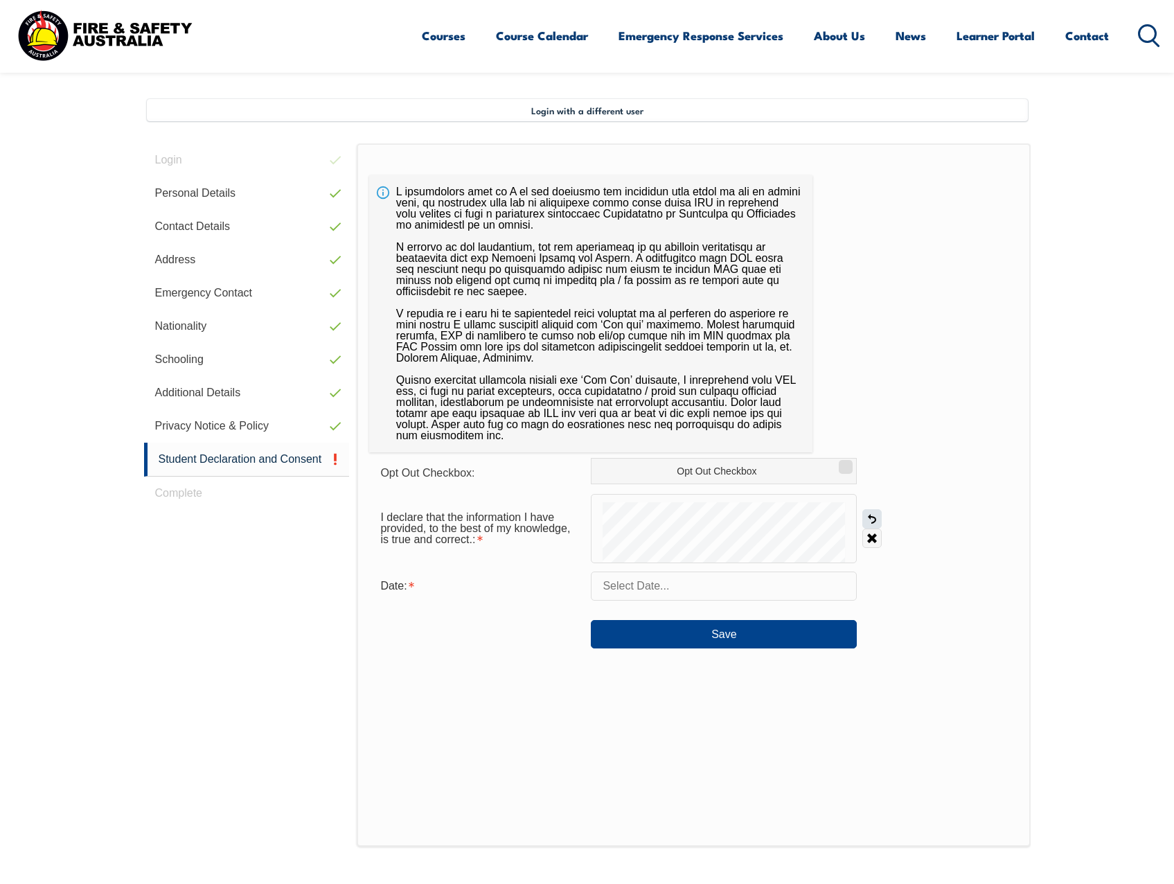
click at [870, 521] on link "Undo" at bounding box center [871, 518] width 19 height 19
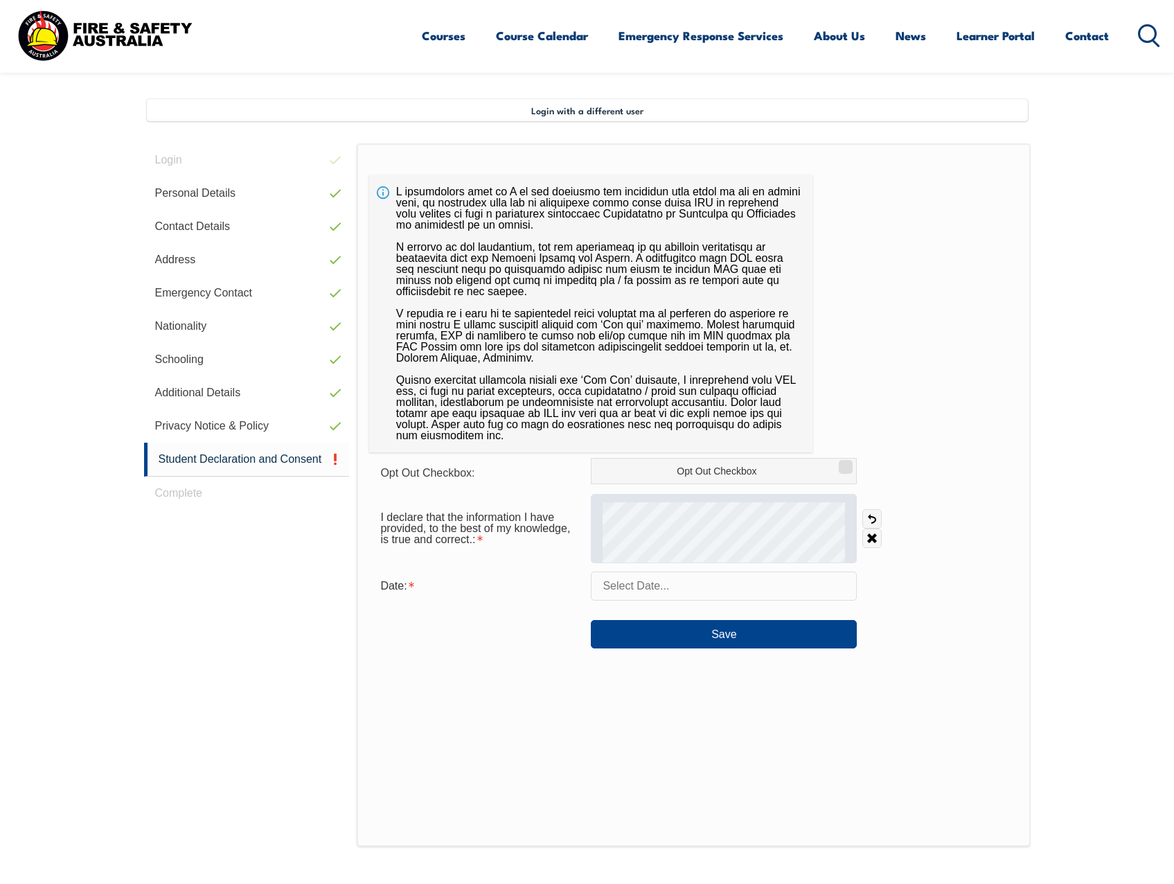
drag, startPoint x: 875, startPoint y: 515, endPoint x: 846, endPoint y: 517, distance: 28.5
click at [875, 515] on link "Undo" at bounding box center [871, 518] width 19 height 19
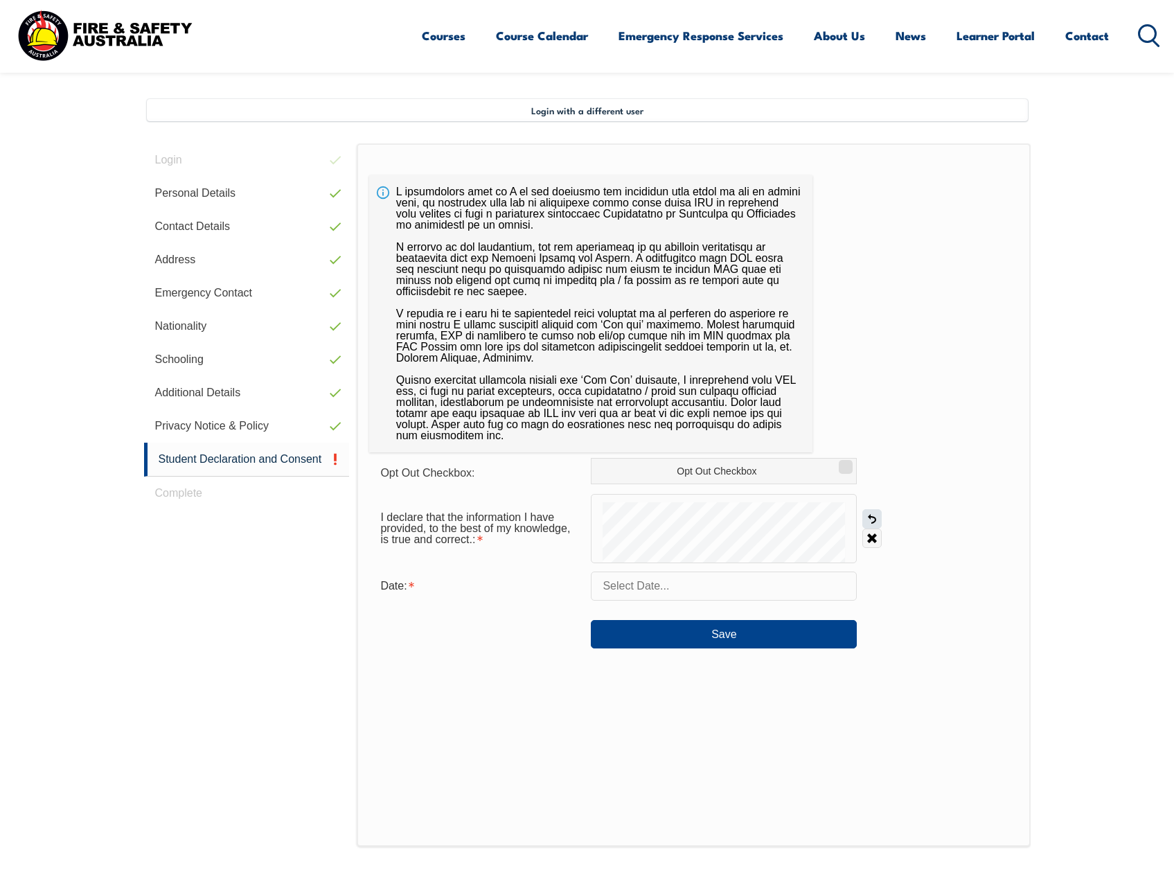
click at [875, 522] on link "Undo" at bounding box center [871, 518] width 19 height 19
click at [992, 524] on div "I declare that the information I have provided, to the best of my knowledge, is…" at bounding box center [693, 528] width 648 height 69
click at [665, 587] on input "text" at bounding box center [724, 585] width 266 height 29
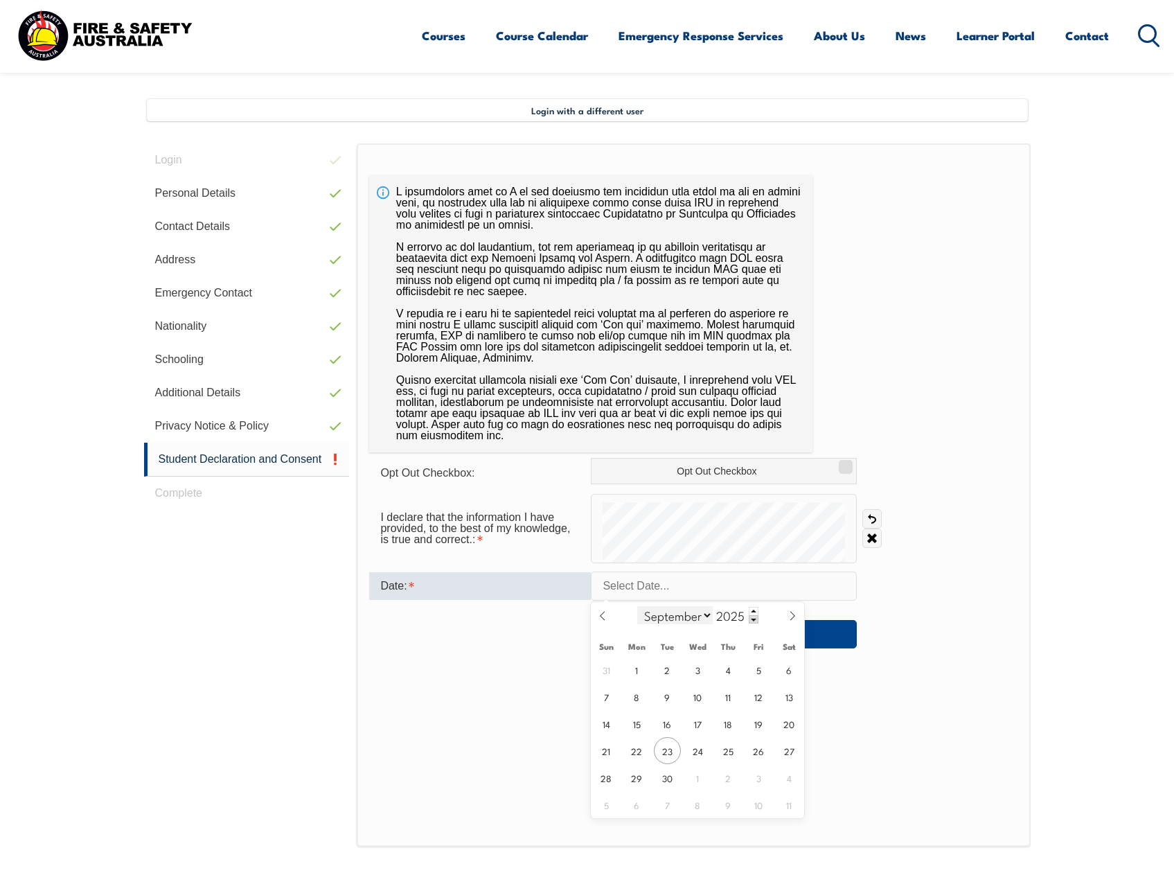
click at [686, 615] on select "January February March April May June July August September October November De…" at bounding box center [674, 615] width 75 height 18
click at [727, 611] on input "2025" at bounding box center [736, 615] width 46 height 17
click at [755, 620] on span at bounding box center [754, 619] width 10 height 8
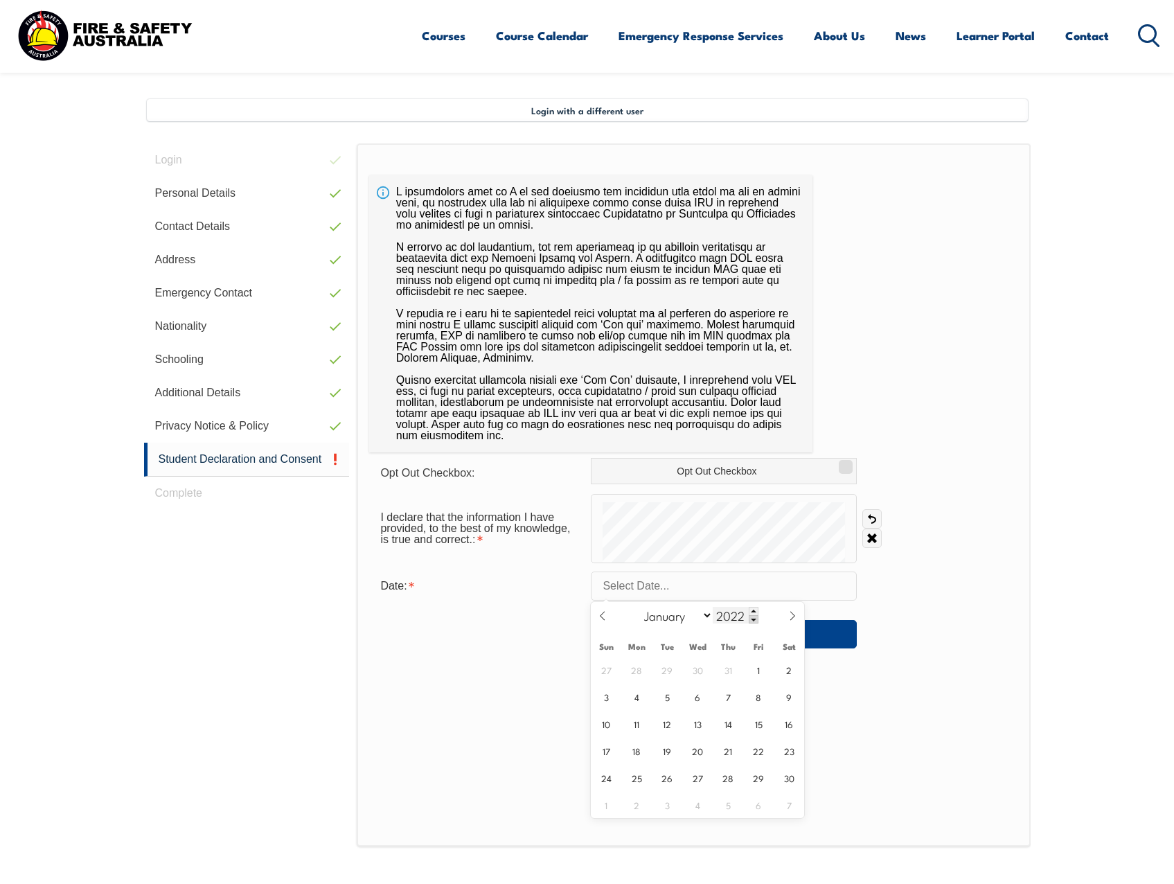
click at [755, 620] on span at bounding box center [754, 619] width 10 height 8
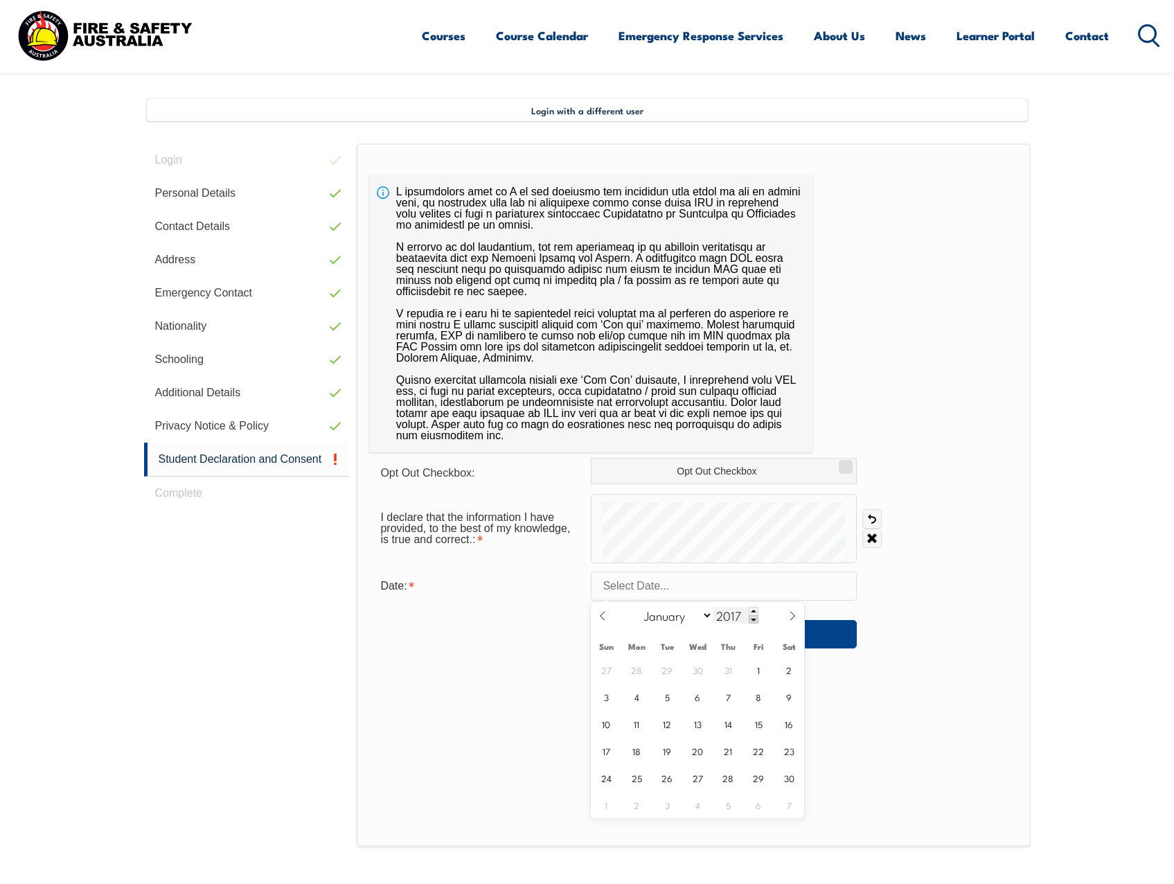
click at [755, 620] on span at bounding box center [754, 619] width 10 height 8
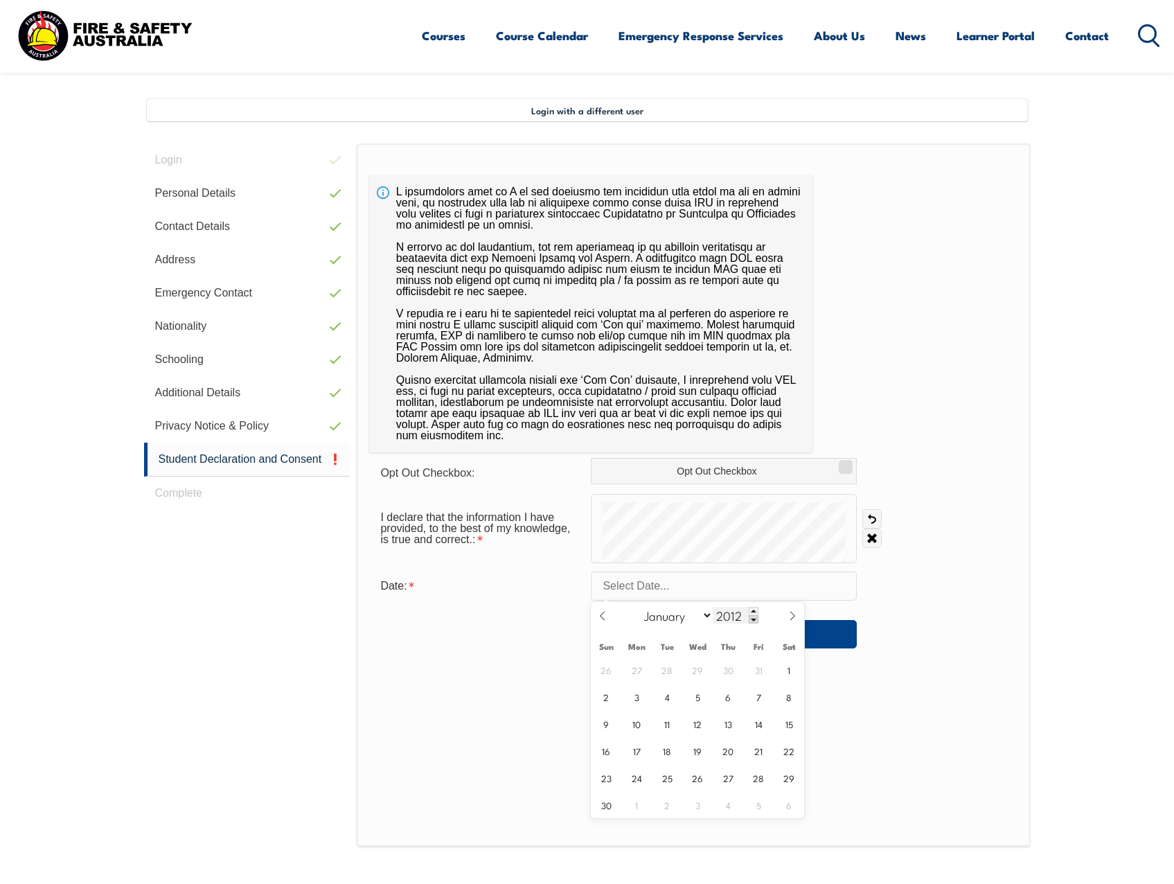
click at [755, 620] on span at bounding box center [754, 619] width 10 height 8
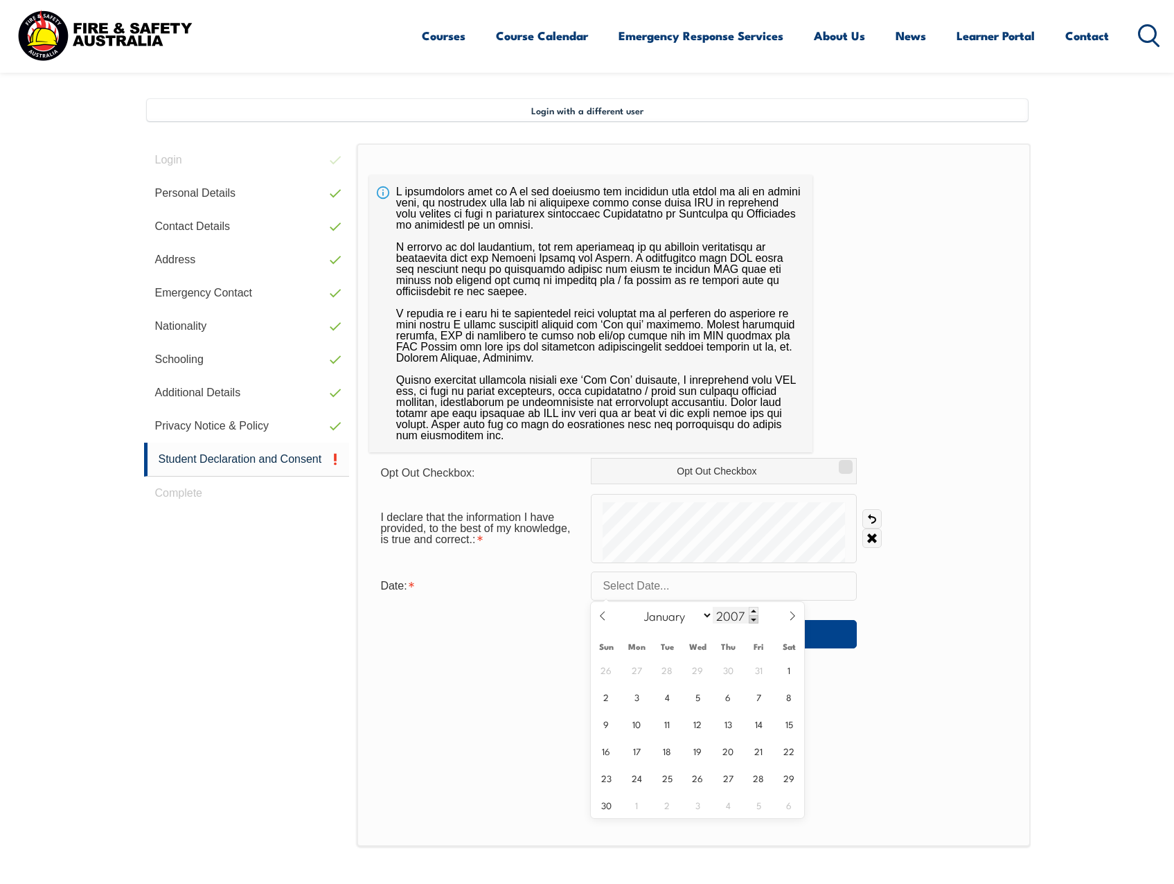
click at [755, 620] on span at bounding box center [754, 619] width 10 height 8
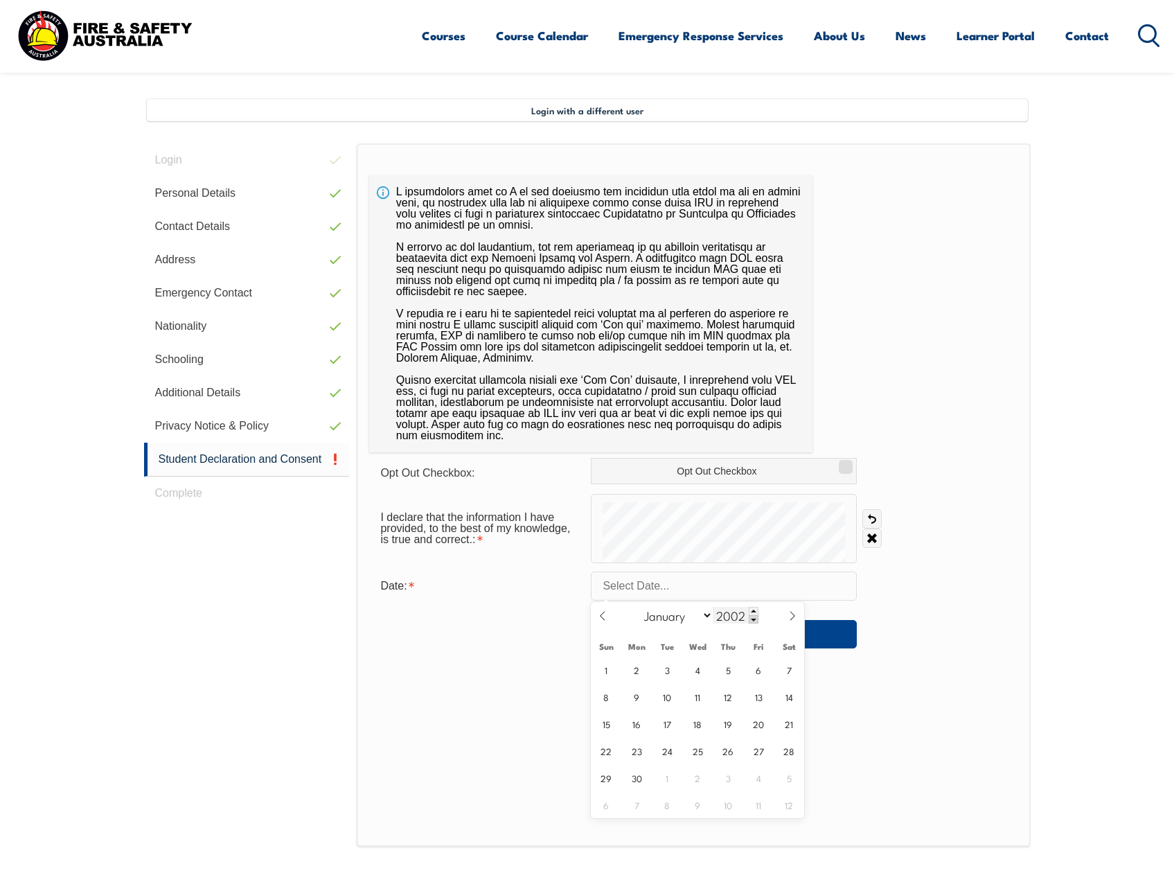
click at [755, 620] on span at bounding box center [754, 619] width 10 height 8
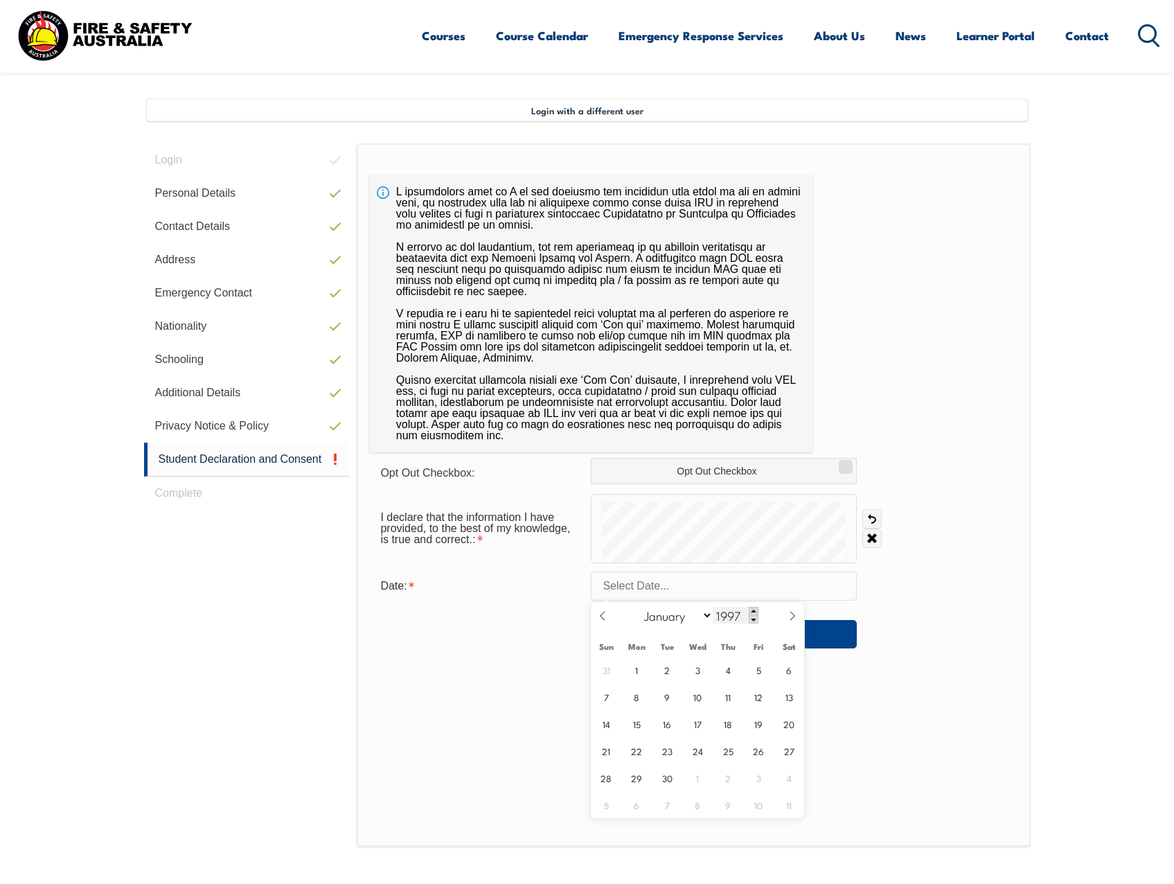
click at [753, 611] on span at bounding box center [754, 611] width 10 height 8
type input "1998"
click at [704, 613] on select "January February March April May June July August September October November De…" at bounding box center [674, 615] width 75 height 18
select select "3"
click at [638, 606] on select "January February March April May June July August September October November De…" at bounding box center [674, 615] width 75 height 18
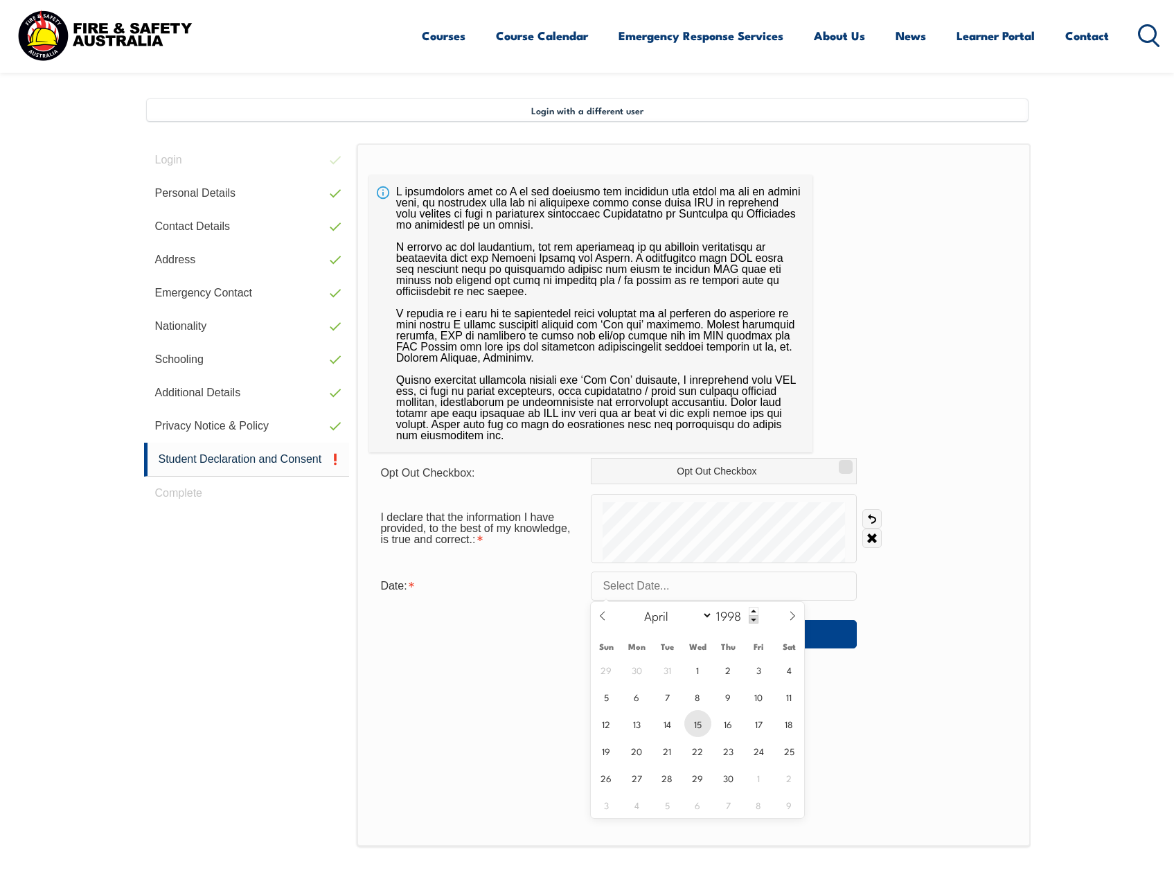
click at [700, 719] on span "15" at bounding box center [697, 723] width 27 height 27
type input "April 15, 1998"
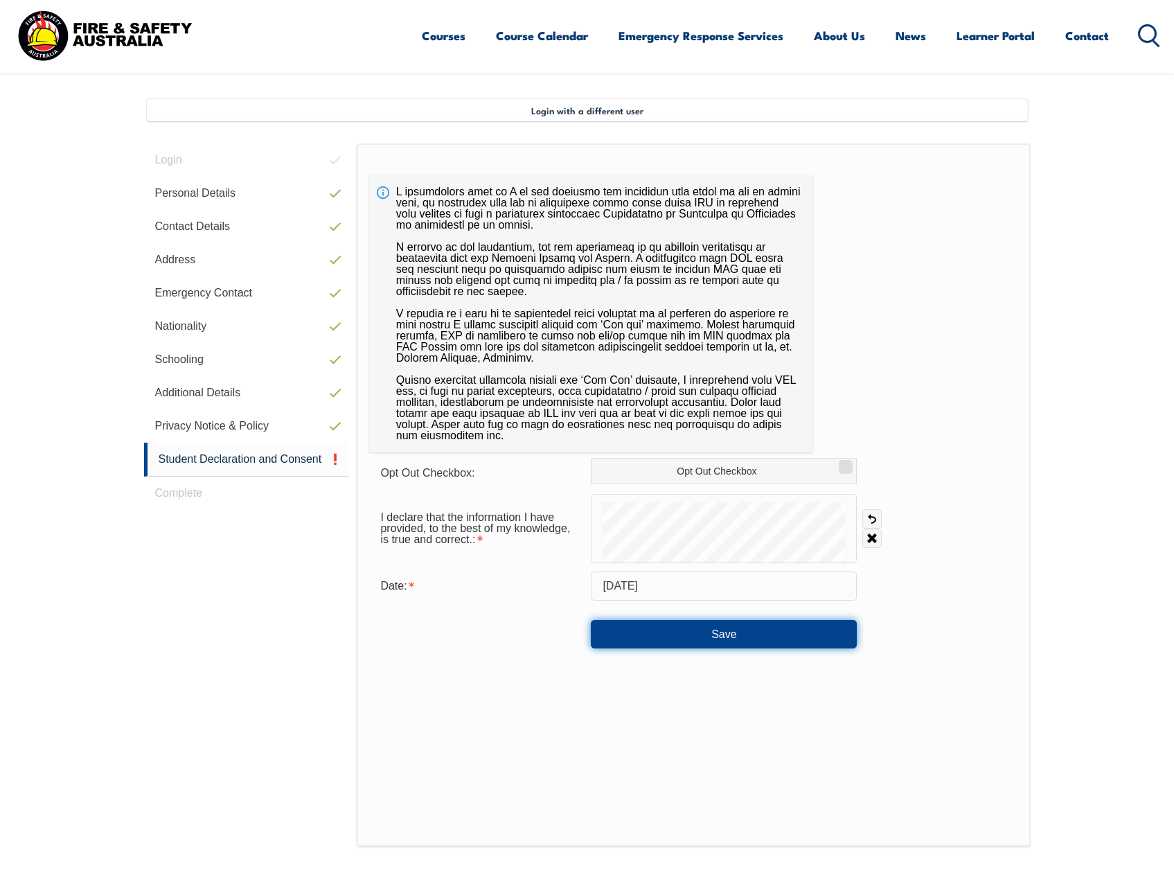
click at [808, 631] on button "Save" at bounding box center [724, 634] width 266 height 28
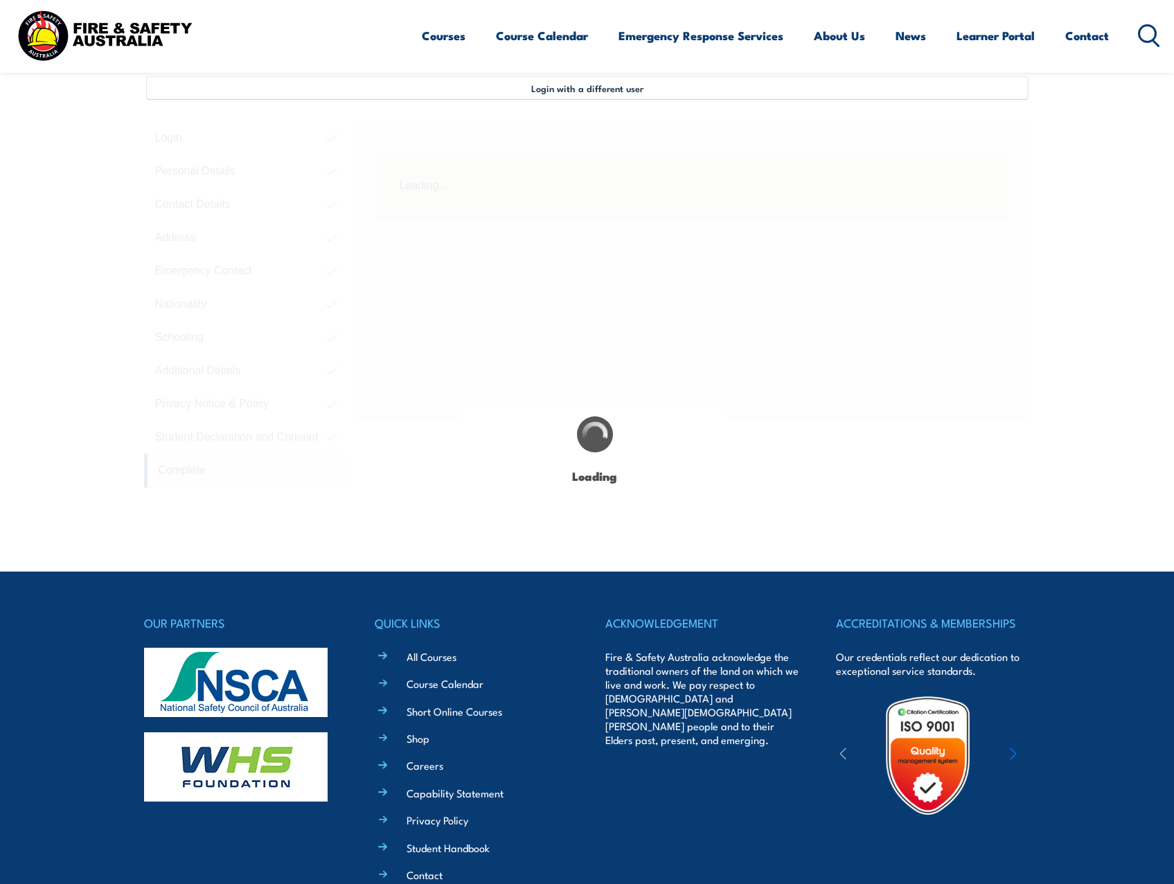
scroll to position [377, 0]
